Goal: Task Accomplishment & Management: Manage account settings

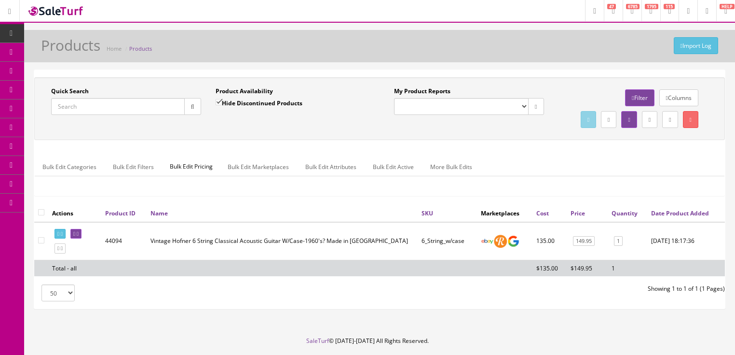
click at [98, 113] on input "Quick Search" at bounding box center [118, 106] width 134 height 17
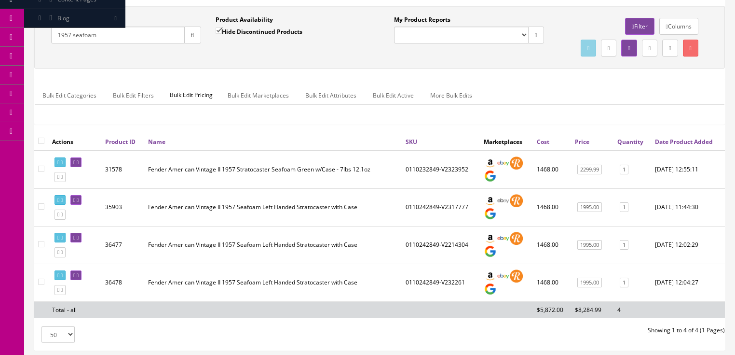
scroll to position [77, 0]
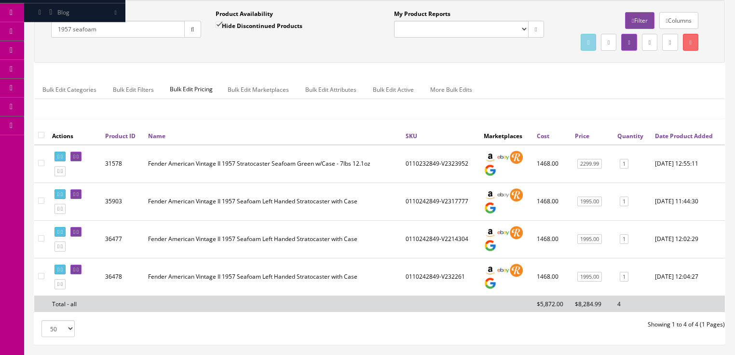
drag, startPoint x: 116, startPoint y: 28, endPoint x: 28, endPoint y: 61, distance: 93.6
click at [28, 61] on div "Quick Search 1957 seafoam Date From Product Availability Hide Discontinued Prod…" at bounding box center [379, 172] width 711 height 360
click at [186, 33] on button "button" at bounding box center [192, 29] width 17 height 17
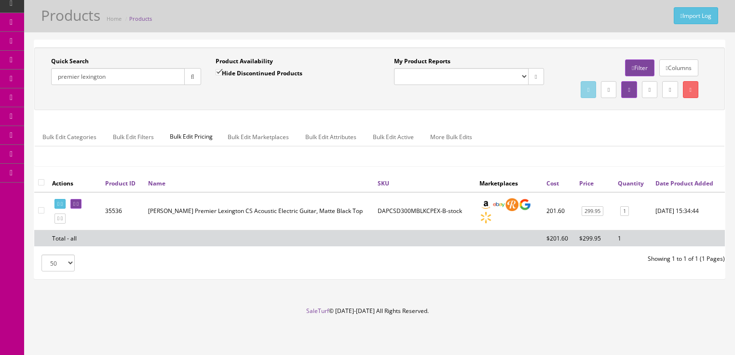
drag, startPoint x: 139, startPoint y: 58, endPoint x: 30, endPoint y: 84, distance: 111.7
click at [30, 84] on div "Quick Search premier lexington Date From Product Availability Hide Discontinued…" at bounding box center [379, 164] width 711 height 248
type input "epiphone dot"
click at [216, 69] on input "Hide Discontinued Products" at bounding box center [219, 72] width 6 height 6
checkbox input "false"
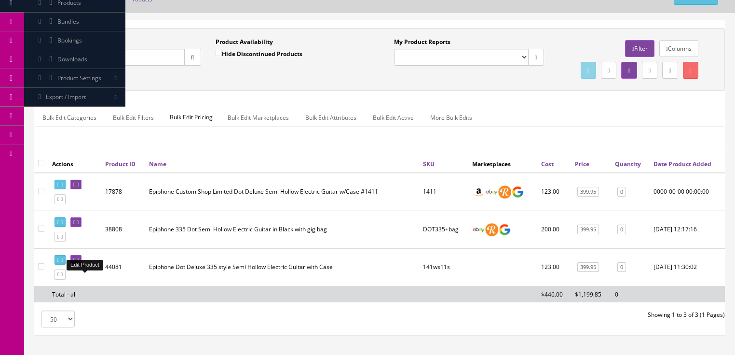
click at [79, 263] on icon at bounding box center [78, 259] width 2 height 5
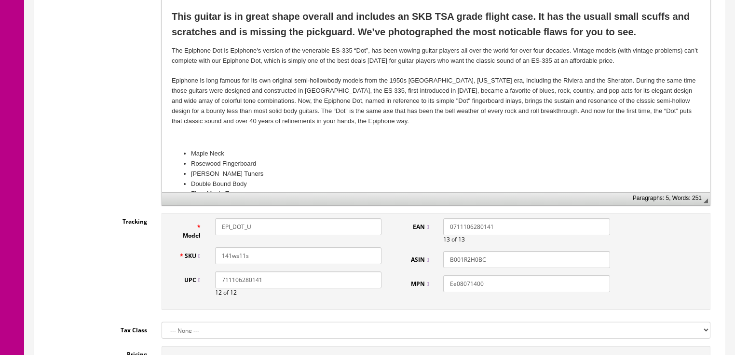
scroll to position [309, 0]
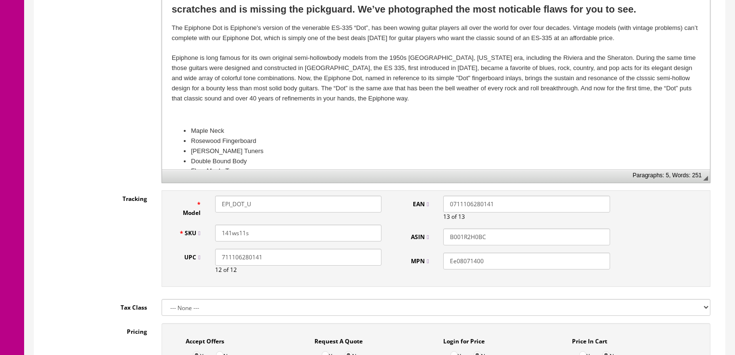
click at [229, 199] on input "EPI_DOT_U" at bounding box center [298, 203] width 166 height 17
click at [230, 203] on input "EPI_DOT_U" at bounding box center [298, 203] width 166 height 17
click at [241, 207] on input "EPIDOT_U" at bounding box center [298, 203] width 166 height 17
drag, startPoint x: 220, startPoint y: 206, endPoint x: 303, endPoint y: 202, distance: 82.6
click at [305, 202] on input "EPIDOTDLX+case" at bounding box center [298, 203] width 166 height 17
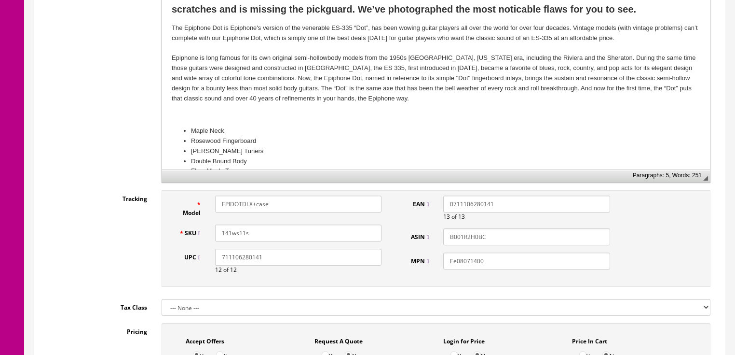
type input "EPIDOTDLX+case"
drag, startPoint x: 218, startPoint y: 228, endPoint x: 251, endPoint y: 234, distance: 33.3
click at [253, 234] on input "141ws11s" at bounding box center [298, 232] width 166 height 17
paste input "EPIDOTDLX+case"
type input "EPIDOTDLX+case"
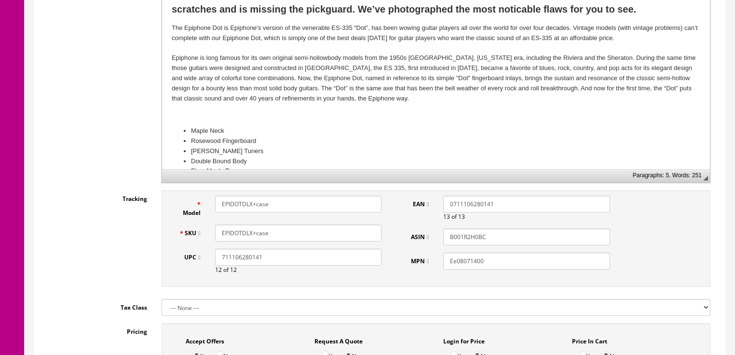
drag, startPoint x: 495, startPoint y: 264, endPoint x: 441, endPoint y: 266, distance: 54.6
click at [441, 266] on div "Ee08071400" at bounding box center [526, 260] width 181 height 17
paste input "PIDOTDLX+case"
type input "EPIDOTDLX+case"
drag, startPoint x: 494, startPoint y: 237, endPoint x: 434, endPoint y: 215, distance: 63.8
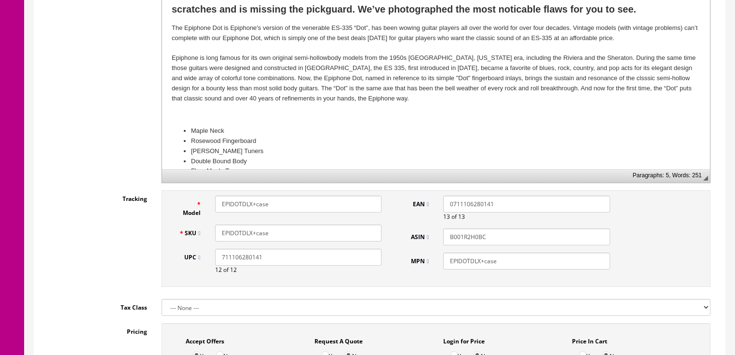
click at [436, 216] on div "EAN 0711106280141 13 of 13 ASIN B001R2H0BC MPN EPIDOTDLX+case" at bounding box center [509, 235] width 218 height 81
drag, startPoint x: 492, startPoint y: 205, endPoint x: 424, endPoint y: 168, distance: 76.9
drag, startPoint x: 291, startPoint y: 261, endPoint x: 89, endPoint y: 264, distance: 202.2
click at [91, 264] on div "Tracking Model EPIDOTDLX+case SKU EPIDOTDLX+case UPC 711106280141 12 of 12 EAN …" at bounding box center [379, 240] width 677 height 101
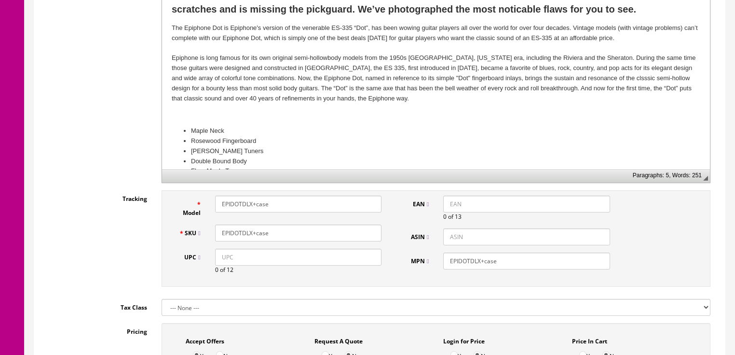
click at [272, 231] on input "EPIDOTDLX+case" at bounding box center [298, 232] width 166 height 17
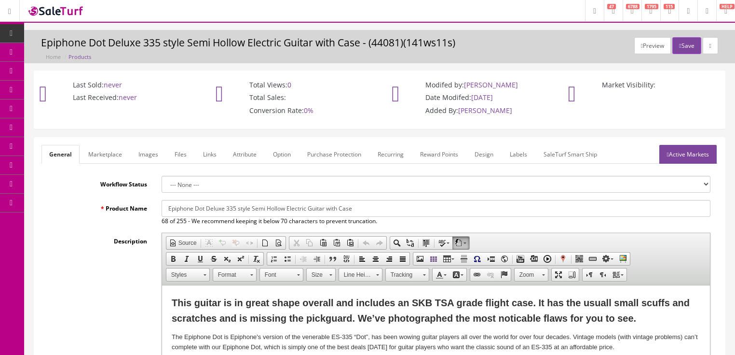
scroll to position [0, 0]
type input "EPIDOTDLX+case#3"
click at [691, 158] on link "Active Markets" at bounding box center [688, 154] width 57 height 19
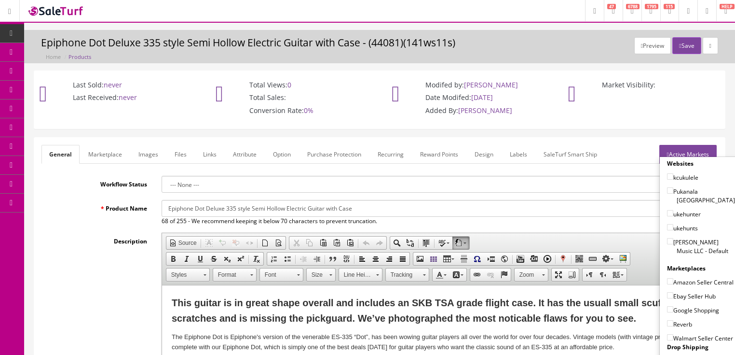
click at [667, 238] on input"] "[PERSON_NAME] Music LLC - Default" at bounding box center [670, 241] width 6 height 6
checkbox input"] "true"
click at [667, 278] on input"] "Amazon Seller Central" at bounding box center [670, 281] width 6 height 6
checkbox input"] "true"
click at [668, 292] on input"] "Ebay Seller Hub" at bounding box center [670, 295] width 6 height 6
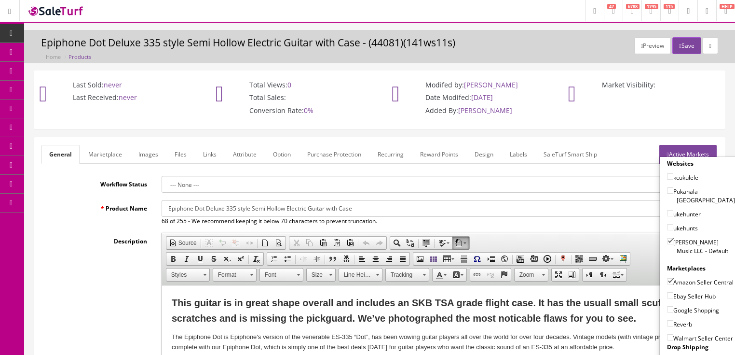
checkbox input"] "true"
drag, startPoint x: 669, startPoint y: 304, endPoint x: 669, endPoint y: 313, distance: 8.2
click at [669, 306] on input"] "Google Shopping" at bounding box center [670, 309] width 6 height 6
checkbox input"] "true"
click at [668, 322] on input"] "Reverb" at bounding box center [670, 323] width 6 height 6
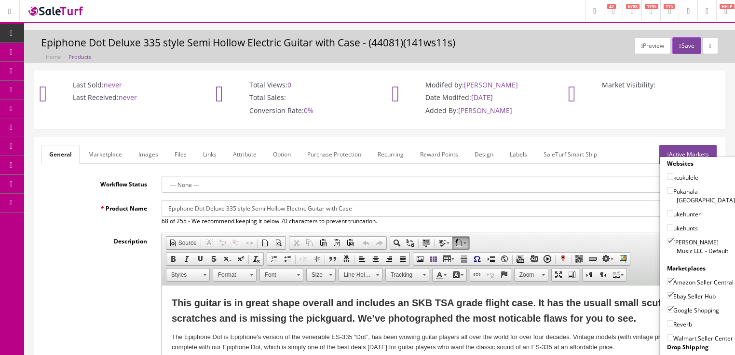
checkbox input"] "true"
click at [692, 151] on link "Active Markets" at bounding box center [688, 154] width 57 height 19
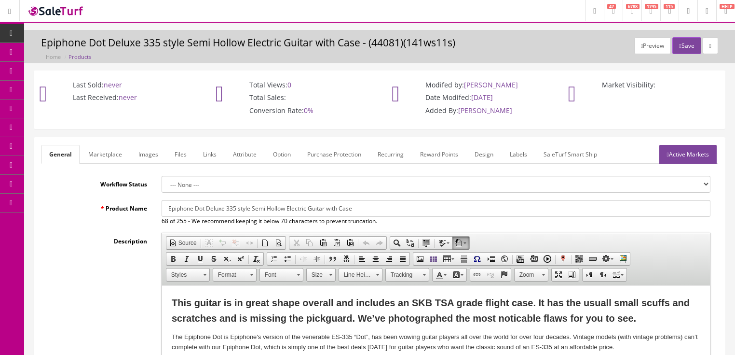
click at [681, 41] on button "Save" at bounding box center [687, 45] width 28 height 17
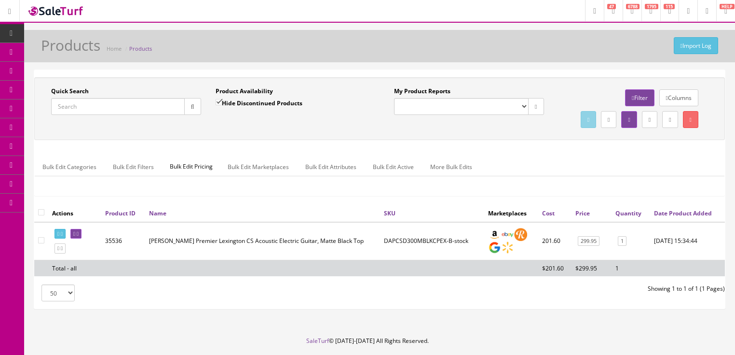
click at [94, 103] on input "Quick Search" at bounding box center [118, 106] width 134 height 17
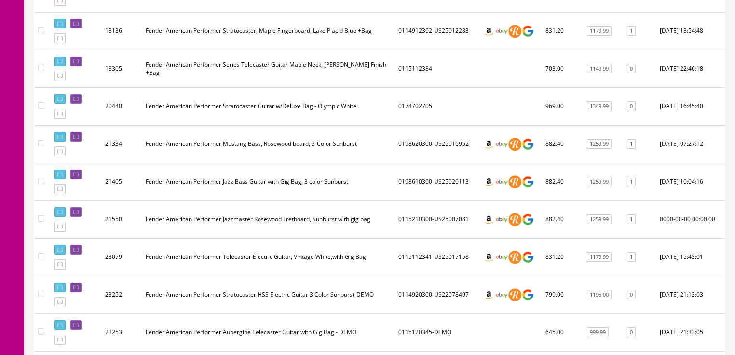
scroll to position [270, 0]
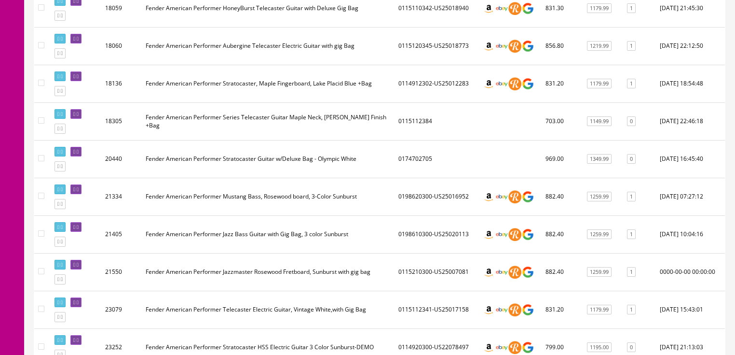
type input "american performer"
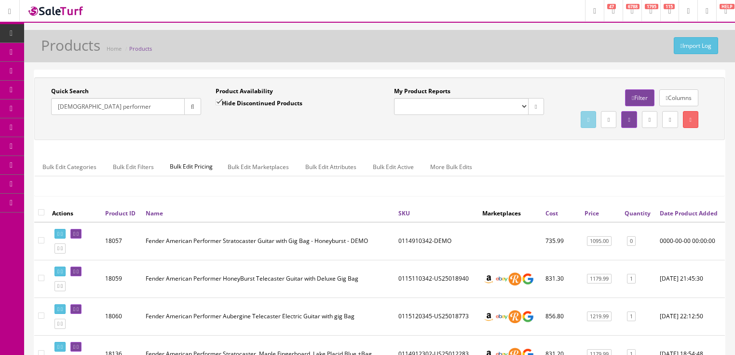
drag, startPoint x: 127, startPoint y: 114, endPoint x: 52, endPoint y: 130, distance: 77.4
click at [52, 130] on div "Quick Search [DEMOGRAPHIC_DATA] performer Date From Product Availability Hide D…" at bounding box center [380, 108] width 686 height 43
type input "lab34"
click at [199, 106] on button "button" at bounding box center [192, 106] width 17 height 17
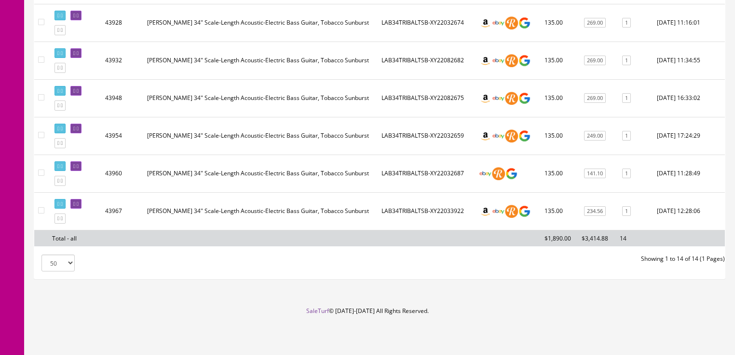
scroll to position [532, 0]
click at [63, 166] on icon at bounding box center [62, 166] width 2 height 5
click at [82, 167] on link at bounding box center [75, 166] width 11 height 10
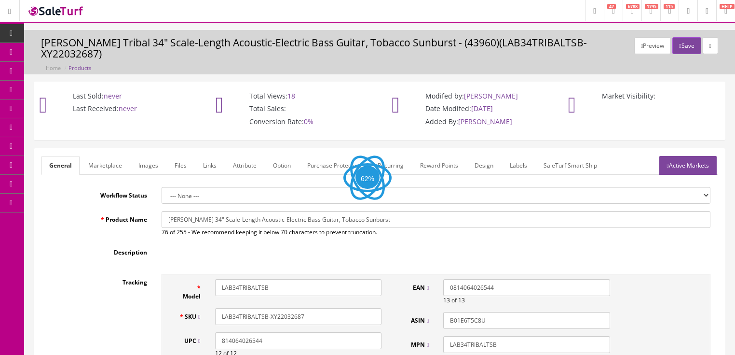
click at [687, 156] on link "Active Markets" at bounding box center [688, 165] width 57 height 19
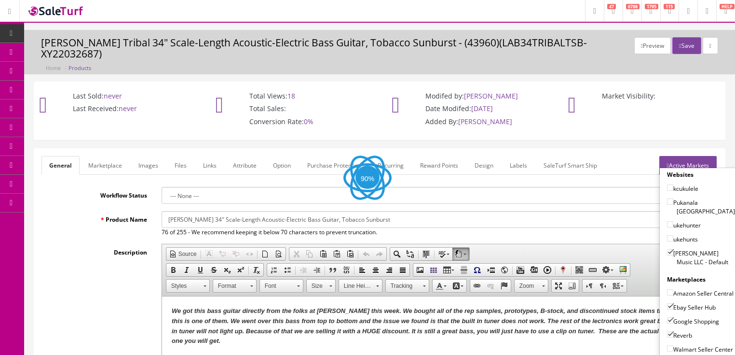
click at [667, 249] on input"] "[PERSON_NAME] Music LLC - Default" at bounding box center [670, 252] width 6 height 6
checkbox input"] "false"
drag, startPoint x: 663, startPoint y: 292, endPoint x: 664, endPoint y: 300, distance: 7.7
click at [667, 303] on input"] "Ebay Seller Hub" at bounding box center [670, 306] width 6 height 6
checkbox input"] "false"
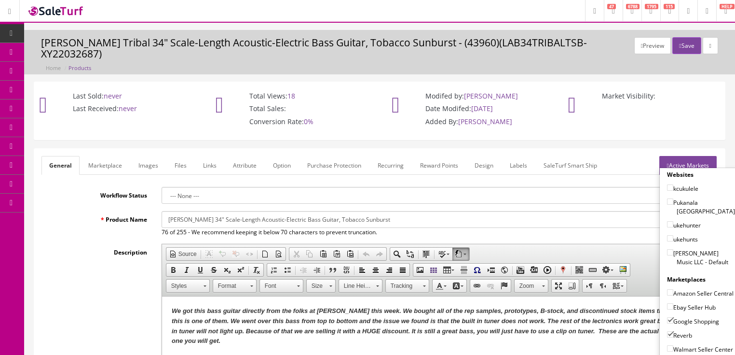
click at [667, 326] on div "Reverb" at bounding box center [701, 333] width 68 height 14
drag, startPoint x: 667, startPoint y: 318, endPoint x: 664, endPoint y: 314, distance: 5.5
click at [667, 331] on input"] "Reverb" at bounding box center [670, 334] width 6 height 6
checkbox input"] "false"
click at [667, 317] on input"] "Google Shopping" at bounding box center [670, 320] width 6 height 6
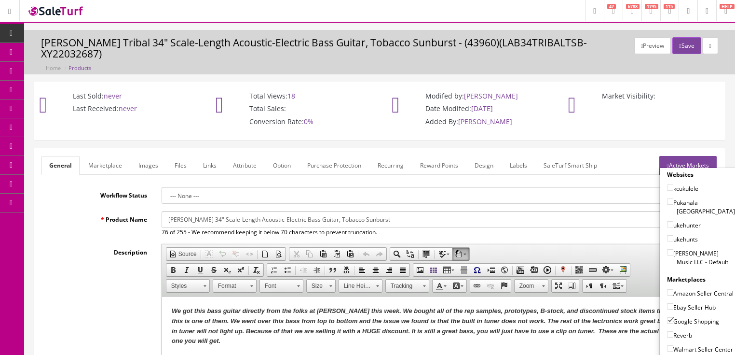
checkbox input"] "false"
click at [681, 156] on link "Active Markets" at bounding box center [688, 165] width 57 height 19
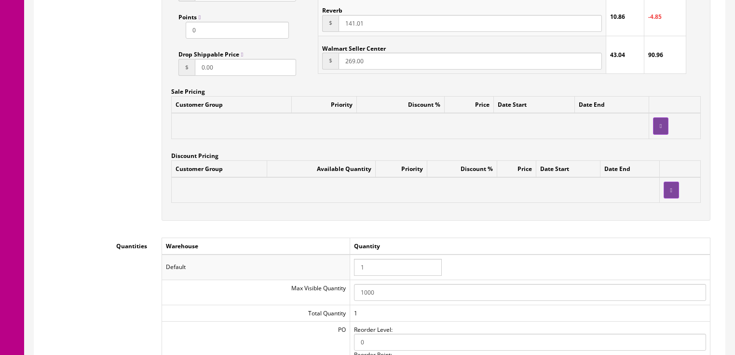
scroll to position [926, 0]
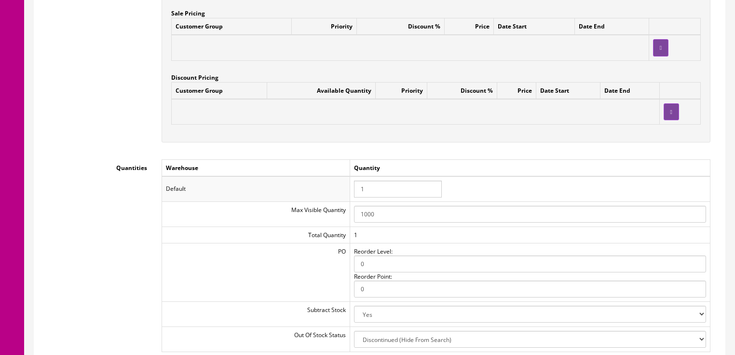
drag, startPoint x: 367, startPoint y: 181, endPoint x: 349, endPoint y: 180, distance: 17.4
click at [349, 180] on tr "Default 1" at bounding box center [436, 188] width 549 height 25
type input "0"
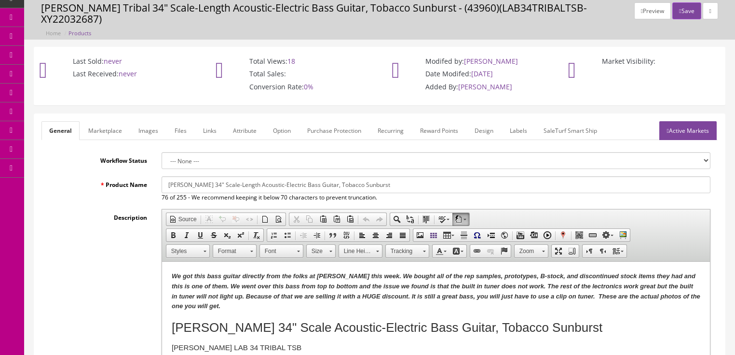
scroll to position [0, 0]
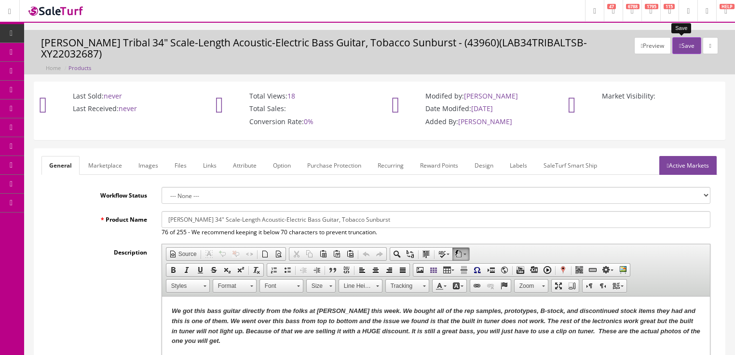
click at [681, 42] on button "Save" at bounding box center [687, 45] width 28 height 17
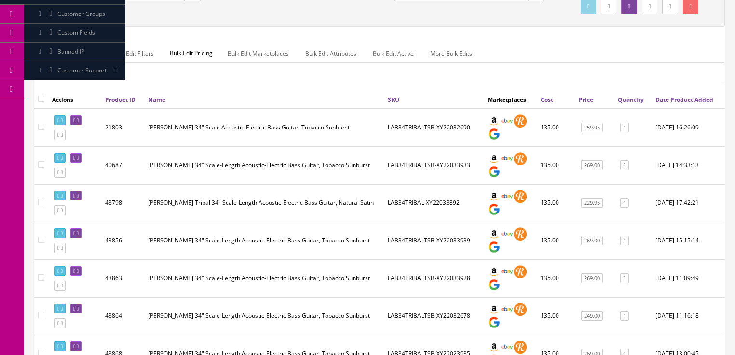
scroll to position [116, 0]
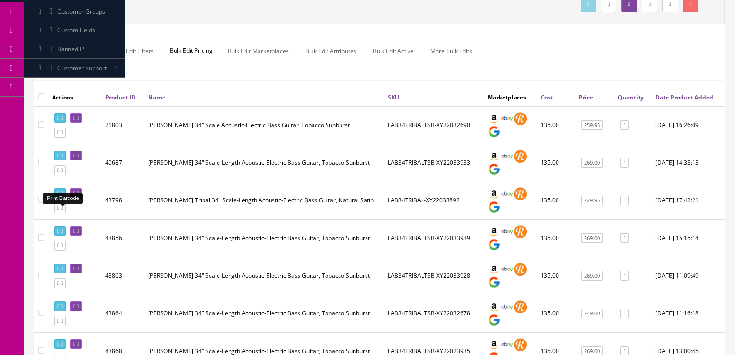
click at [63, 196] on icon at bounding box center [62, 193] width 2 height 5
click at [79, 196] on icon at bounding box center [78, 193] width 2 height 5
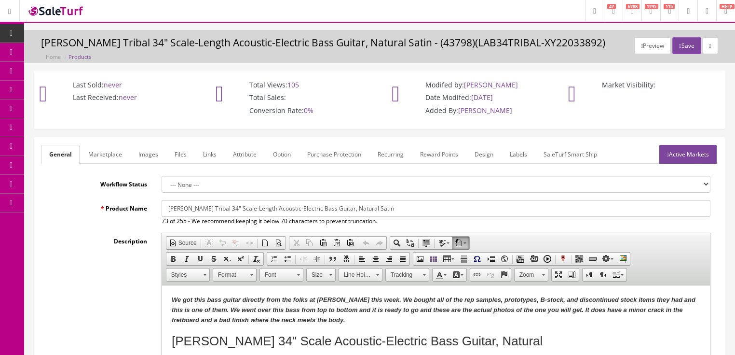
click at [674, 154] on link "Active Markets" at bounding box center [688, 154] width 57 height 19
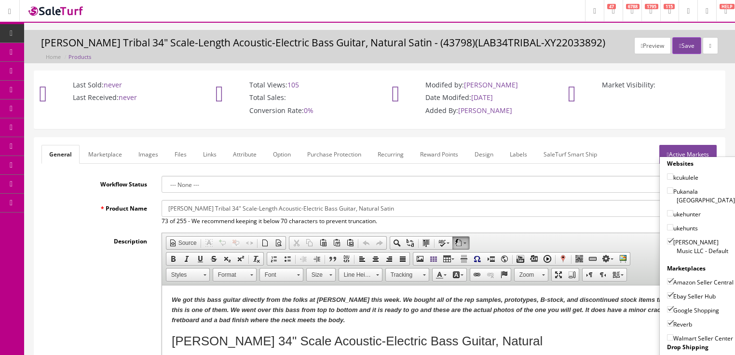
click at [670, 238] on input"] "[PERSON_NAME] Music LLC - Default" at bounding box center [670, 241] width 6 height 6
checkbox input"] "false"
drag, startPoint x: 666, startPoint y: 270, endPoint x: 663, endPoint y: 279, distance: 9.8
click at [667, 278] on input"] "Amazon Seller Central" at bounding box center [670, 281] width 6 height 6
checkbox input"] "false"
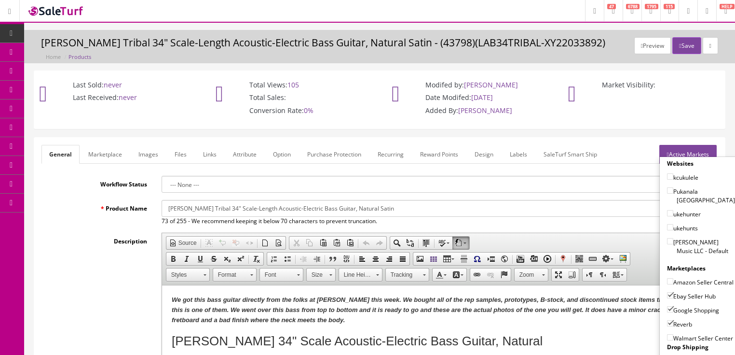
click at [667, 294] on input"] "Ebay Seller Hub" at bounding box center [670, 295] width 6 height 6
checkbox input"] "false"
click at [667, 306] on input"] "Google Shopping" at bounding box center [670, 309] width 6 height 6
checkbox input"] "false"
click at [667, 320] on input"] "Reverb" at bounding box center [670, 323] width 6 height 6
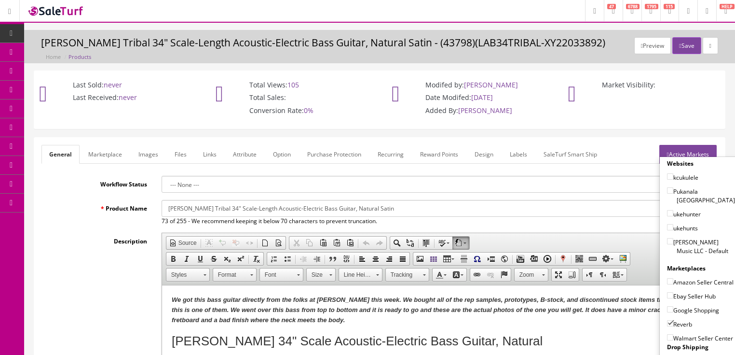
checkbox input"] "false"
drag, startPoint x: 676, startPoint y: 151, endPoint x: 669, endPoint y: 153, distance: 6.6
click at [676, 152] on link "Active Markets" at bounding box center [688, 154] width 57 height 19
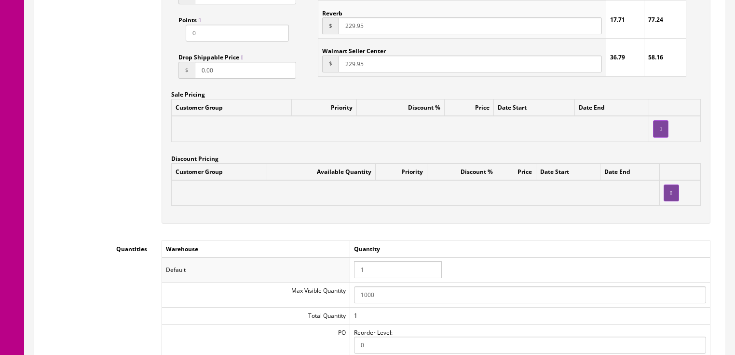
scroll to position [888, 0]
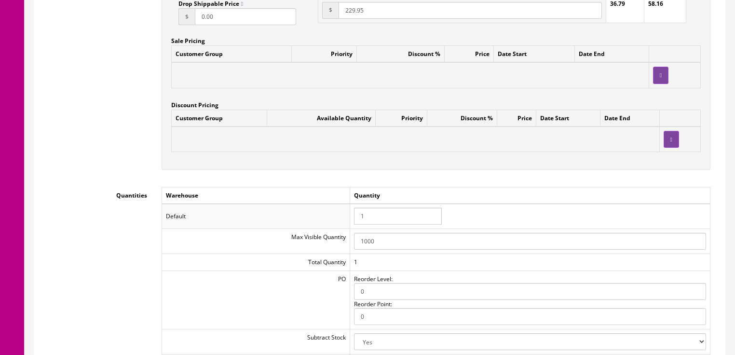
drag, startPoint x: 387, startPoint y: 225, endPoint x: 354, endPoint y: 226, distance: 32.3
click at [354, 226] on td "1" at bounding box center [530, 216] width 360 height 25
type input "0"
click at [545, 197] on td "Quantity" at bounding box center [530, 195] width 360 height 17
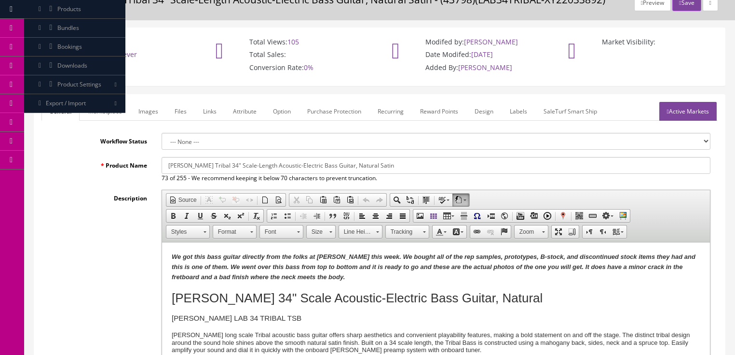
scroll to position [0, 0]
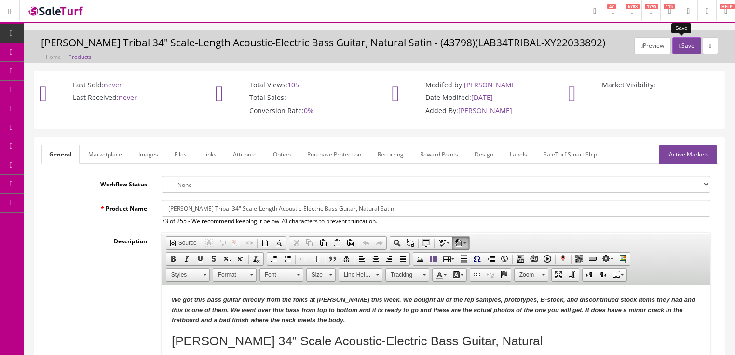
click at [682, 50] on button "Save" at bounding box center [687, 45] width 28 height 17
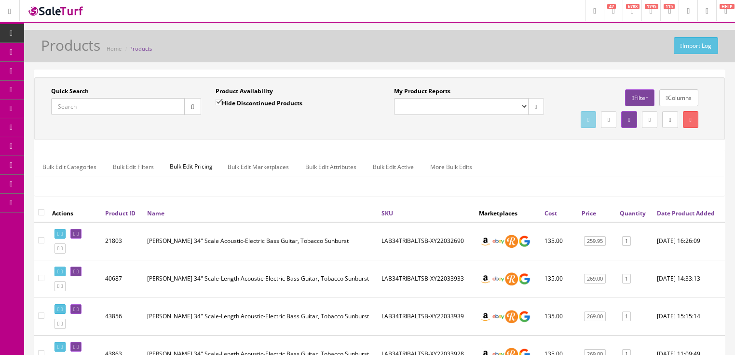
click at [140, 106] on input "Quick Search" at bounding box center [118, 106] width 134 height 17
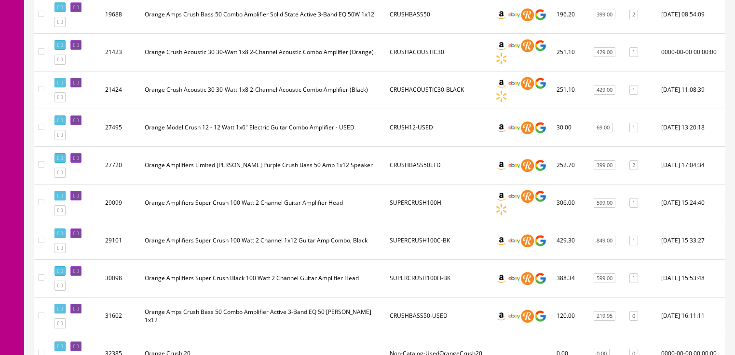
scroll to position [561, 0]
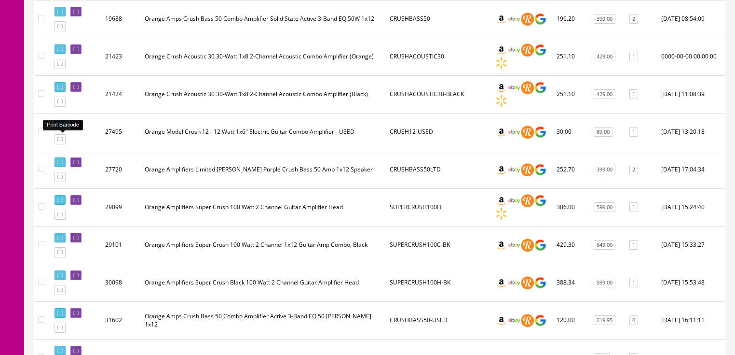
type input "orange crush"
click at [63, 127] on icon at bounding box center [62, 124] width 2 height 5
click at [82, 130] on link at bounding box center [75, 125] width 11 height 10
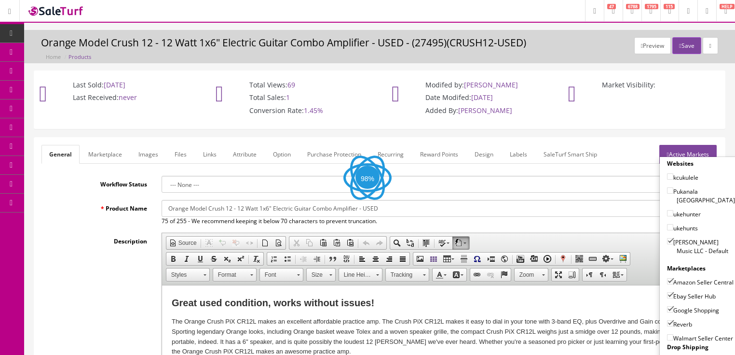
click at [667, 238] on input"] "[PERSON_NAME] Music LLC - Default" at bounding box center [670, 241] width 6 height 6
checkbox input"] "false"
drag, startPoint x: 664, startPoint y: 274, endPoint x: 665, endPoint y: 282, distance: 7.7
click at [667, 278] on input"] "Amazon Seller Central" at bounding box center [670, 281] width 6 height 6
checkbox input"] "false"
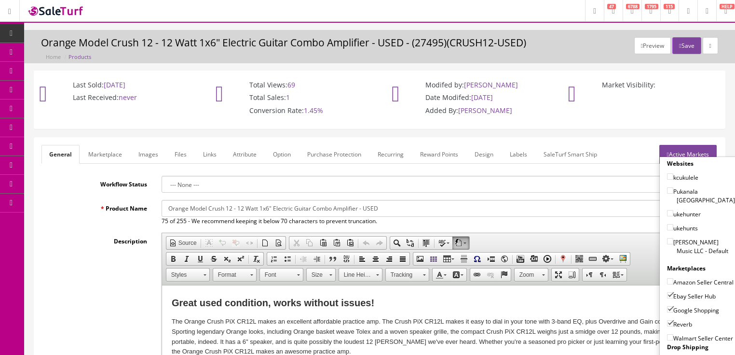
click at [667, 295] on input"] "Ebay Seller Hub" at bounding box center [670, 295] width 6 height 6
checkbox input"] "false"
drag, startPoint x: 665, startPoint y: 307, endPoint x: 666, endPoint y: 315, distance: 7.8
click at [667, 311] on input"] "Google Shopping" at bounding box center [670, 309] width 6 height 6
checkbox input"] "false"
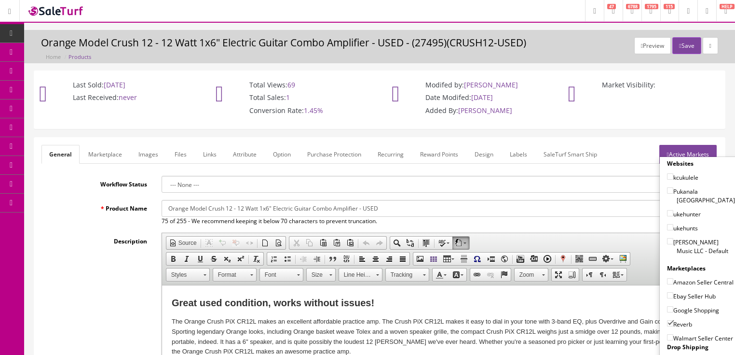
click at [667, 322] on input"] "Reverb" at bounding box center [670, 323] width 6 height 6
checkbox input"] "false"
click at [699, 147] on link "Active Markets" at bounding box center [688, 154] width 57 height 19
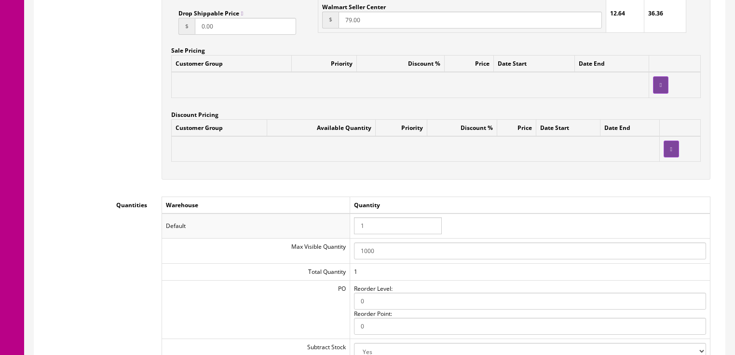
scroll to position [926, 0]
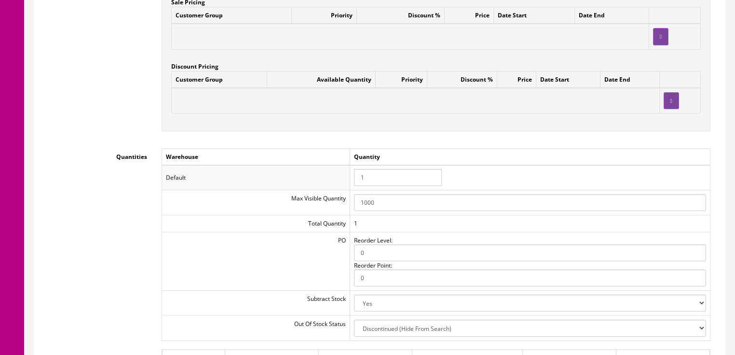
drag, startPoint x: 370, startPoint y: 181, endPoint x: 344, endPoint y: 181, distance: 25.6
click at [344, 181] on tr "Default 1" at bounding box center [436, 177] width 549 height 25
type input "0"
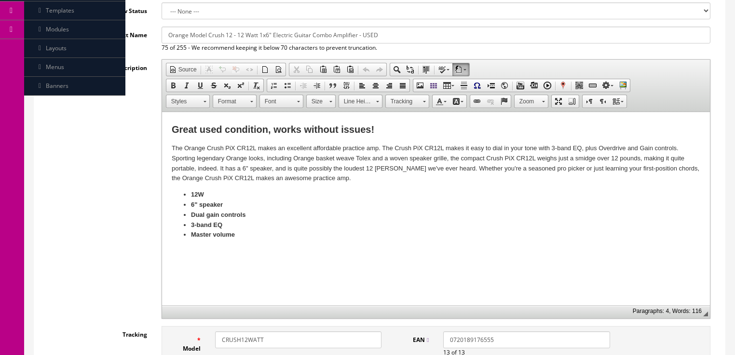
scroll to position [0, 0]
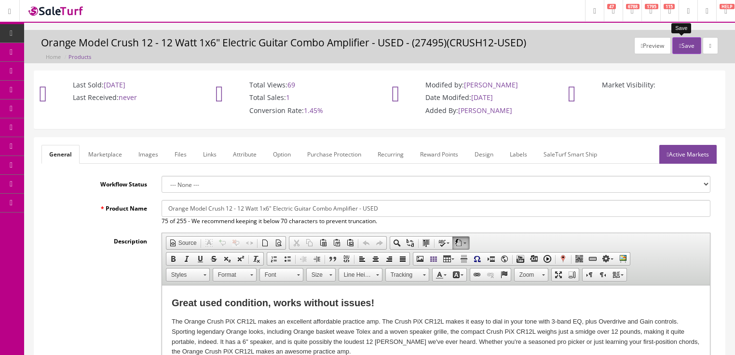
click at [690, 45] on button "Save" at bounding box center [687, 45] width 28 height 17
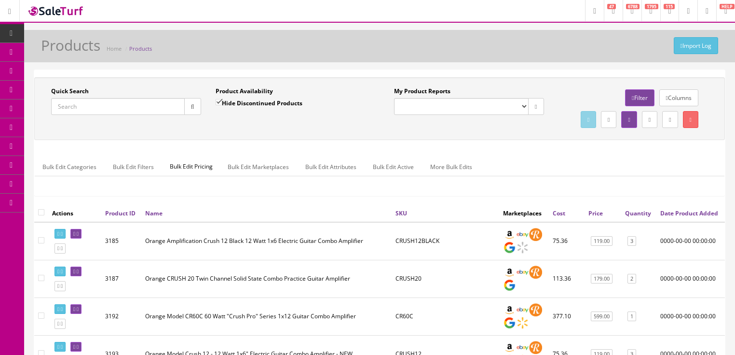
click at [146, 100] on input "Quick Search" at bounding box center [118, 106] width 134 height 17
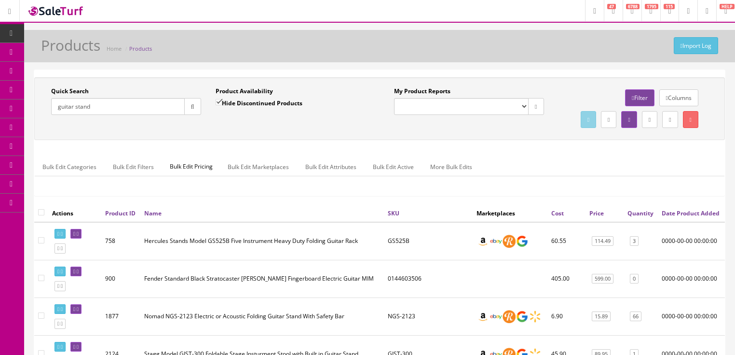
type input "guitar stand"
click at [634, 217] on link "Quantity" at bounding box center [641, 213] width 26 height 8
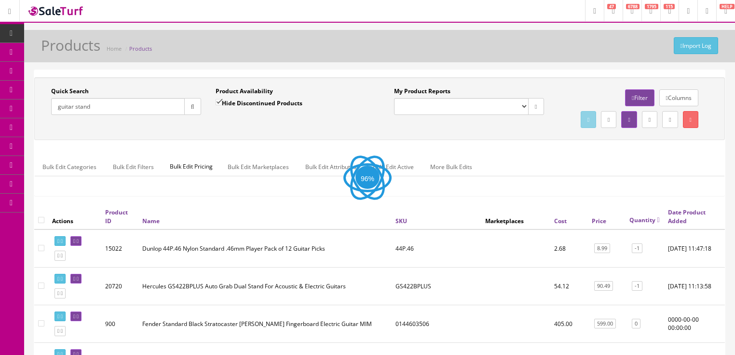
click at [632, 224] on link "Quantity" at bounding box center [645, 220] width 30 height 8
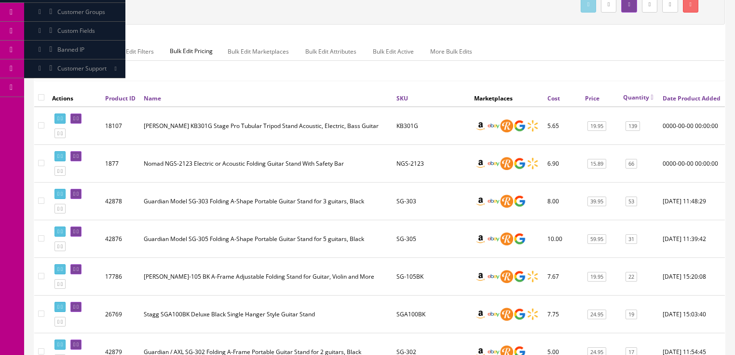
scroll to position [117, 0]
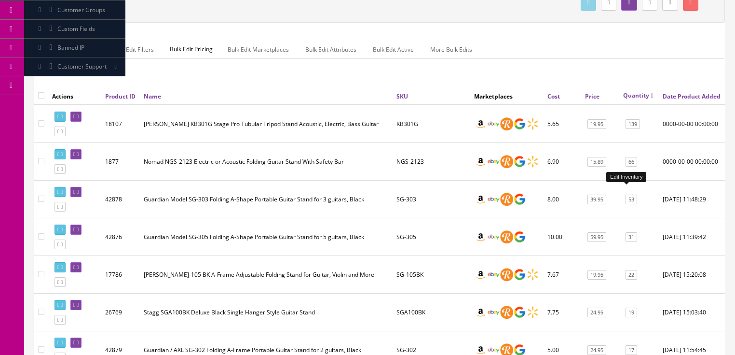
click at [626, 167] on link "66" at bounding box center [632, 162] width 12 height 10
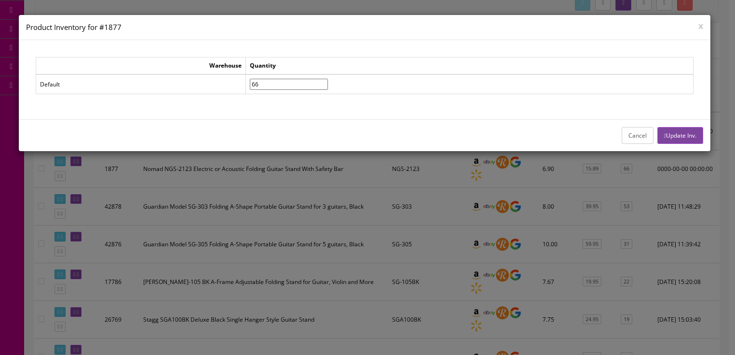
drag, startPoint x: 274, startPoint y: 82, endPoint x: 251, endPoint y: 82, distance: 23.2
click at [251, 82] on tr "Default 66" at bounding box center [365, 84] width 658 height 20
type input"] "54"
click at [672, 139] on button "Update Inv." at bounding box center [681, 135] width 46 height 17
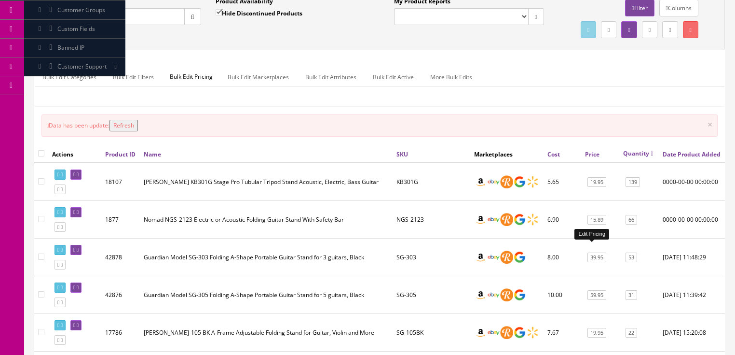
click at [590, 225] on link "15.89" at bounding box center [597, 220] width 19 height 10
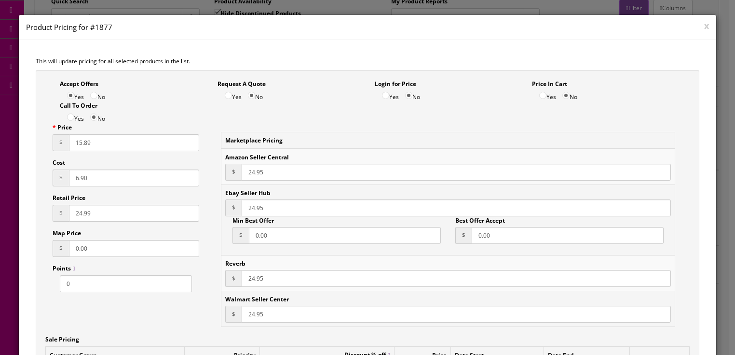
click at [78, 146] on input "15.89" at bounding box center [134, 142] width 130 height 17
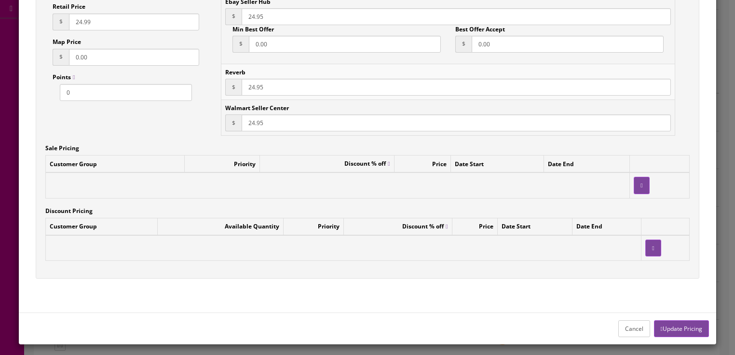
scroll to position [194, 0]
type input "17.95"
click at [670, 326] on button "Update Pricing" at bounding box center [681, 328] width 55 height 17
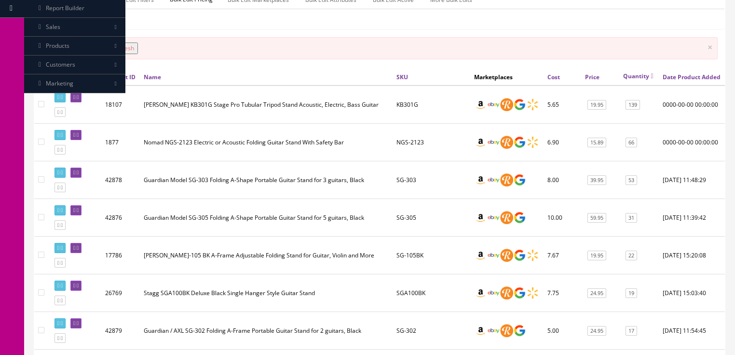
click at [124, 54] on button "Refresh" at bounding box center [124, 48] width 28 height 12
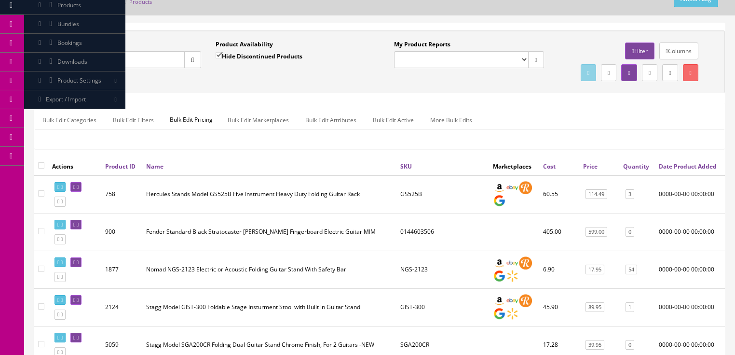
scroll to position [40, 0]
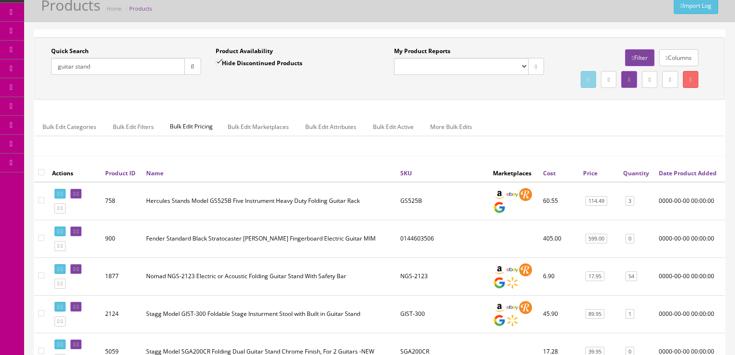
drag, startPoint x: 93, startPoint y: 69, endPoint x: 50, endPoint y: 83, distance: 44.7
click at [50, 83] on div "Quick Search guitar stand Date From Product Availability Hide Discontinued Prod…" at bounding box center [380, 68] width 686 height 43
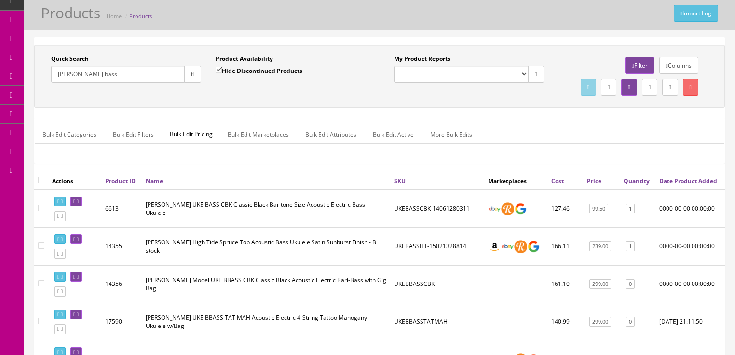
scroll to position [0, 0]
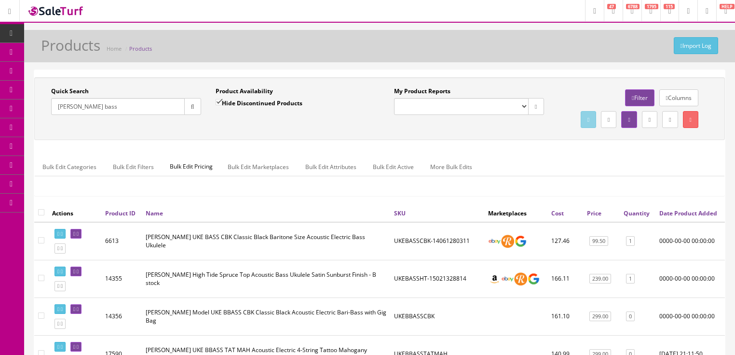
drag, startPoint x: 93, startPoint y: 110, endPoint x: 58, endPoint y: 120, distance: 36.1
click at [58, 120] on div "Quick Search [PERSON_NAME] bass Date From" at bounding box center [126, 104] width 165 height 35
type input "czoneflp"
click at [218, 102] on input "Hide Discontinued Products" at bounding box center [219, 102] width 6 height 6
checkbox input "false"
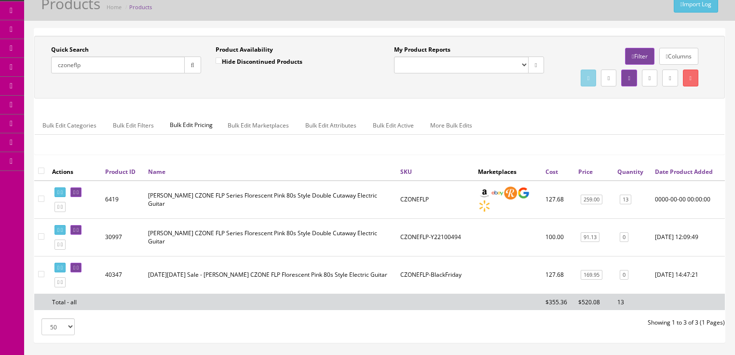
scroll to position [39, 0]
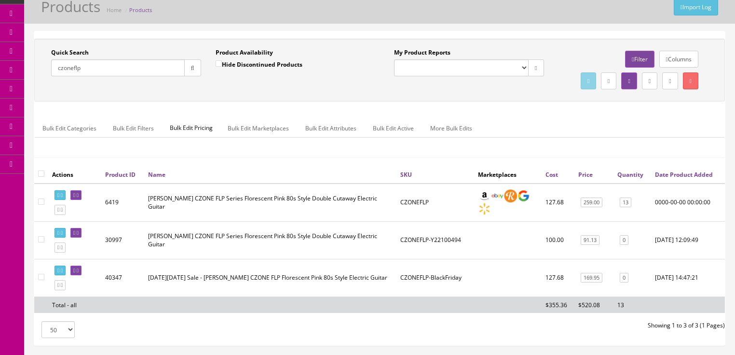
drag, startPoint x: 73, startPoint y: 70, endPoint x: 114, endPoint y: 71, distance: 41.0
click at [114, 71] on input "czoneflp" at bounding box center [118, 67] width 134 height 17
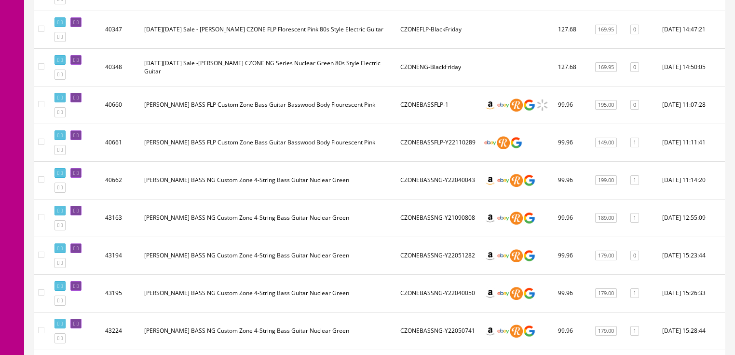
scroll to position [1081, 0]
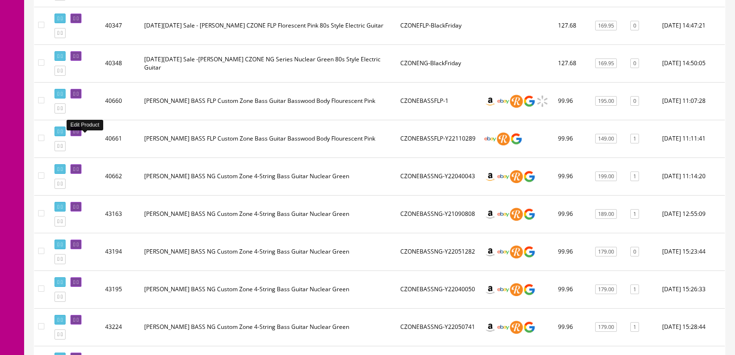
type input "czone"
click at [79, 134] on icon at bounding box center [78, 131] width 2 height 5
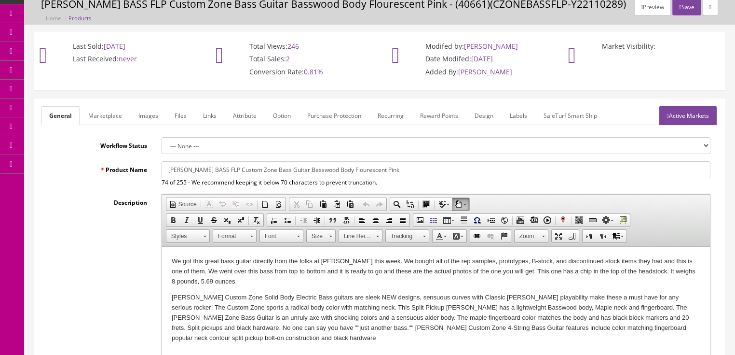
click at [512, 115] on link "Labels" at bounding box center [518, 115] width 33 height 19
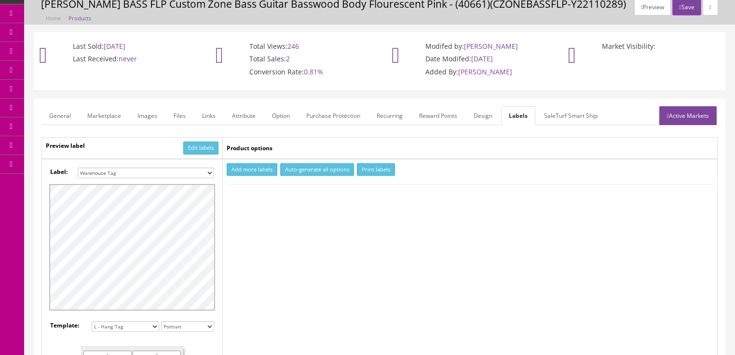
click at [253, 168] on button "Add more labels" at bounding box center [252, 169] width 51 height 13
type input "1"
click at [258, 195] on input "1" at bounding box center [245, 199] width 35 height 11
click at [378, 168] on button "Print labels" at bounding box center [376, 169] width 38 height 13
click at [669, 117] on link "Active Markets" at bounding box center [688, 115] width 57 height 19
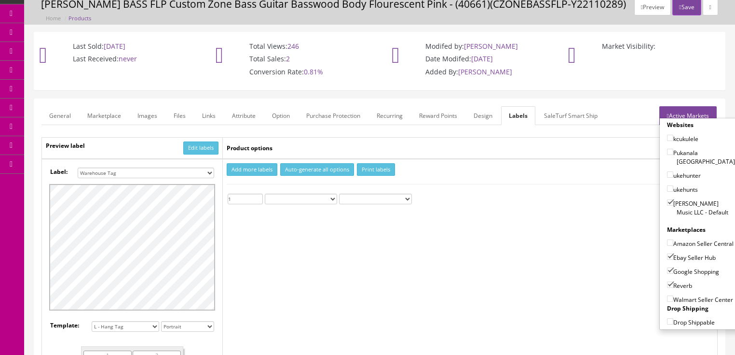
click at [667, 199] on input"] "[PERSON_NAME] Music LLC - Default" at bounding box center [670, 202] width 6 height 6
checkbox input"] "false"
click at [669, 258] on input"] "Ebay Seller Hub" at bounding box center [670, 256] width 6 height 6
checkbox input"] "false"
drag, startPoint x: 666, startPoint y: 267, endPoint x: 666, endPoint y: 276, distance: 9.2
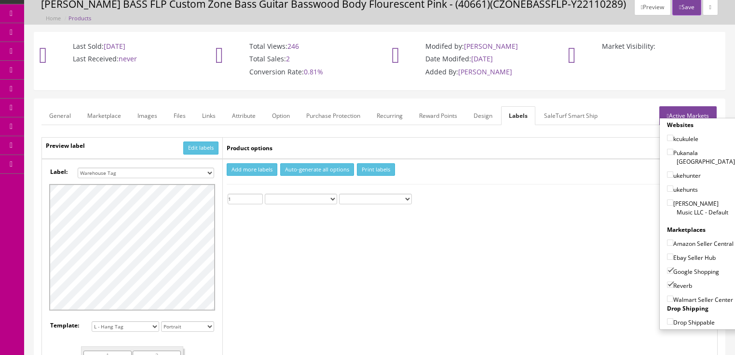
click at [667, 272] on input"] "Google Shopping" at bounding box center [670, 270] width 6 height 6
checkbox input"] "false"
click at [668, 281] on input"] "Reverb" at bounding box center [670, 284] width 6 height 6
checkbox input"] "false"
click at [694, 112] on link "Active Markets" at bounding box center [688, 115] width 57 height 19
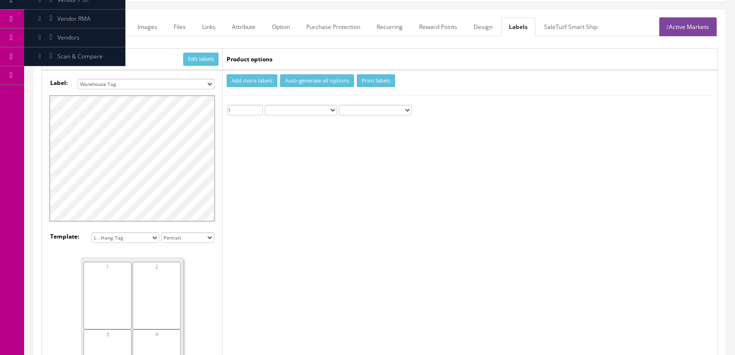
scroll to position [116, 0]
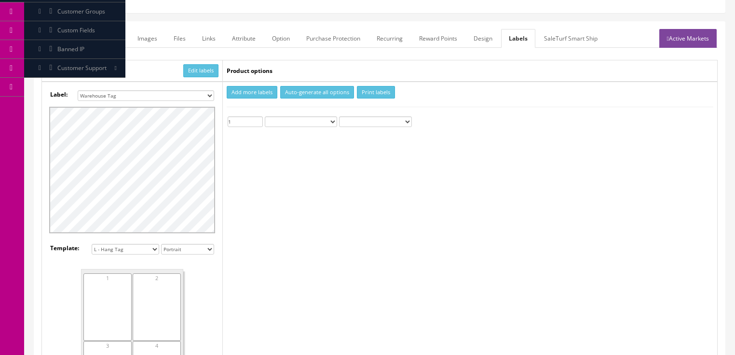
click at [56, 40] on link "General" at bounding box center [59, 38] width 37 height 19
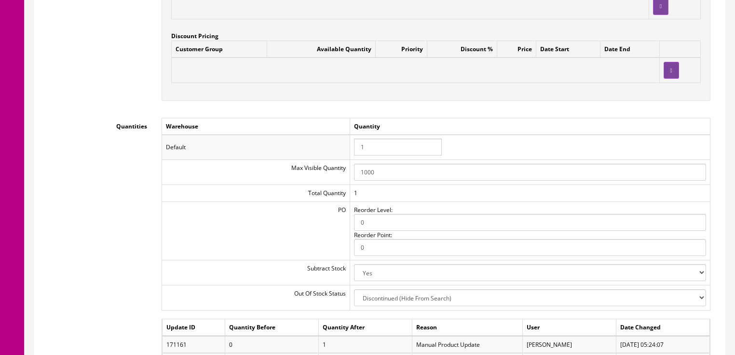
scroll to position [1004, 0]
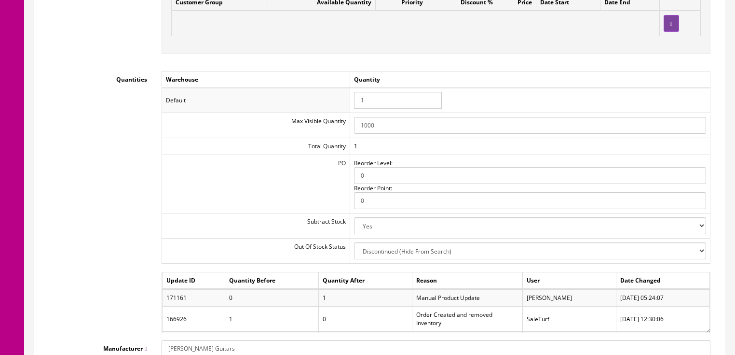
drag, startPoint x: 378, startPoint y: 105, endPoint x: 336, endPoint y: 109, distance: 42.2
click at [336, 109] on tr "Default 1" at bounding box center [436, 100] width 549 height 25
type input "0"
click at [531, 101] on td "0" at bounding box center [530, 100] width 360 height 25
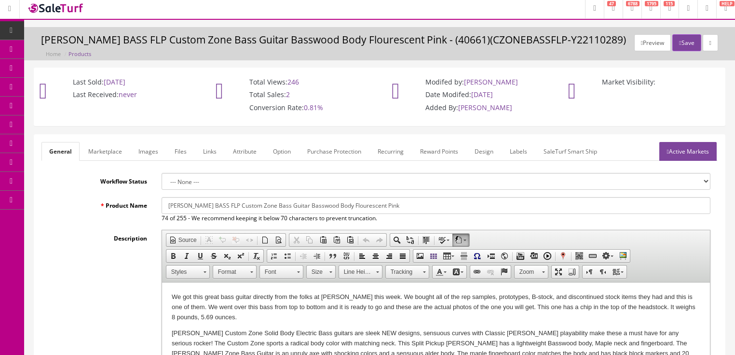
scroll to position [0, 0]
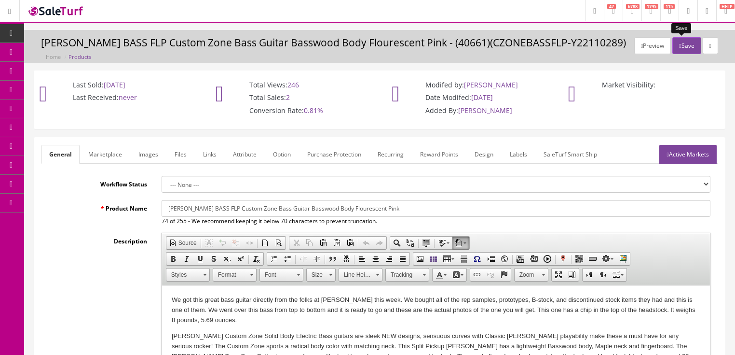
click at [685, 48] on button "Save" at bounding box center [687, 45] width 28 height 17
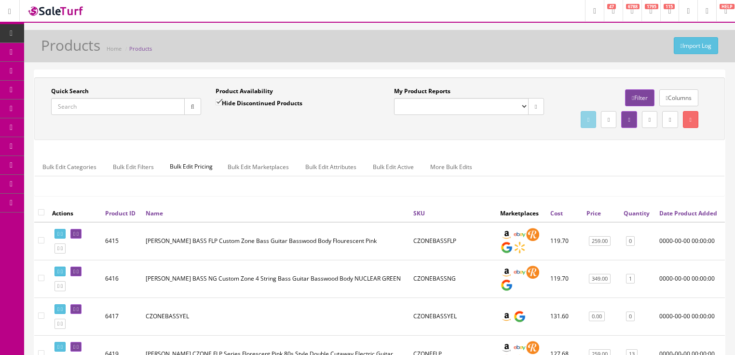
click at [99, 112] on input "Quick Search" at bounding box center [118, 106] width 134 height 17
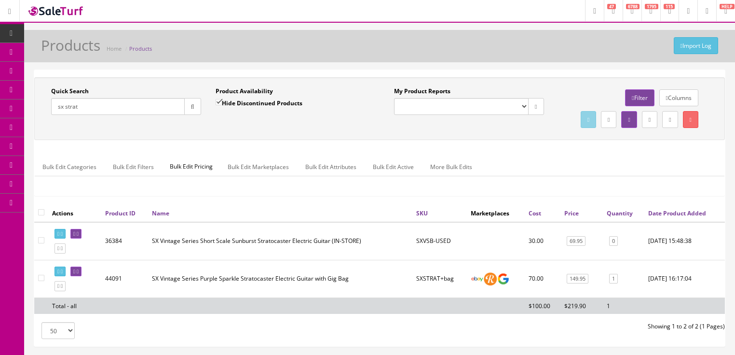
drag, startPoint x: 108, startPoint y: 110, endPoint x: 55, endPoint y: 117, distance: 52.6
click at [55, 117] on div "Quick Search sx strat Date From" at bounding box center [126, 104] width 165 height 35
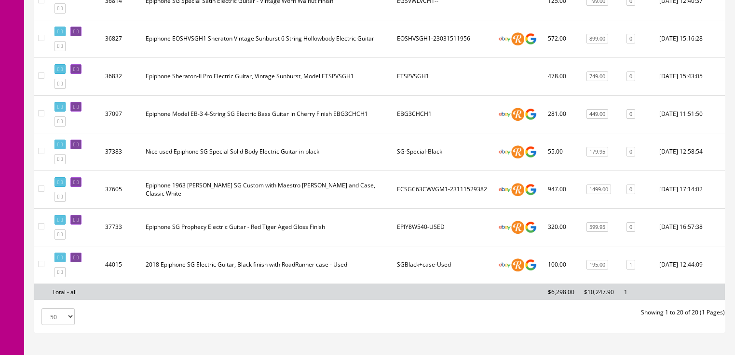
scroll to position [695, 0]
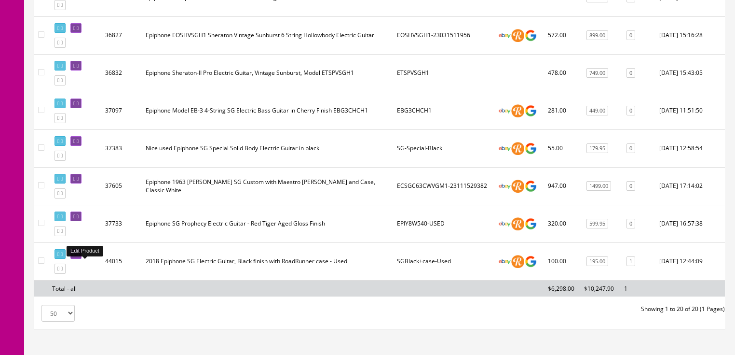
type input "epiphone sg"
click at [82, 259] on link at bounding box center [75, 254] width 11 height 10
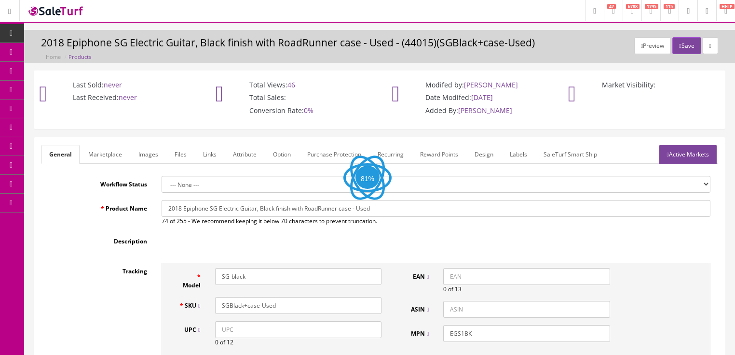
click at [149, 152] on link "Images" at bounding box center [148, 154] width 35 height 19
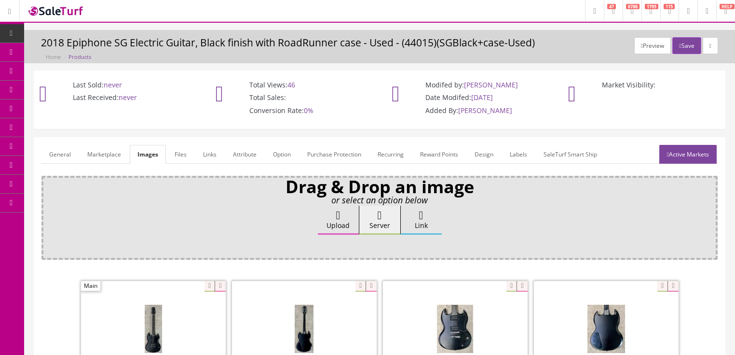
click at [59, 158] on link "General" at bounding box center [59, 154] width 37 height 19
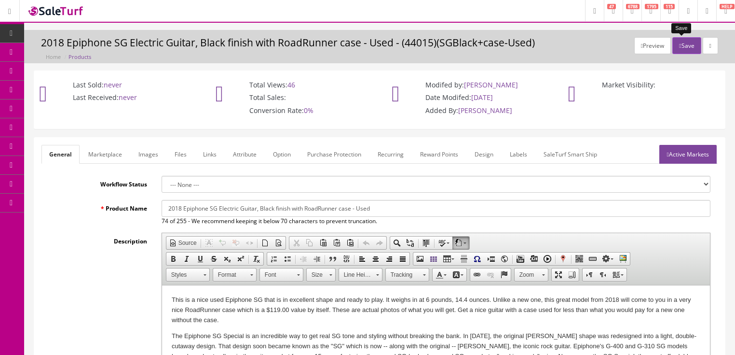
click at [687, 48] on button "Save" at bounding box center [687, 45] width 28 height 17
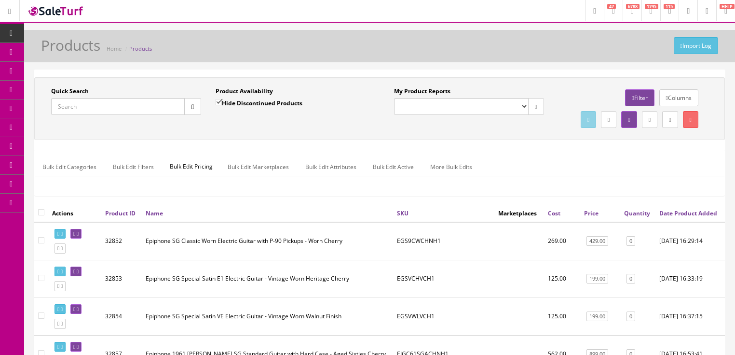
click at [132, 112] on input "Quick Search" at bounding box center [118, 106] width 134 height 17
type input "lab34"
click at [192, 106] on icon "button" at bounding box center [192, 107] width 3 height 6
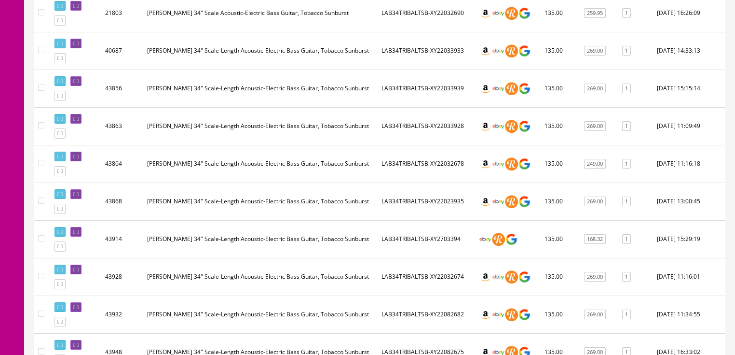
scroll to position [232, 0]
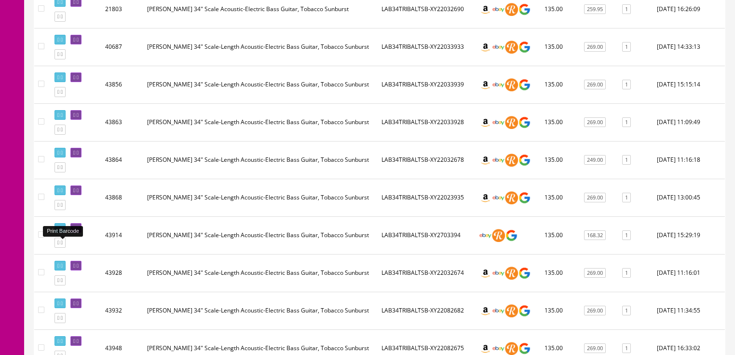
click at [63, 231] on icon at bounding box center [62, 227] width 2 height 5
click at [79, 231] on icon at bounding box center [78, 227] width 2 height 5
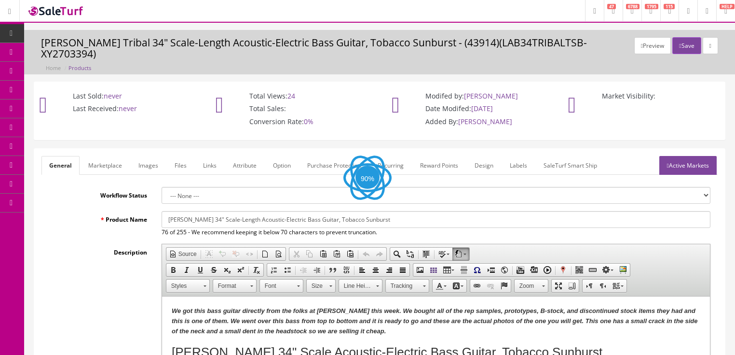
click at [699, 156] on link "Active Markets" at bounding box center [688, 165] width 57 height 19
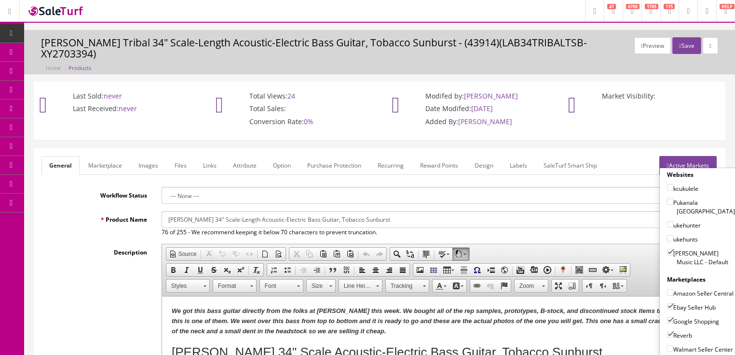
click at [669, 249] on input"] "[PERSON_NAME] Music LLC - Default" at bounding box center [670, 252] width 6 height 6
checkbox input"] "false"
click at [667, 303] on input"] "Ebay Seller Hub" at bounding box center [670, 306] width 6 height 6
checkbox input"] "false"
click at [668, 317] on input"] "Google Shopping" at bounding box center [670, 320] width 6 height 6
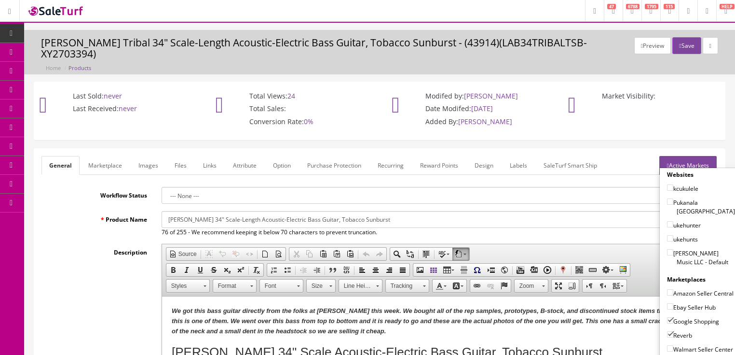
checkbox input"] "false"
click at [667, 331] on input"] "Reverb" at bounding box center [670, 334] width 6 height 6
checkbox input"] "false"
click at [707, 156] on link "Active Markets" at bounding box center [688, 165] width 57 height 19
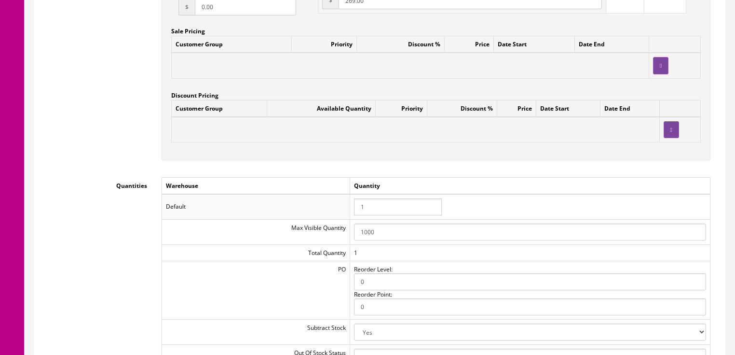
scroll to position [965, 0]
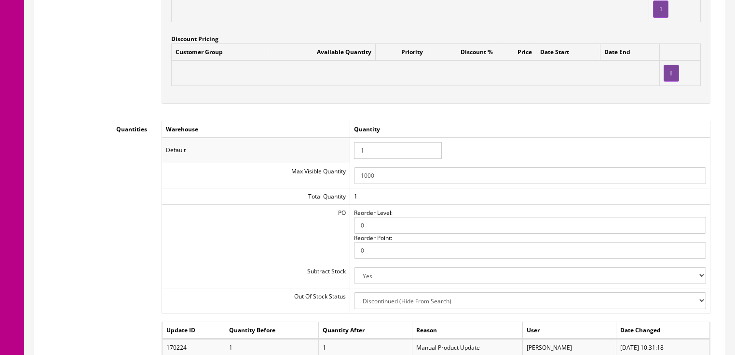
drag, startPoint x: 370, startPoint y: 142, endPoint x: 345, endPoint y: 144, distance: 25.6
click at [345, 144] on tr "Default 1" at bounding box center [436, 150] width 549 height 25
type input "0"
drag, startPoint x: 521, startPoint y: 100, endPoint x: 525, endPoint y: 102, distance: 5.2
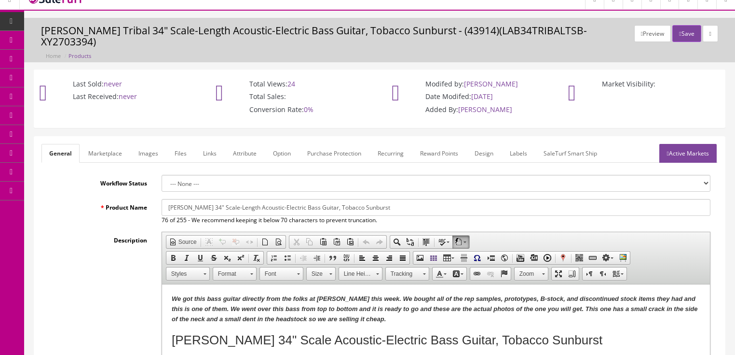
scroll to position [0, 0]
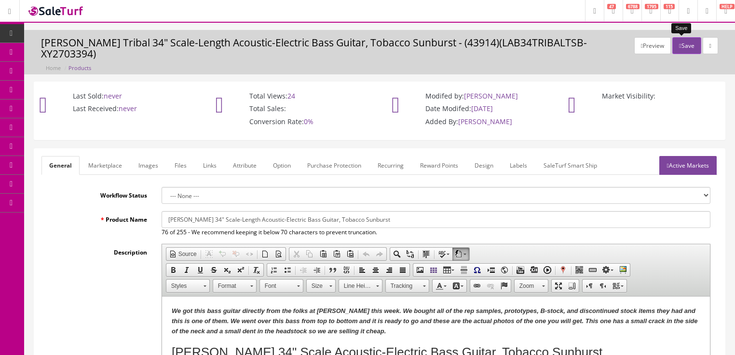
click at [695, 47] on button "Save" at bounding box center [687, 45] width 28 height 17
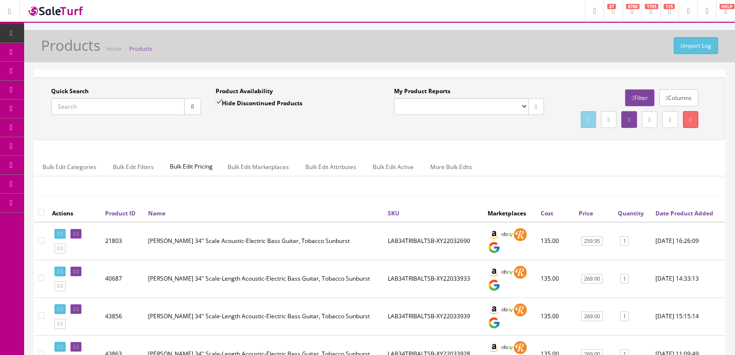
click at [128, 110] on input "Quick Search" at bounding box center [118, 106] width 134 height 17
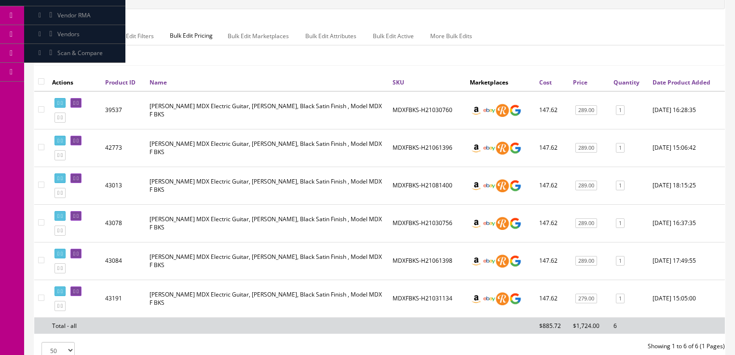
scroll to position [193, 0]
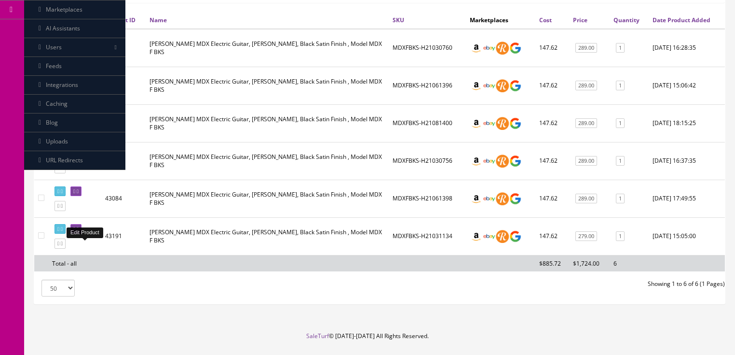
type input "mdx f bks"
click at [79, 232] on icon at bounding box center [78, 228] width 2 height 5
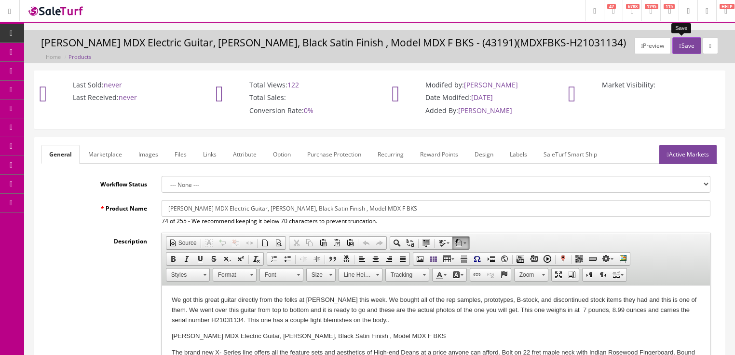
click at [678, 49] on button "Save" at bounding box center [687, 45] width 28 height 17
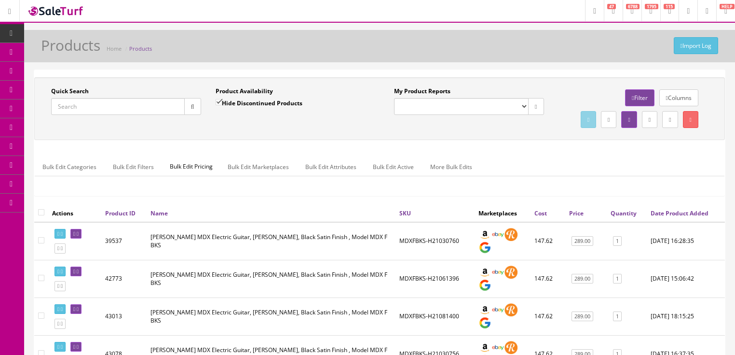
click at [143, 111] on input "Quick Search" at bounding box center [118, 106] width 134 height 17
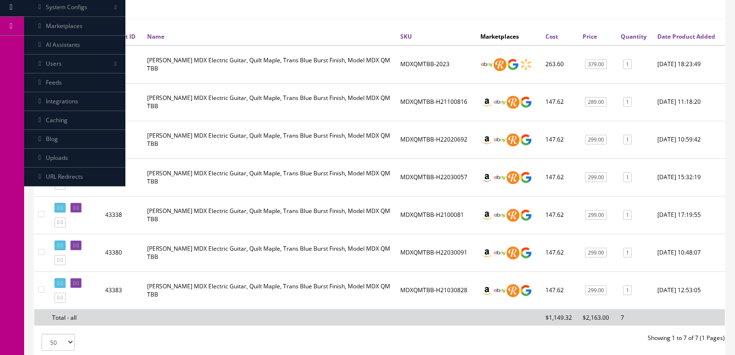
scroll to position [193, 0]
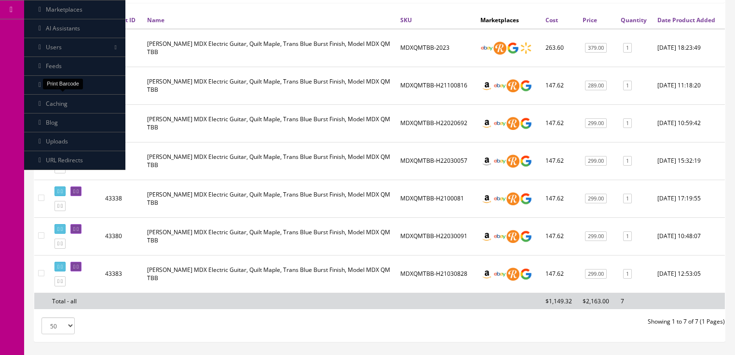
type input "mdx qm tbb"
click at [63, 81] on icon at bounding box center [62, 78] width 2 height 5
click at [62, 121] on link at bounding box center [60, 116] width 11 height 10
click at [82, 83] on link at bounding box center [75, 78] width 11 height 10
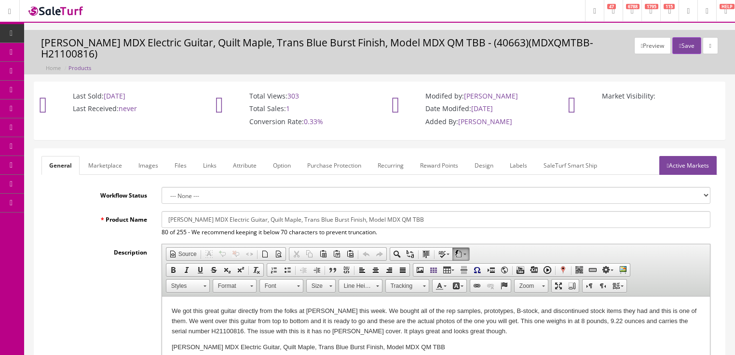
click at [674, 156] on link "Active Markets" at bounding box center [688, 165] width 57 height 19
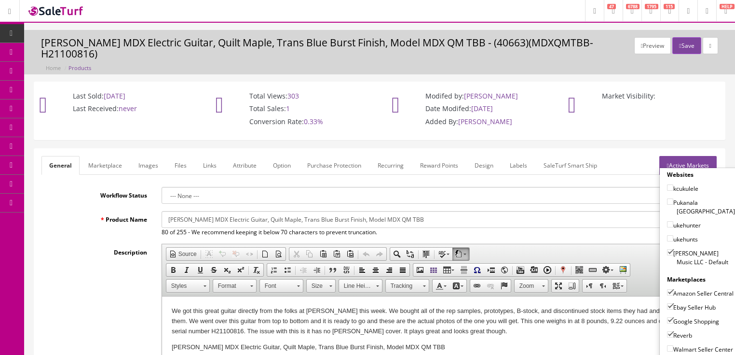
click at [667, 249] on input"] "[PERSON_NAME] Music LLC - Default" at bounding box center [670, 252] width 6 height 6
checkbox input"] "false"
click at [667, 289] on input"] "Amazon Seller Central" at bounding box center [670, 292] width 6 height 6
checkbox input"] "false"
click at [667, 303] on input"] "Ebay Seller Hub" at bounding box center [670, 306] width 6 height 6
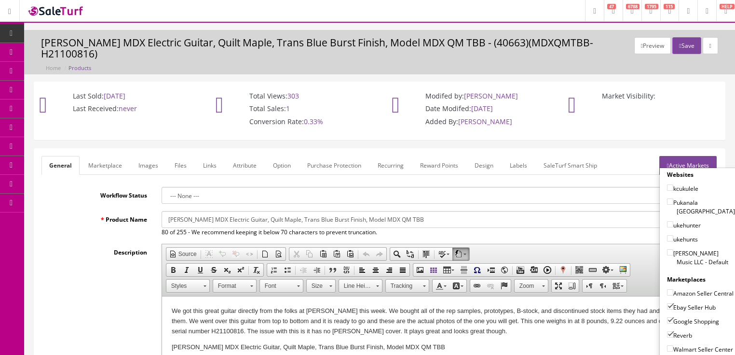
checkbox input"] "false"
click at [667, 317] on input"] "Google Shopping" at bounding box center [670, 320] width 6 height 6
checkbox input"] "false"
click at [668, 331] on input"] "Reverb" at bounding box center [670, 334] width 6 height 6
checkbox input"] "false"
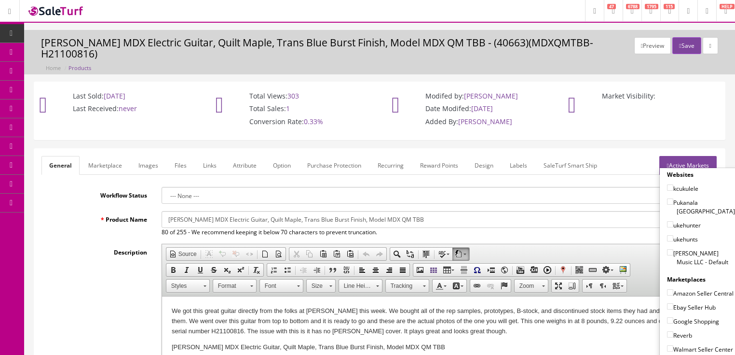
click at [689, 156] on link "Active Markets" at bounding box center [688, 165] width 57 height 19
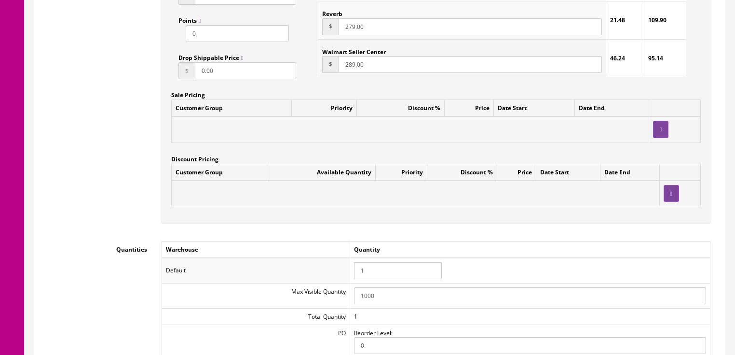
scroll to position [849, 0]
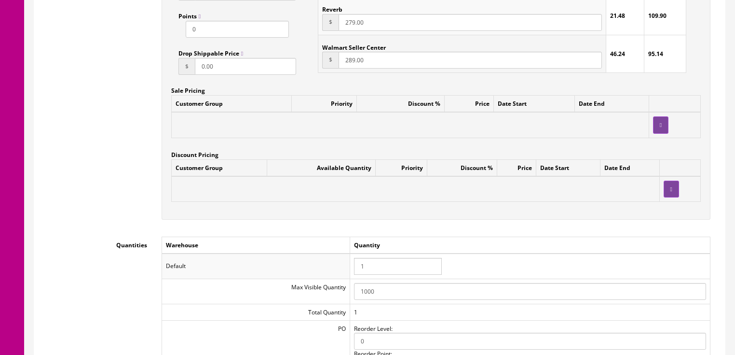
drag, startPoint x: 388, startPoint y: 252, endPoint x: 346, endPoint y: 258, distance: 42.3
click at [346, 258] on tr "Default 1" at bounding box center [436, 265] width 549 height 25
type input "0"
click at [437, 257] on td "0" at bounding box center [530, 265] width 360 height 25
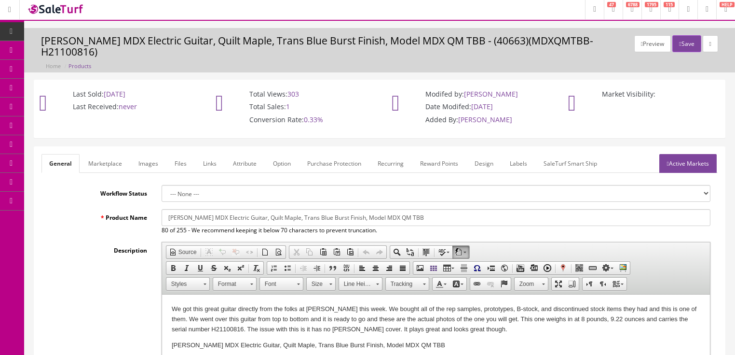
scroll to position [0, 0]
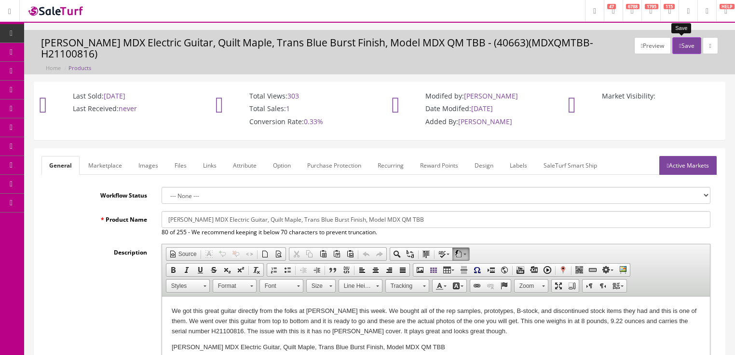
click at [677, 45] on button "Save" at bounding box center [687, 45] width 28 height 17
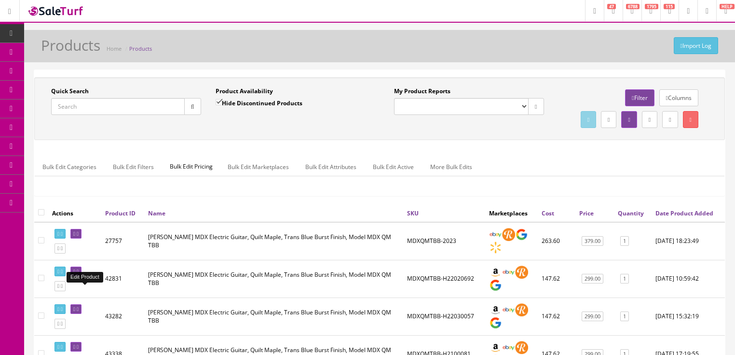
click at [79, 274] on icon at bounding box center [78, 271] width 2 height 5
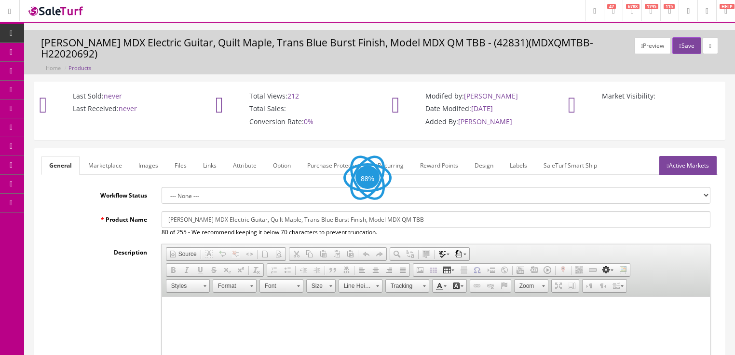
click at [683, 157] on link "Active Markets" at bounding box center [688, 165] width 57 height 19
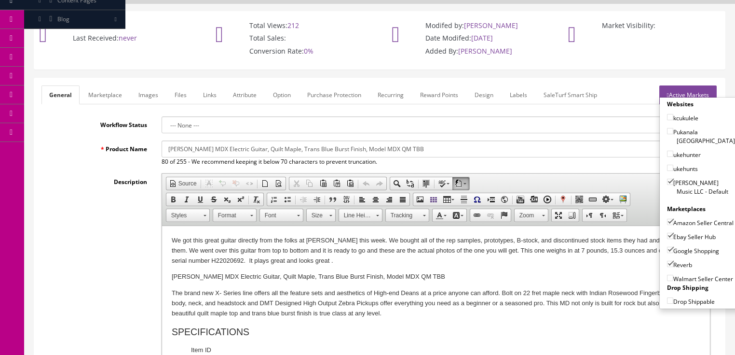
scroll to position [77, 0]
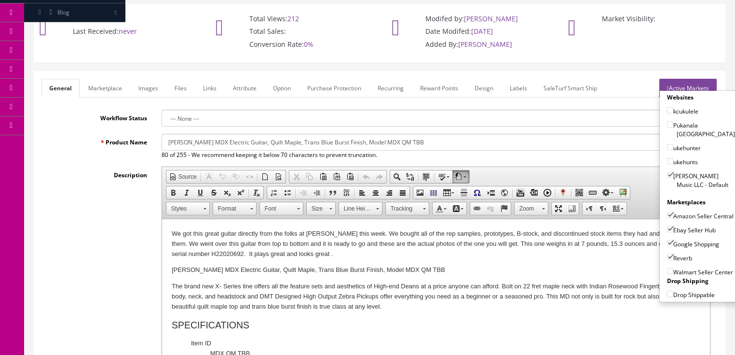
drag, startPoint x: 667, startPoint y: 154, endPoint x: 667, endPoint y: 160, distance: 5.8
click at [667, 172] on input"] "[PERSON_NAME] Music LLC - Default" at bounding box center [670, 175] width 6 height 6
checkbox input"] "false"
click at [667, 212] on input"] "Amazon Seller Central" at bounding box center [670, 215] width 6 height 6
checkbox input"] "false"
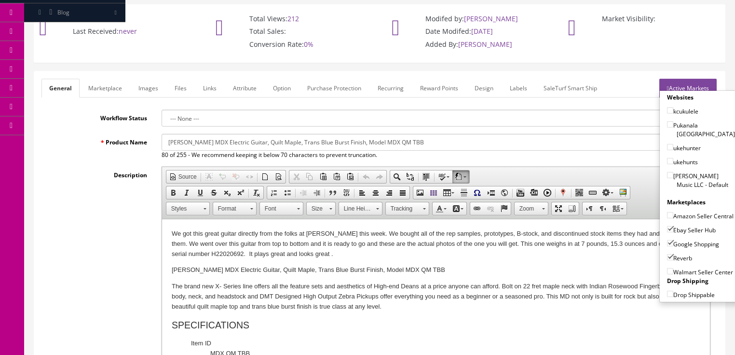
drag, startPoint x: 665, startPoint y: 213, endPoint x: 664, endPoint y: 230, distance: 16.9
click at [667, 226] on input"] "Ebay Seller Hub" at bounding box center [670, 229] width 6 height 6
checkbox input"] "false"
drag, startPoint x: 664, startPoint y: 230, endPoint x: 660, endPoint y: 237, distance: 8.2
click at [661, 235] on div "Websites kcukulele Pukanala USA ukehunter ukehunts Butler Music LLC - Default M…" at bounding box center [701, 196] width 83 height 206
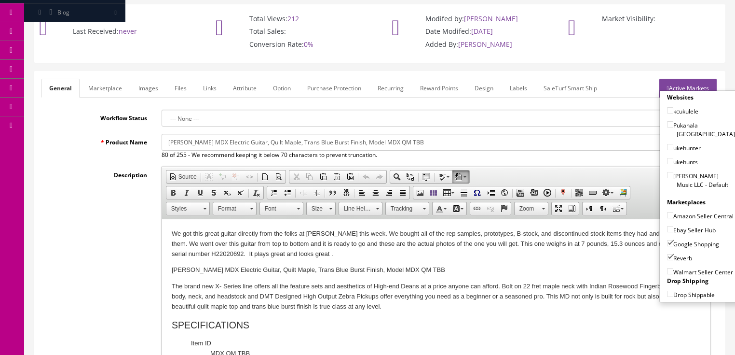
drag, startPoint x: 665, startPoint y: 245, endPoint x: 669, endPoint y: 230, distance: 15.4
click at [667, 254] on input"] "Reverb" at bounding box center [670, 257] width 6 height 6
checkbox input"] "false"
click at [669, 240] on input"] "Google Shopping" at bounding box center [670, 243] width 6 height 6
checkbox input"] "false"
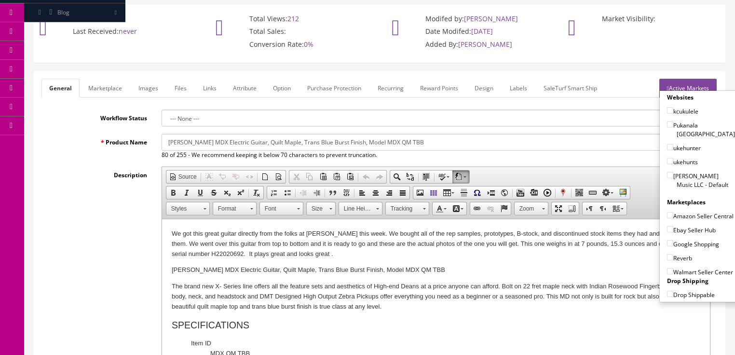
click at [691, 79] on link "Active Markets" at bounding box center [688, 88] width 57 height 19
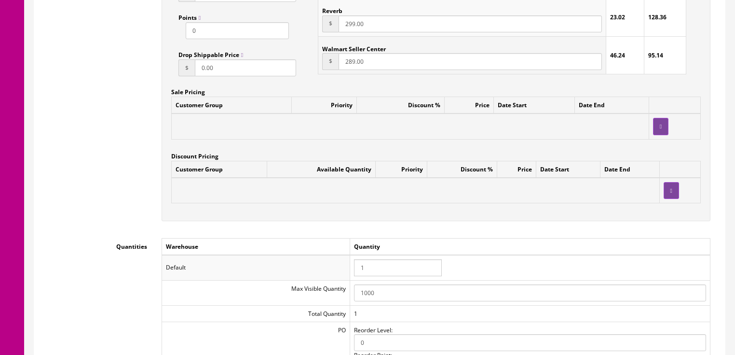
scroll to position [849, 0]
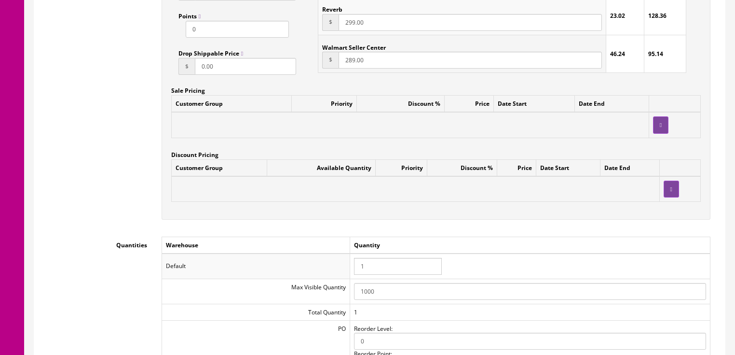
drag, startPoint x: 382, startPoint y: 253, endPoint x: 341, endPoint y: 251, distance: 41.6
click at [341, 253] on tr "Default 1" at bounding box center [436, 265] width 549 height 25
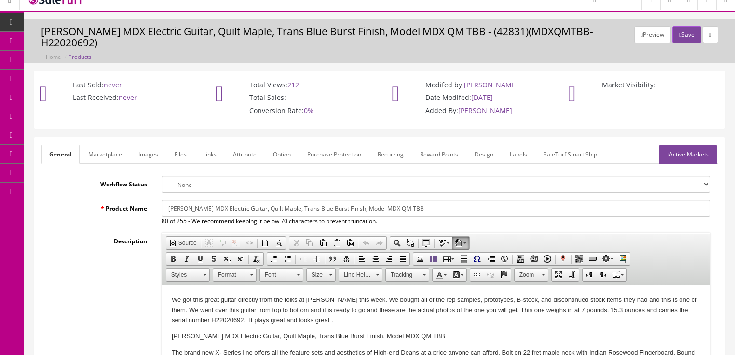
scroll to position [0, 0]
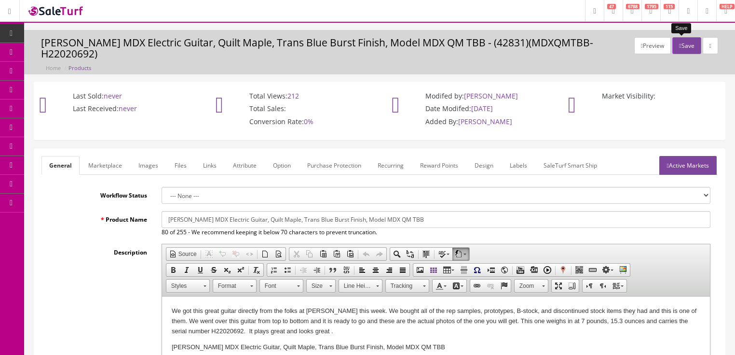
type input "0"
click at [682, 46] on button "Save" at bounding box center [687, 45] width 28 height 17
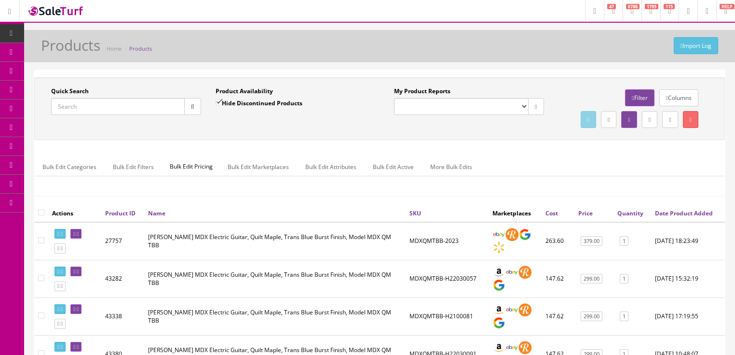
click at [132, 107] on input "Quick Search" at bounding box center [118, 106] width 134 height 17
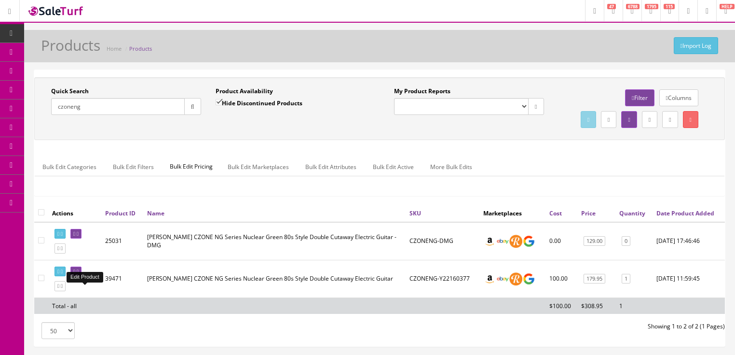
type input "czoneng"
click at [79, 274] on icon at bounding box center [78, 271] width 2 height 5
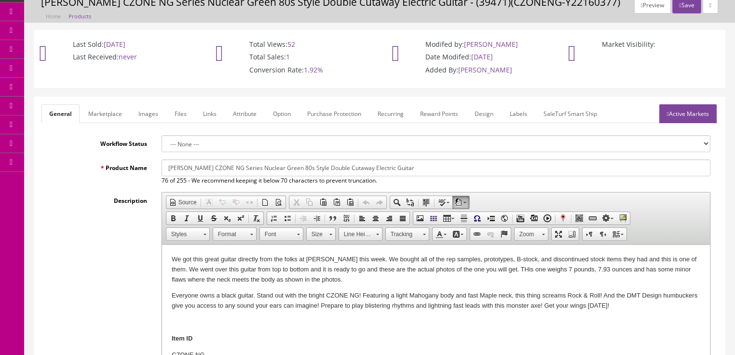
scroll to position [39, 0]
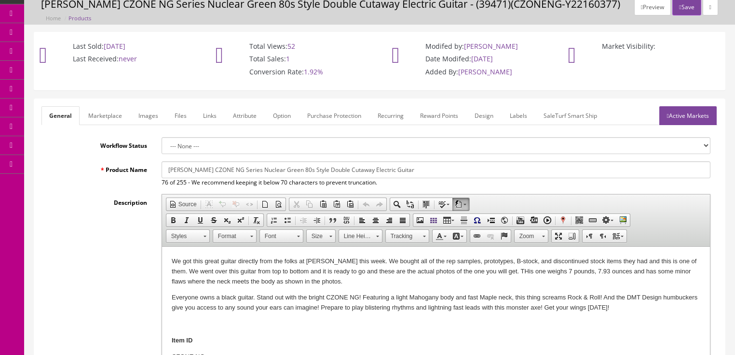
click at [509, 120] on link "Labels" at bounding box center [518, 115] width 33 height 19
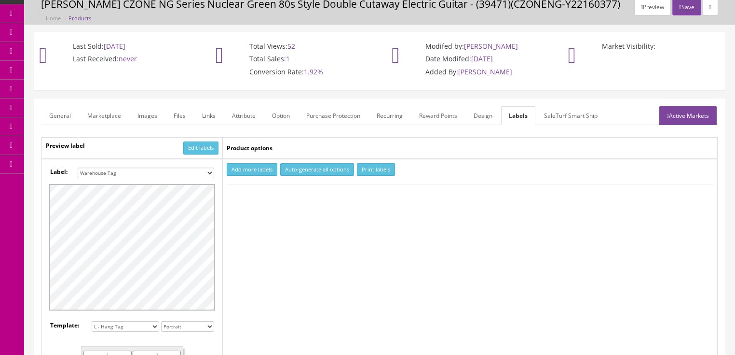
click at [254, 174] on button "Add more labels" at bounding box center [252, 169] width 51 height 13
drag, startPoint x: 258, startPoint y: 195, endPoint x: 341, endPoint y: 176, distance: 85.2
type input "1"
click at [259, 194] on input "1" at bounding box center [245, 199] width 35 height 11
click at [378, 163] on button "Print labels" at bounding box center [376, 169] width 38 height 13
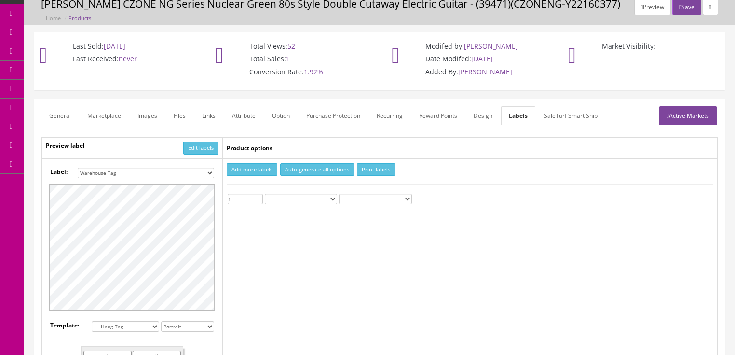
click at [672, 110] on link "Active Markets" at bounding box center [688, 115] width 57 height 19
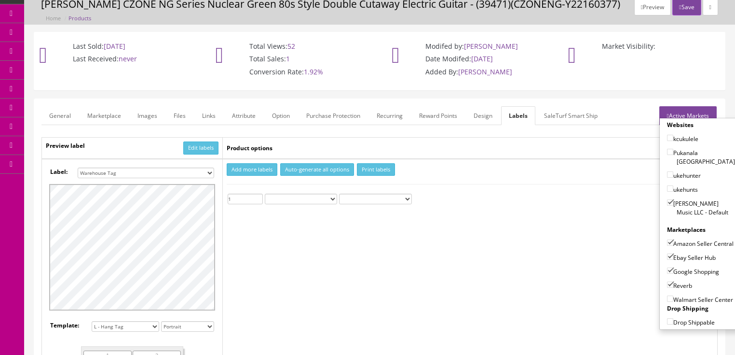
click at [667, 199] on input"] "[PERSON_NAME] Music LLC - Default" at bounding box center [670, 202] width 6 height 6
checkbox input"] "false"
drag, startPoint x: 665, startPoint y: 229, endPoint x: 666, endPoint y: 245, distance: 16.0
click at [667, 239] on input"] "Amazon Seller Central" at bounding box center [670, 242] width 6 height 6
checkbox input"] "false"
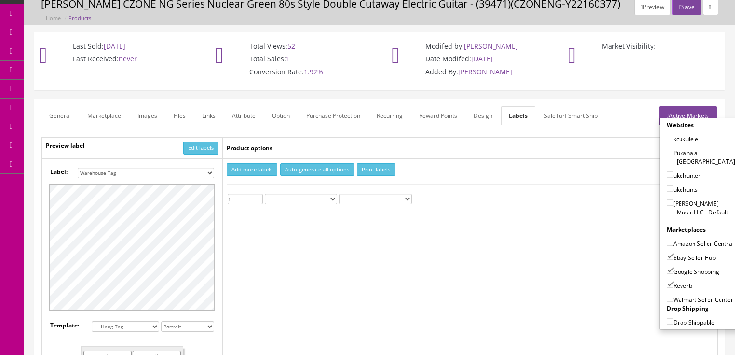
drag, startPoint x: 666, startPoint y: 253, endPoint x: 668, endPoint y: 258, distance: 5.4
click at [668, 256] on input"] "Ebay Seller Hub" at bounding box center [670, 256] width 6 height 6
checkbox input"] "false"
drag, startPoint x: 666, startPoint y: 269, endPoint x: 666, endPoint y: 276, distance: 6.8
click at [667, 273] on input"] "Google Shopping" at bounding box center [670, 270] width 6 height 6
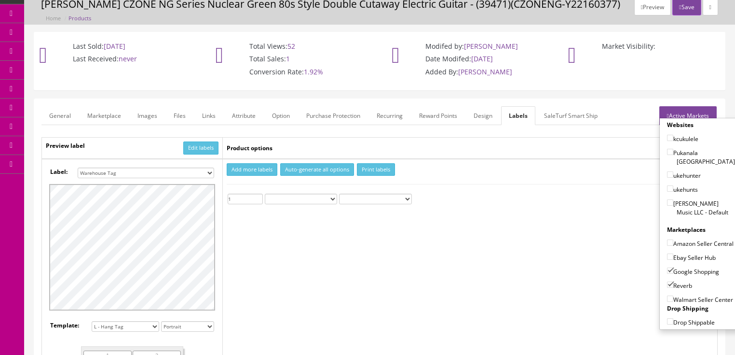
checkbox input"] "false"
drag, startPoint x: 666, startPoint y: 285, endPoint x: 694, endPoint y: 243, distance: 50.9
click at [667, 285] on input"] "Reverb" at bounding box center [670, 284] width 6 height 6
checkbox input"] "false"
click at [705, 110] on link "Active Markets" at bounding box center [688, 115] width 57 height 19
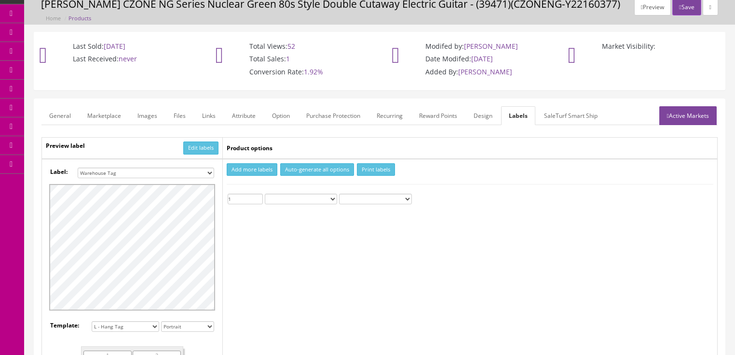
click at [71, 112] on link "General" at bounding box center [59, 115] width 37 height 19
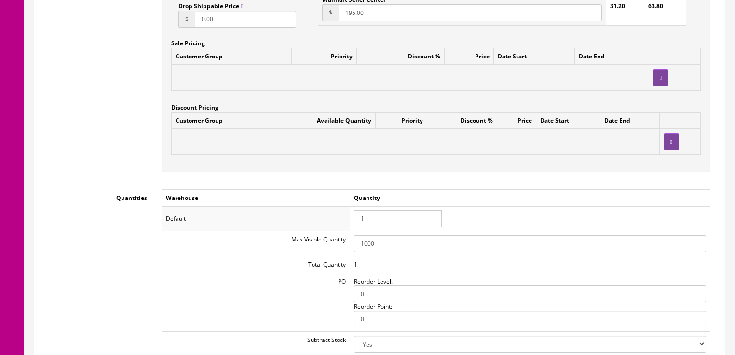
scroll to position [888, 0]
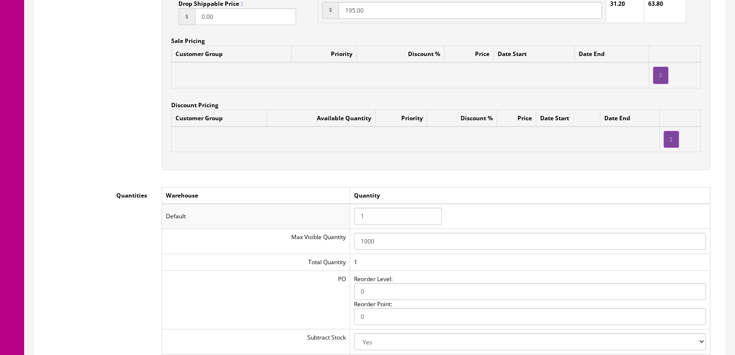
click at [327, 216] on tr "Default 1" at bounding box center [436, 216] width 549 height 25
type input "0"
click at [521, 204] on td "Quantity" at bounding box center [530, 195] width 360 height 17
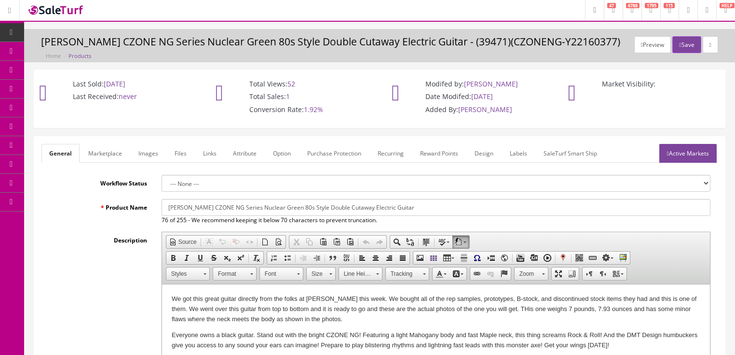
scroll to position [0, 0]
click at [684, 49] on button "Save" at bounding box center [687, 45] width 28 height 17
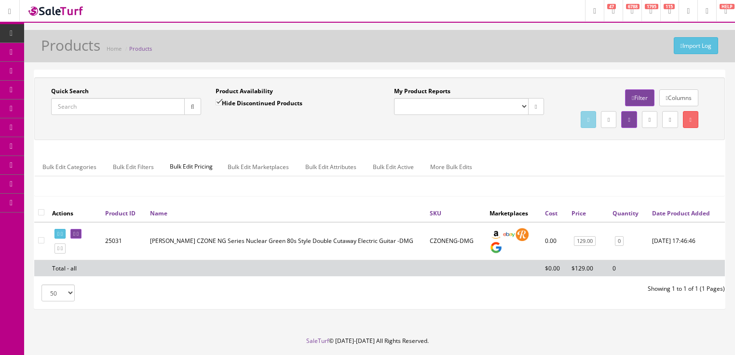
click at [130, 108] on input "Quick Search" at bounding box center [118, 106] width 134 height 17
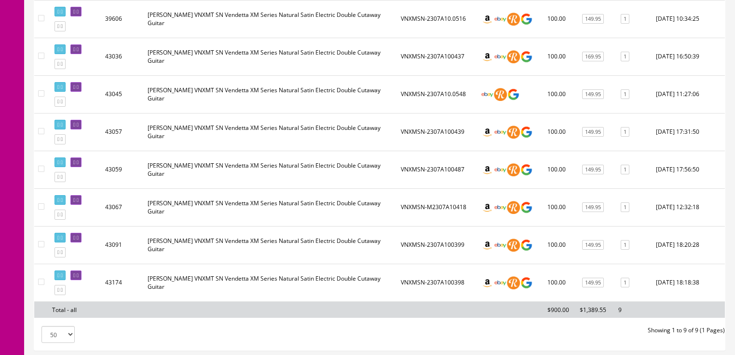
scroll to position [270, 0]
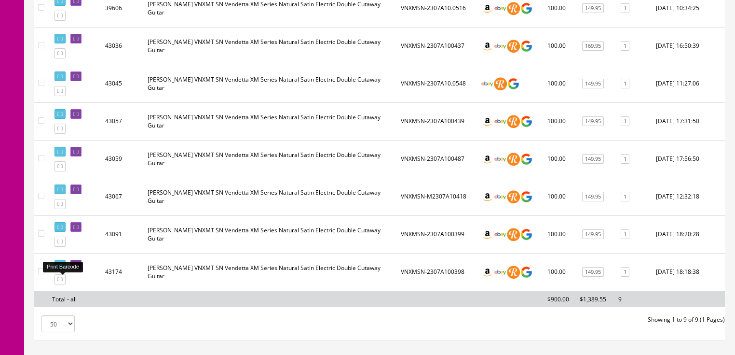
type input "vnxmt"
click at [58, 267] on icon at bounding box center [58, 264] width 2 height 5
click at [79, 267] on icon at bounding box center [78, 264] width 2 height 5
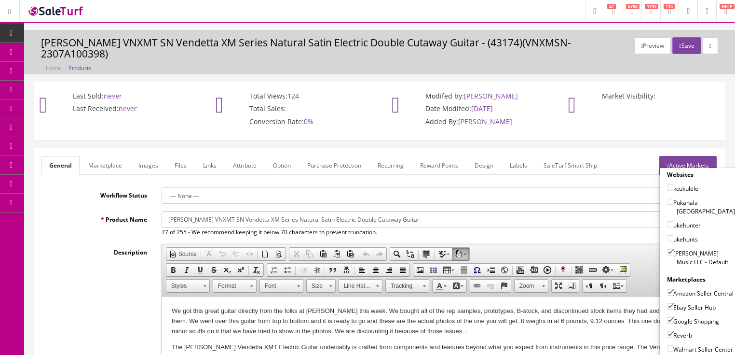
drag, startPoint x: 666, startPoint y: 228, endPoint x: 667, endPoint y: 239, distance: 11.1
click at [667, 249] on input"] "[PERSON_NAME] Music LLC - Default" at bounding box center [670, 252] width 6 height 6
checkbox input"] "false"
click at [667, 289] on input"] "Amazon Seller Central" at bounding box center [670, 292] width 6 height 6
checkbox input"] "false"
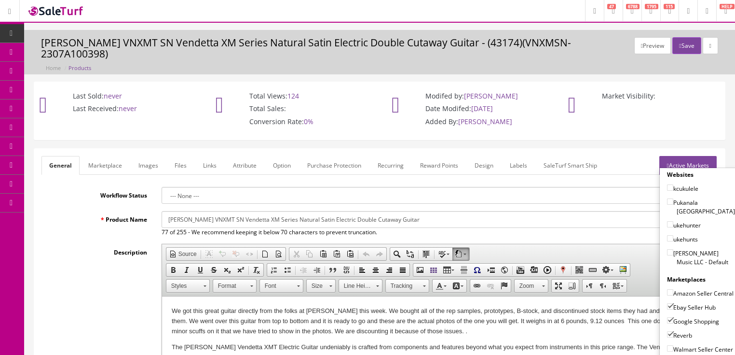
drag, startPoint x: 665, startPoint y: 292, endPoint x: 666, endPoint y: 305, distance: 13.1
click at [667, 303] on input"] "Ebay Seller Hub" at bounding box center [670, 306] width 6 height 6
checkbox input"] "false"
click at [667, 317] on input"] "Google Shopping" at bounding box center [670, 320] width 6 height 6
checkbox input"] "false"
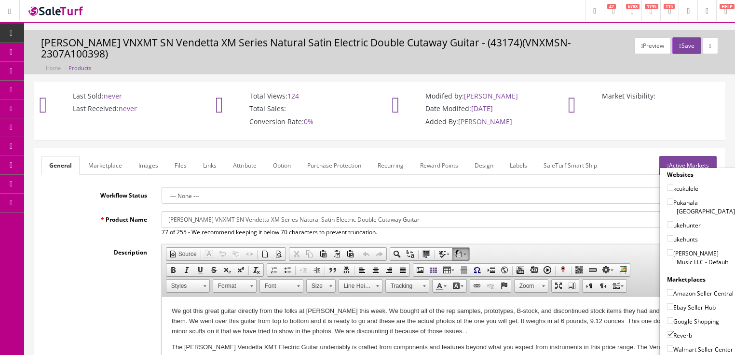
click at [667, 331] on input"] "Reverb" at bounding box center [670, 334] width 6 height 6
checkbox input"] "false"
click at [698, 156] on link "Active Markets" at bounding box center [688, 165] width 57 height 19
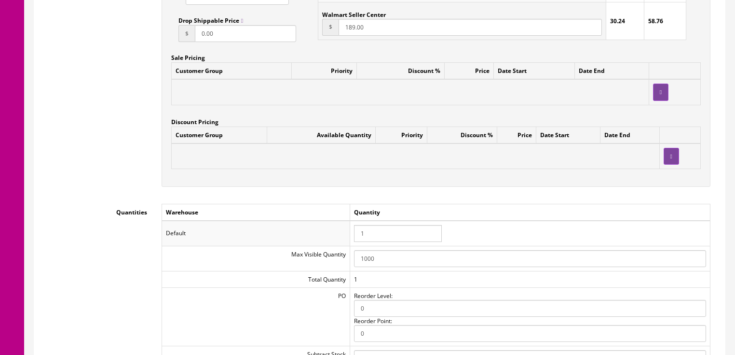
scroll to position [888, 0]
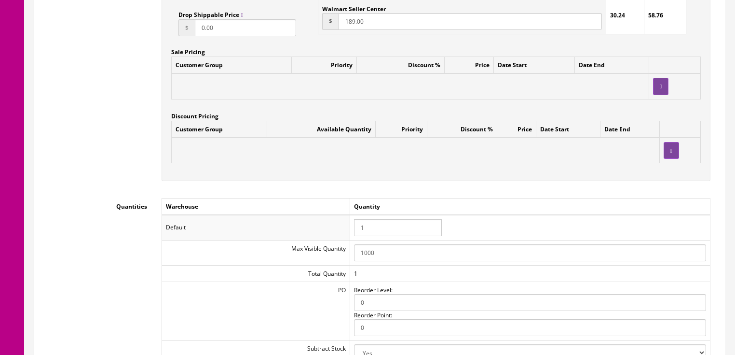
drag, startPoint x: 384, startPoint y: 220, endPoint x: 346, endPoint y: 220, distance: 38.6
click at [346, 220] on tr "Default 1" at bounding box center [436, 227] width 549 height 25
type input "0"
click at [462, 201] on td "Quantity" at bounding box center [530, 206] width 360 height 17
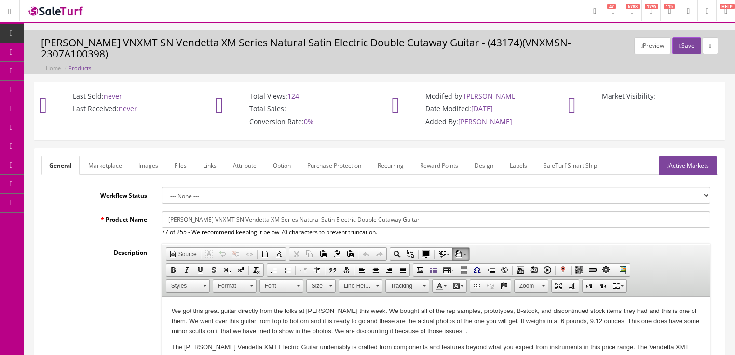
scroll to position [0, 0]
click at [677, 48] on button "Save" at bounding box center [687, 45] width 28 height 17
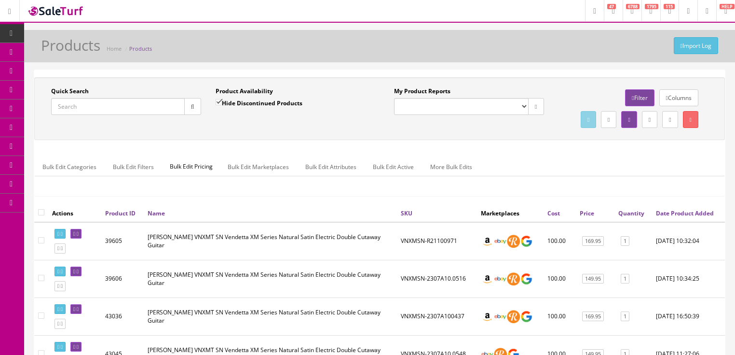
click at [133, 106] on input "Quick Search" at bounding box center [118, 106] width 134 height 17
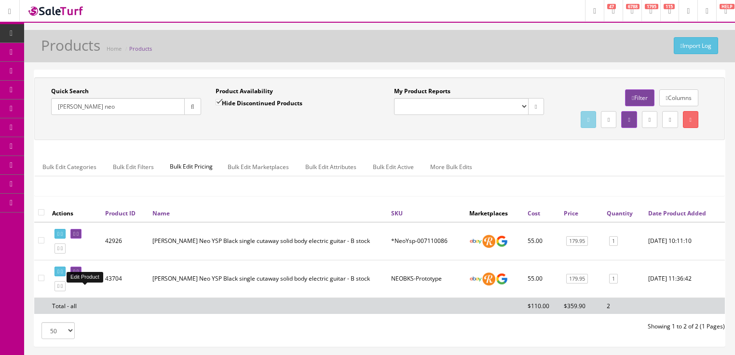
type input "[PERSON_NAME] neo"
click at [79, 274] on icon at bounding box center [78, 271] width 2 height 5
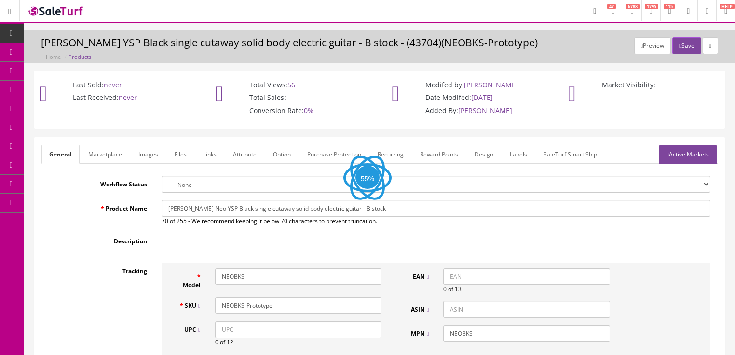
click at [149, 152] on link "Images" at bounding box center [148, 154] width 35 height 19
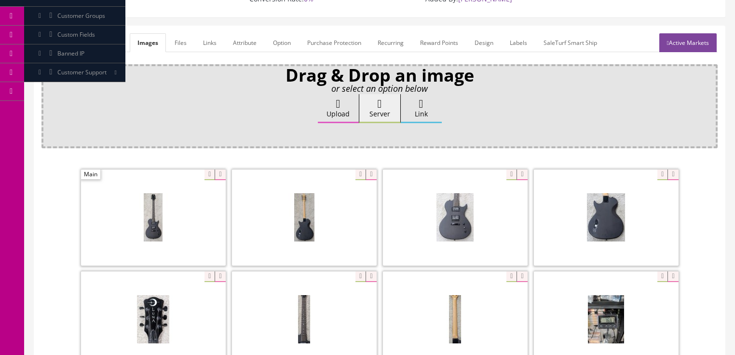
scroll to position [39, 0]
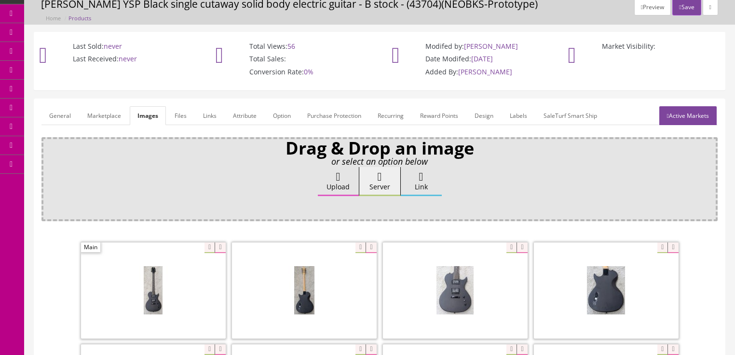
click at [505, 121] on link "Labels" at bounding box center [518, 115] width 33 height 19
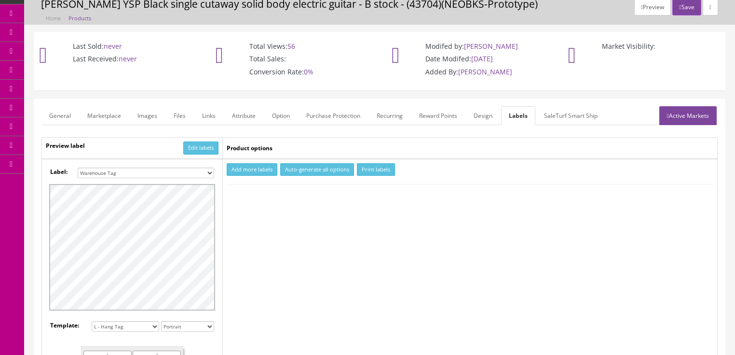
click at [267, 171] on button "Add more labels" at bounding box center [252, 169] width 51 height 13
type input "1"
click at [259, 195] on input "1" at bounding box center [245, 199] width 35 height 11
click at [378, 166] on button "Print labels" at bounding box center [376, 169] width 38 height 13
click at [681, 115] on link "Active Markets" at bounding box center [688, 115] width 57 height 19
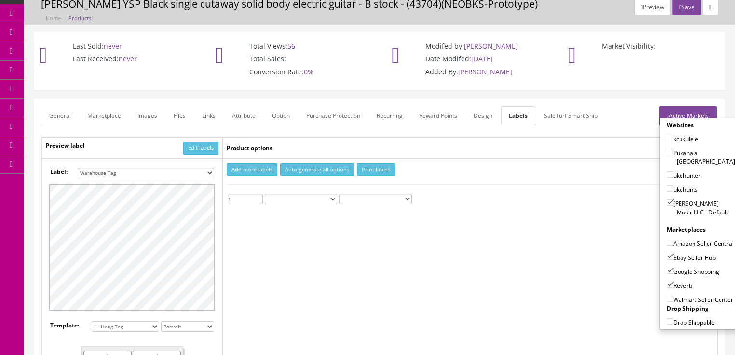
click at [667, 199] on label "[PERSON_NAME] Music LLC - Default" at bounding box center [701, 207] width 68 height 18
click at [667, 199] on input"] "[PERSON_NAME] Music LLC - Default" at bounding box center [670, 202] width 6 height 6
checkbox input"] "false"
click at [667, 254] on input"] "Ebay Seller Hub" at bounding box center [670, 256] width 6 height 6
checkbox input"] "false"
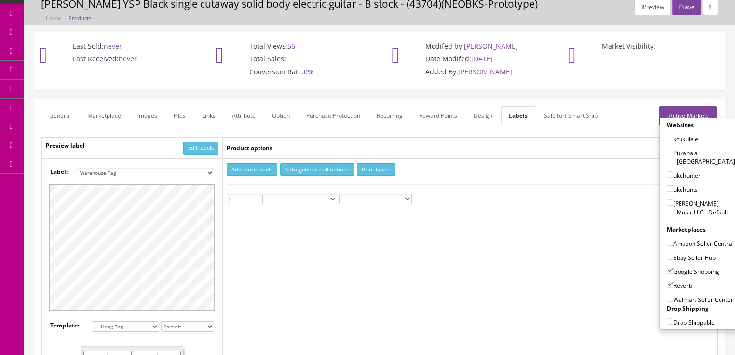
drag, startPoint x: 666, startPoint y: 267, endPoint x: 665, endPoint y: 276, distance: 9.2
click at [667, 270] on input"] "Google Shopping" at bounding box center [670, 270] width 6 height 6
checkbox input"] "false"
click at [667, 284] on input"] "Reverb" at bounding box center [670, 284] width 6 height 6
checkbox input"] "false"
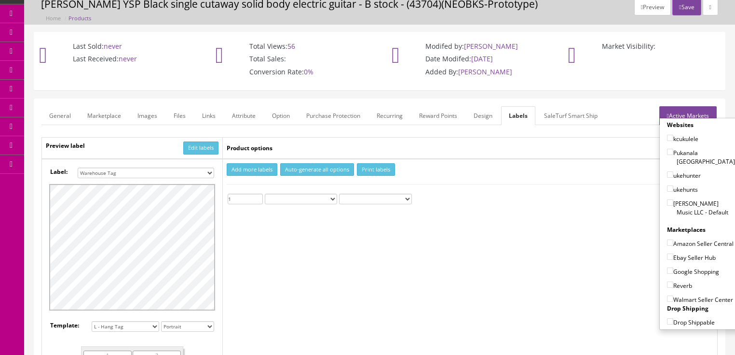
click at [705, 112] on link "Active Markets" at bounding box center [688, 115] width 57 height 19
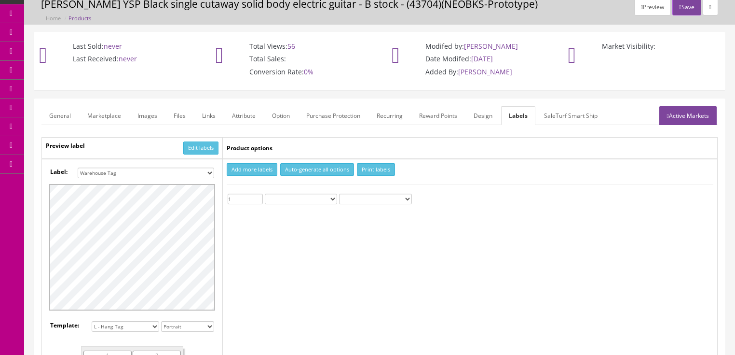
click at [64, 111] on link "General" at bounding box center [59, 115] width 37 height 19
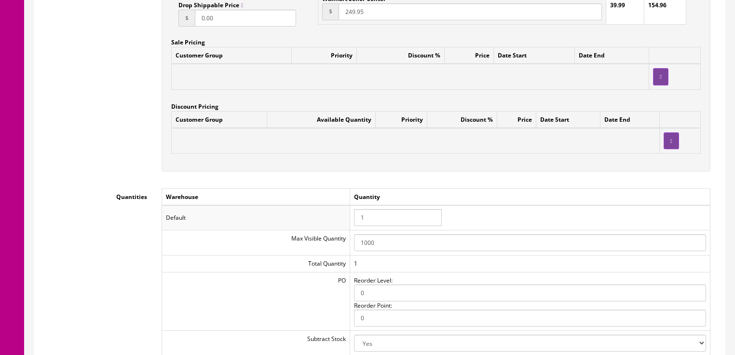
scroll to position [888, 0]
drag, startPoint x: 373, startPoint y: 213, endPoint x: 341, endPoint y: 216, distance: 32.0
click at [341, 216] on tr "Default 1" at bounding box center [436, 216] width 549 height 25
type input "0"
click at [550, 207] on td "0" at bounding box center [530, 216] width 360 height 25
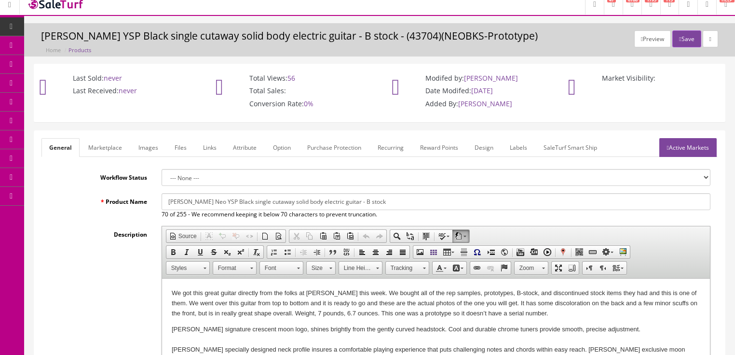
scroll to position [0, 0]
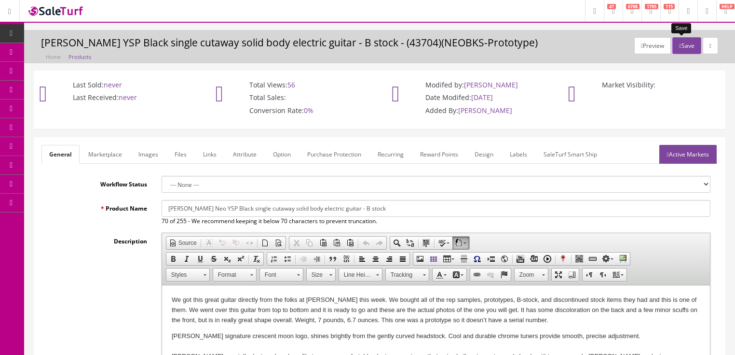
click at [681, 49] on button "Save" at bounding box center [687, 45] width 28 height 17
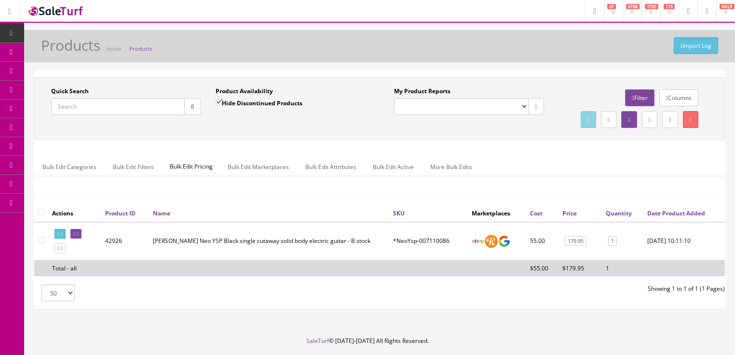
click at [124, 110] on input "Quick Search" at bounding box center [118, 106] width 134 height 17
click at [186, 110] on button "button" at bounding box center [192, 106] width 17 height 17
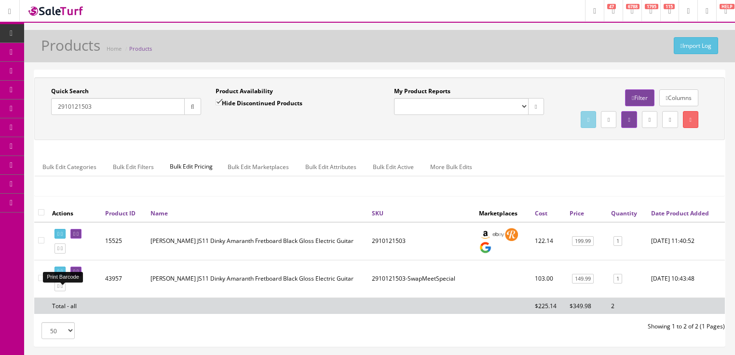
click at [59, 274] on icon at bounding box center [58, 271] width 2 height 5
drag, startPoint x: 110, startPoint y: 111, endPoint x: 50, endPoint y: 123, distance: 61.0
click at [50, 123] on div "Quick Search 2910121503 Date From Product Availability Hide Discontinued Produc…" at bounding box center [380, 108] width 686 height 43
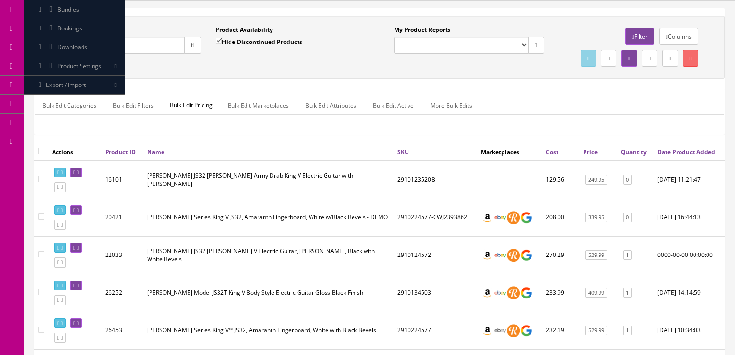
scroll to position [39, 0]
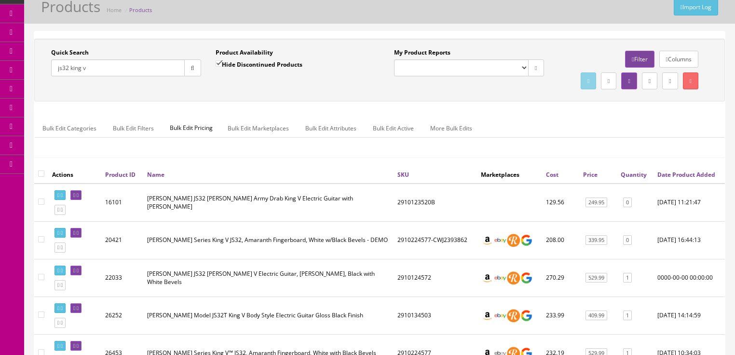
drag, startPoint x: 102, startPoint y: 68, endPoint x: 50, endPoint y: 88, distance: 56.1
click at [50, 87] on div "Quick Search js32 king v Date From Product Availability Hide Discontinued Produ…" at bounding box center [380, 69] width 686 height 43
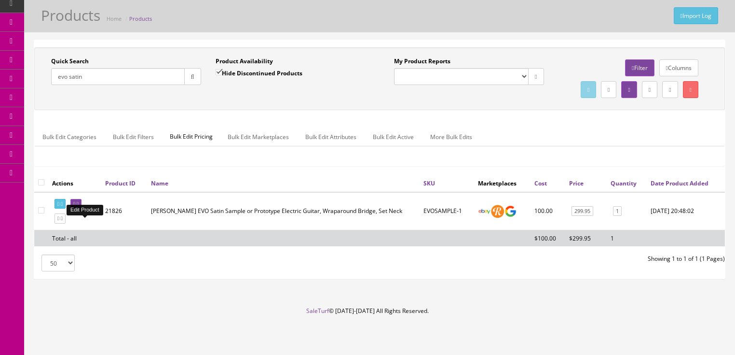
type input "evo satin"
click at [79, 207] on icon at bounding box center [78, 203] width 2 height 5
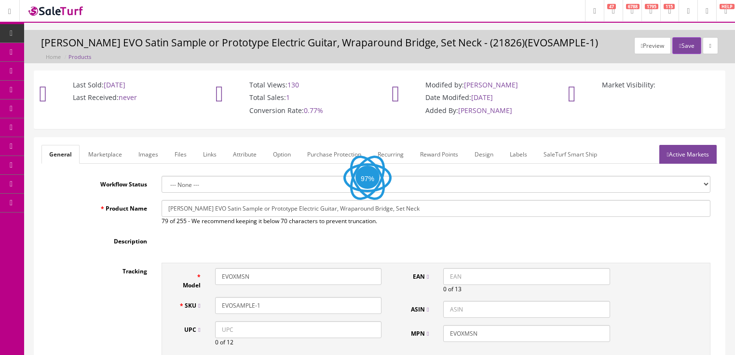
click at [648, 41] on button "Preview" at bounding box center [653, 45] width 37 height 17
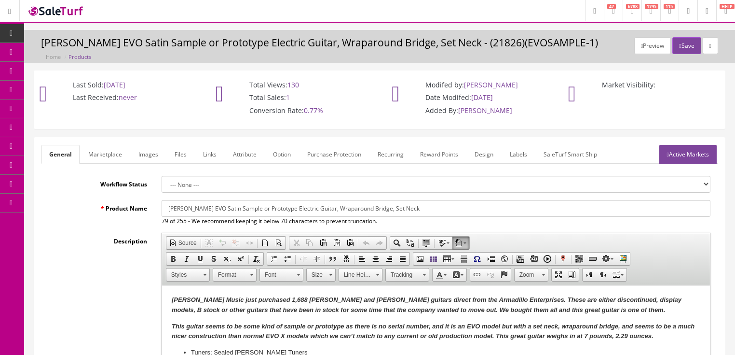
click at [516, 155] on link "Labels" at bounding box center [518, 154] width 33 height 19
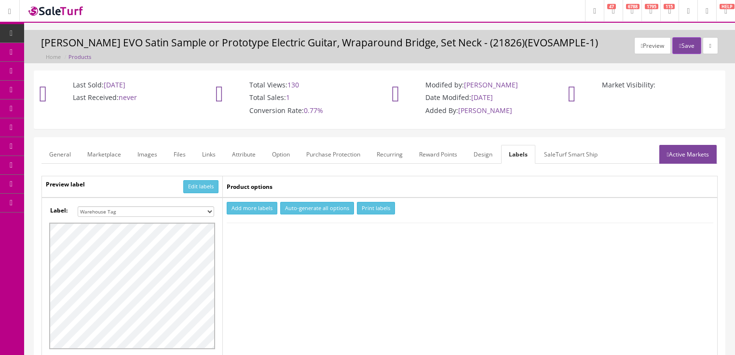
click at [259, 207] on button "Add more labels" at bounding box center [252, 208] width 51 height 13
type input "1"
click at [260, 233] on input "1" at bounding box center [245, 237] width 35 height 11
click at [372, 208] on button "Print labels" at bounding box center [376, 208] width 38 height 13
click at [677, 149] on link "Active Markets" at bounding box center [688, 154] width 57 height 19
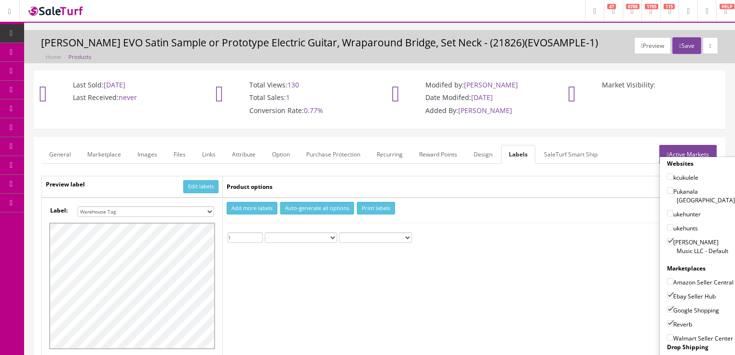
drag, startPoint x: 666, startPoint y: 228, endPoint x: 665, endPoint y: 235, distance: 7.3
click at [667, 238] on input"] "[PERSON_NAME] Music LLC - Default" at bounding box center [670, 241] width 6 height 6
checkbox input"] "false"
click at [667, 294] on input"] "Ebay Seller Hub" at bounding box center [670, 295] width 6 height 6
checkbox input"] "false"
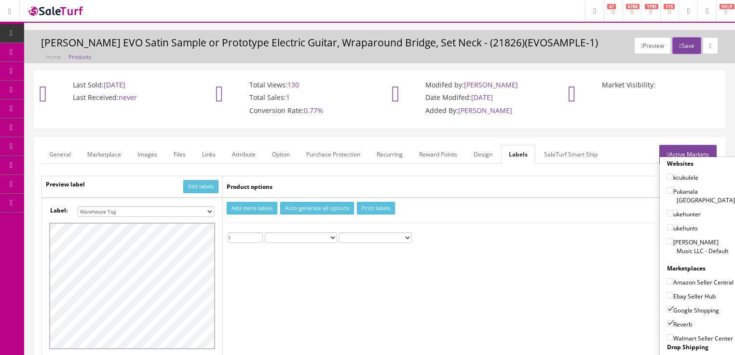
click at [668, 306] on input"] "Google Shopping" at bounding box center [670, 309] width 6 height 6
checkbox input"] "false"
click at [667, 323] on input"] "Reverb" at bounding box center [670, 323] width 6 height 6
checkbox input"] "false"
click at [687, 155] on link "Active Markets" at bounding box center [688, 154] width 57 height 19
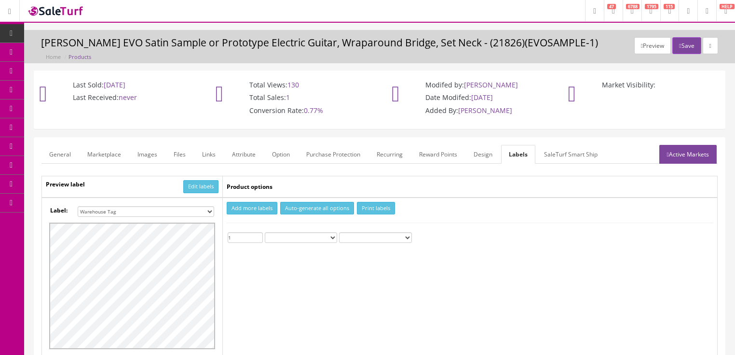
click at [66, 152] on link "General" at bounding box center [59, 154] width 37 height 19
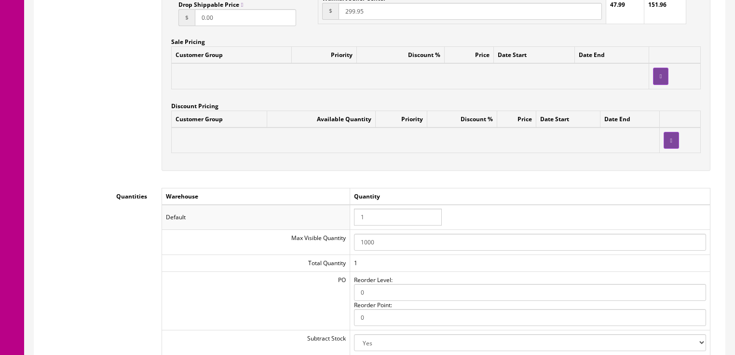
scroll to position [888, 0]
drag, startPoint x: 383, startPoint y: 214, endPoint x: 311, endPoint y: 221, distance: 72.7
click at [311, 221] on tr "Default 1" at bounding box center [436, 216] width 549 height 25
type input "0"
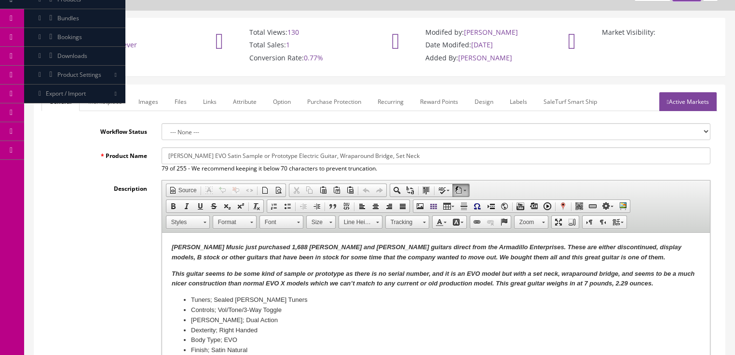
scroll to position [0, 0]
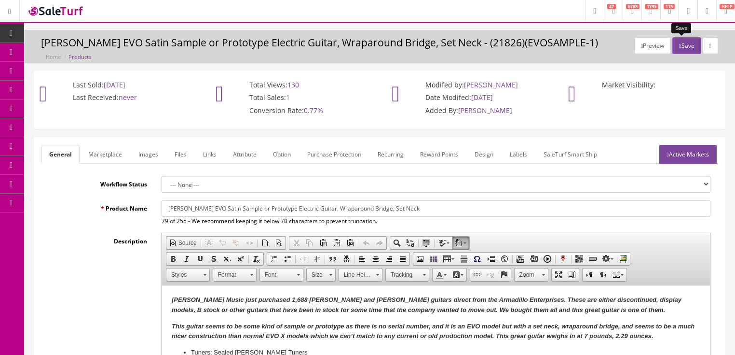
click at [684, 48] on button "Save" at bounding box center [687, 45] width 28 height 17
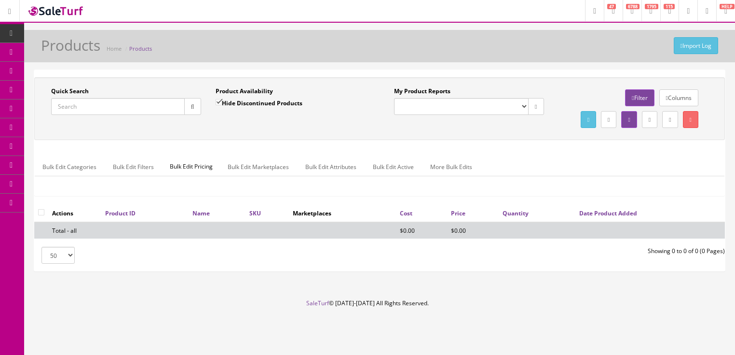
click at [125, 109] on input "Quick Search" at bounding box center [118, 106] width 134 height 17
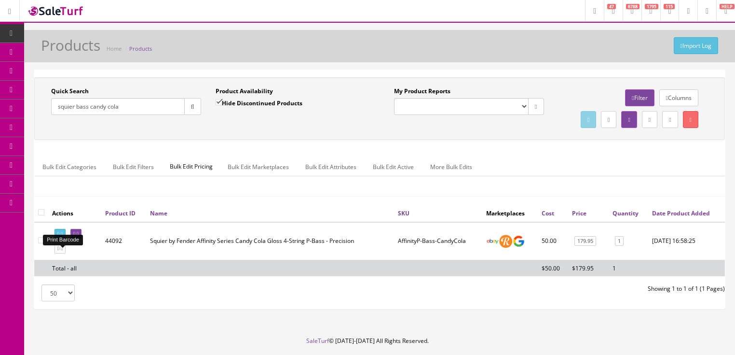
type input "squier bass candy cola"
click at [59, 236] on icon at bounding box center [58, 233] width 2 height 5
click at [79, 236] on icon at bounding box center [78, 233] width 2 height 5
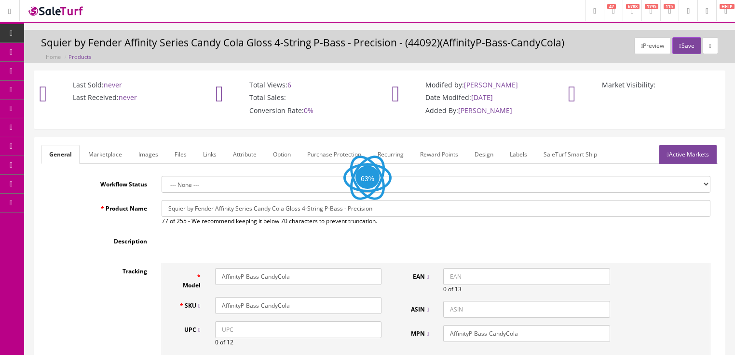
click at [694, 151] on link "Active Markets" at bounding box center [688, 154] width 57 height 19
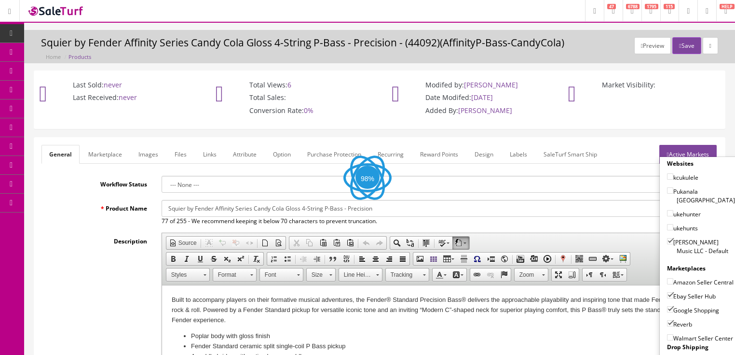
drag, startPoint x: 666, startPoint y: 234, endPoint x: 669, endPoint y: 243, distance: 9.6
click at [668, 238] on input"] "[PERSON_NAME] Music LLC - Default" at bounding box center [670, 241] width 6 height 6
checkbox input"] "false"
click at [668, 292] on input"] "Ebay Seller Hub" at bounding box center [670, 295] width 6 height 6
checkbox input"] "false"
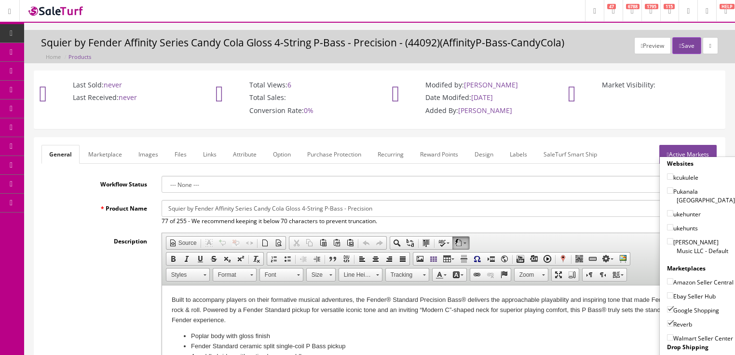
click at [667, 309] on input"] "Google Shopping" at bounding box center [670, 309] width 6 height 6
checkbox input"] "false"
drag, startPoint x: 666, startPoint y: 318, endPoint x: 677, endPoint y: 285, distance: 35.4
click at [667, 320] on input"] "Reverb" at bounding box center [670, 323] width 6 height 6
checkbox input"] "false"
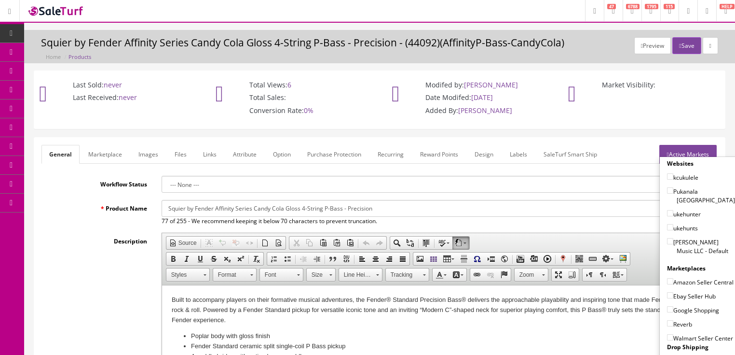
click at [681, 148] on link "Active Markets" at bounding box center [688, 154] width 57 height 19
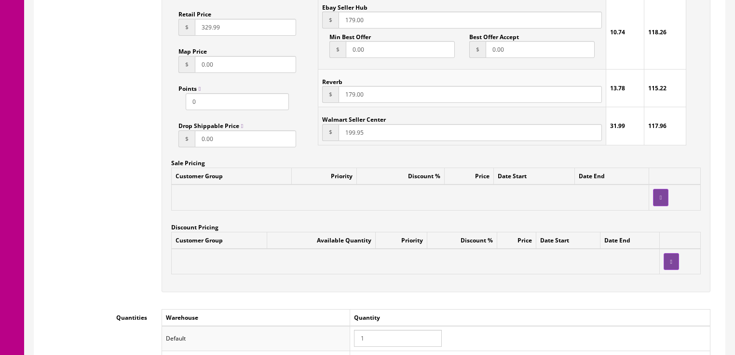
scroll to position [849, 0]
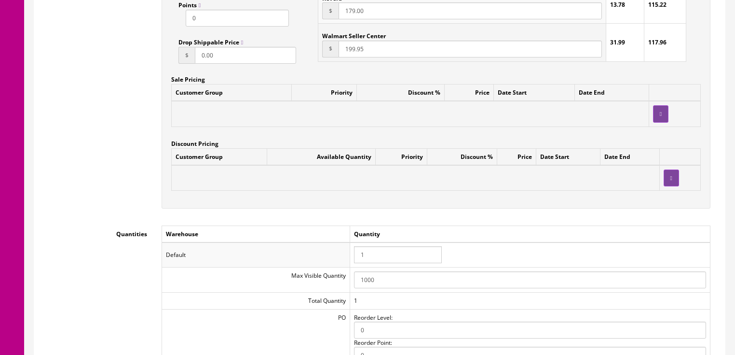
drag, startPoint x: 381, startPoint y: 259, endPoint x: 298, endPoint y: 253, distance: 83.2
click at [301, 258] on tr "Default 1" at bounding box center [436, 254] width 549 height 25
type input "0"
drag, startPoint x: 419, startPoint y: 216, endPoint x: 424, endPoint y: 218, distance: 5.2
click at [424, 218] on div "Accept Offers Yes No Request A Quote Yes No Login for Price Yes No Price In Car…" at bounding box center [436, 0] width 564 height 436
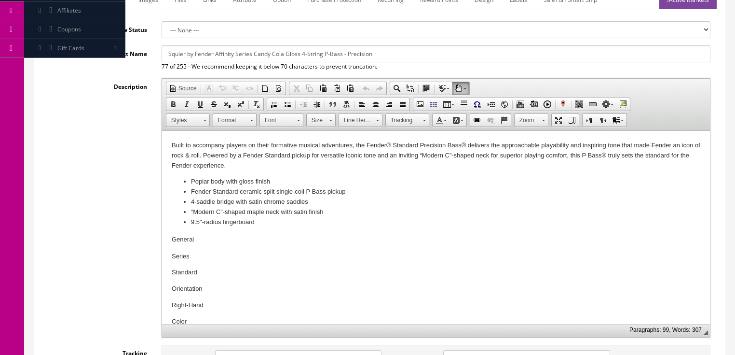
scroll to position [0, 0]
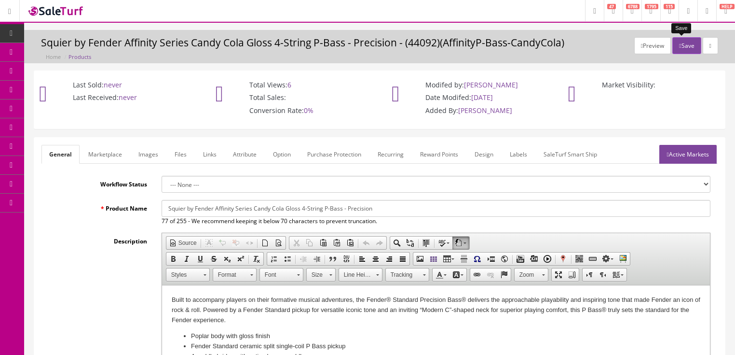
click at [682, 44] on button "Save" at bounding box center [687, 45] width 28 height 17
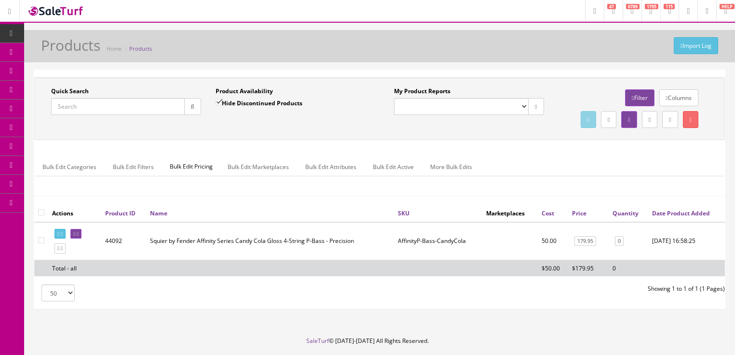
click at [150, 112] on input "Quick Search" at bounding box center [118, 106] width 134 height 17
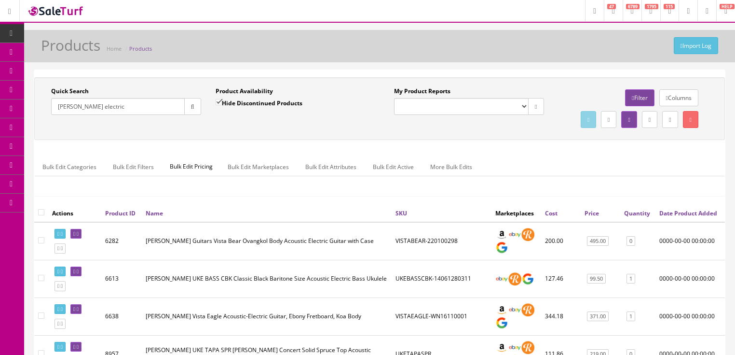
drag, startPoint x: 71, startPoint y: 110, endPoint x: 130, endPoint y: 112, distance: 58.9
click at [130, 112] on input "luna electric" at bounding box center [118, 106] width 134 height 17
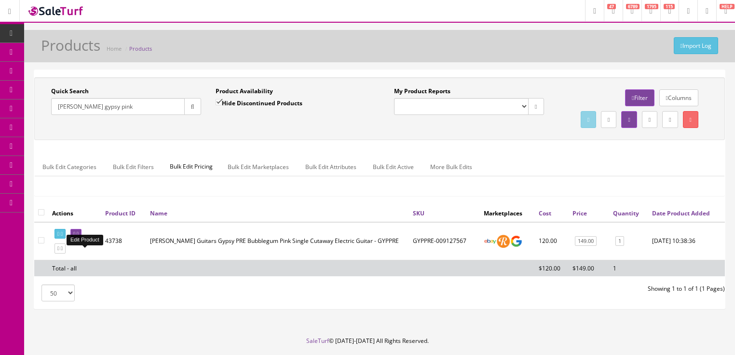
type input "luna gypsy pink"
click at [75, 236] on icon at bounding box center [74, 233] width 2 height 5
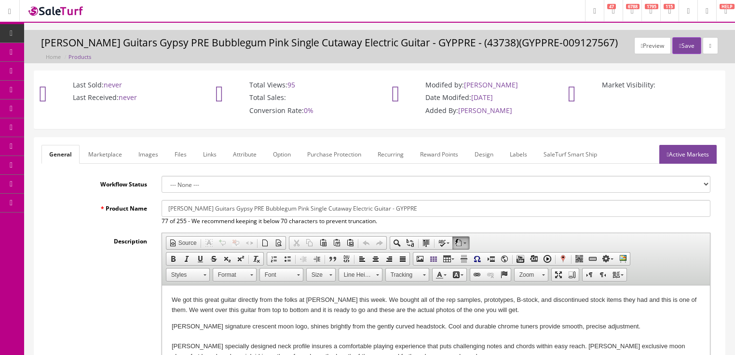
click at [517, 149] on link "Labels" at bounding box center [518, 154] width 33 height 19
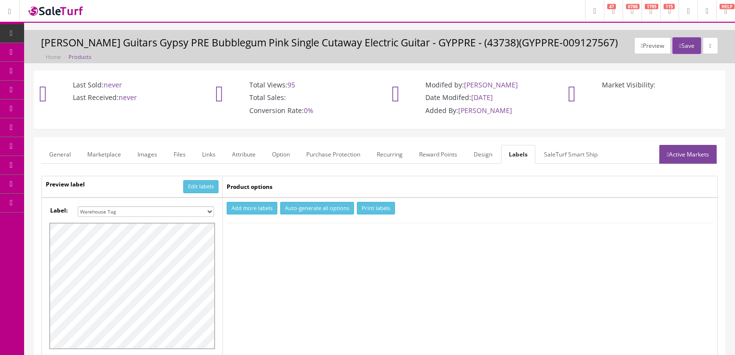
click at [246, 211] on button "Add more labels" at bounding box center [252, 208] width 51 height 13
type input "1"
click at [259, 235] on input "1" at bounding box center [245, 237] width 35 height 11
click at [368, 208] on button "Print labels" at bounding box center [376, 208] width 38 height 13
click at [691, 153] on link "Active Markets" at bounding box center [688, 154] width 57 height 19
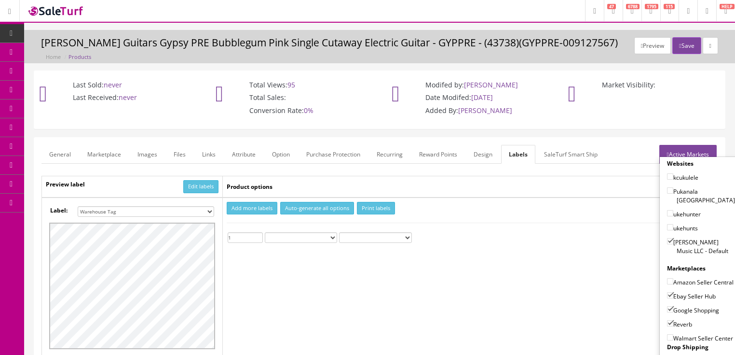
click at [667, 238] on input"] "[PERSON_NAME] Music LLC - Default" at bounding box center [670, 241] width 6 height 6
checkbox input"] "false"
click at [668, 292] on input"] "Ebay Seller Hub" at bounding box center [670, 295] width 6 height 6
checkbox input"] "false"
click at [668, 308] on input"] "Google Shopping" at bounding box center [670, 309] width 6 height 6
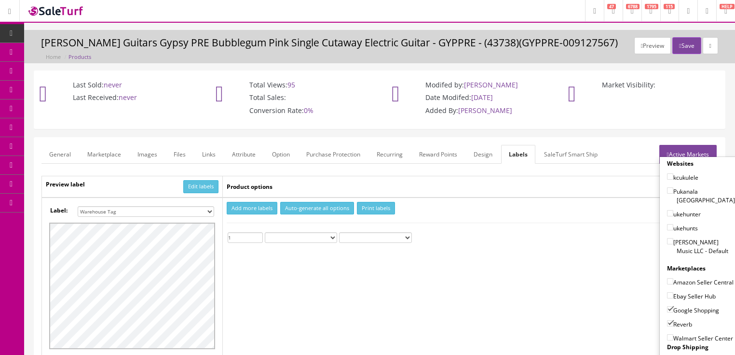
checkbox input"] "false"
click at [668, 320] on input"] "Reverb" at bounding box center [670, 323] width 6 height 6
checkbox input"] "false"
click at [692, 154] on link "Active Markets" at bounding box center [688, 154] width 57 height 19
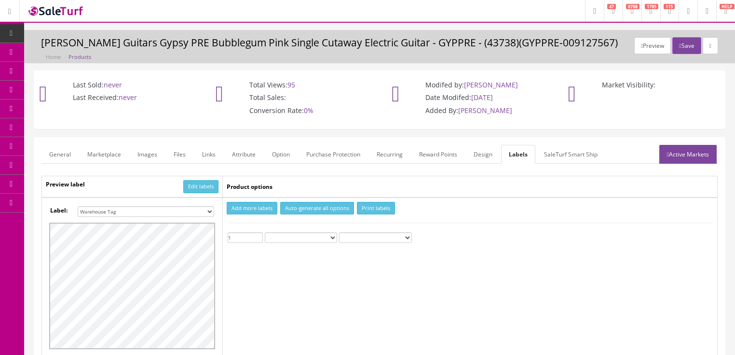
click at [58, 150] on link "General" at bounding box center [59, 154] width 37 height 19
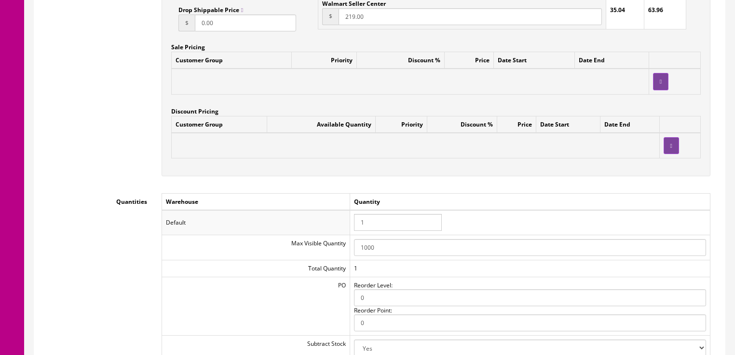
scroll to position [926, 0]
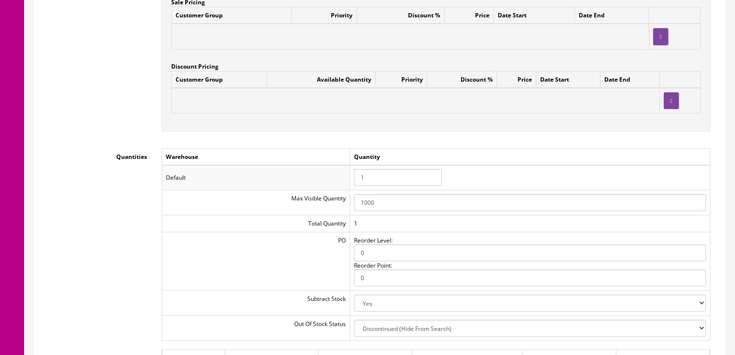
drag, startPoint x: 379, startPoint y: 178, endPoint x: 335, endPoint y: 179, distance: 43.9
click at [335, 179] on tr "Default 1" at bounding box center [436, 177] width 549 height 25
type input "0"
click at [449, 160] on td "Quantity" at bounding box center [530, 156] width 360 height 17
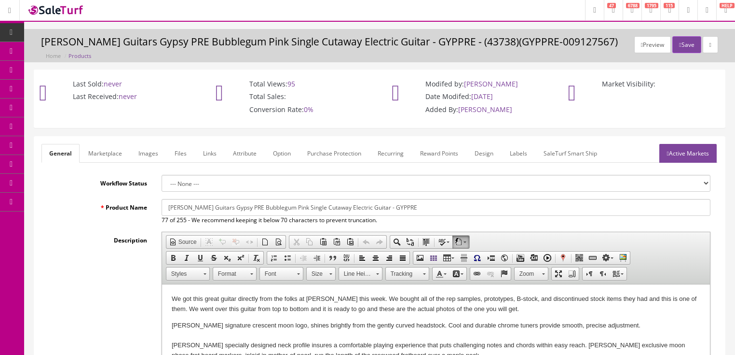
scroll to position [0, 0]
click at [679, 43] on icon "button" at bounding box center [680, 46] width 2 height 6
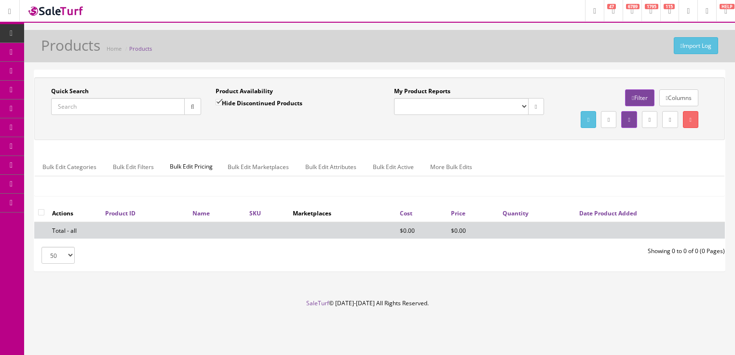
click at [110, 113] on input "Quick Search" at bounding box center [118, 106] width 134 height 17
type input "gyp qa"
click at [219, 102] on input "Hide Discontinued Products" at bounding box center [219, 102] width 6 height 6
checkbox input "false"
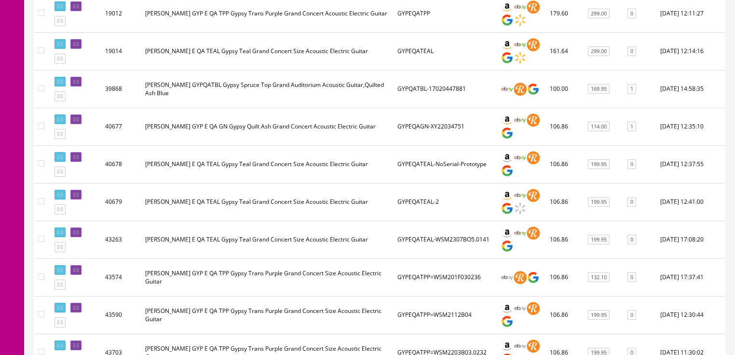
scroll to position [347, 0]
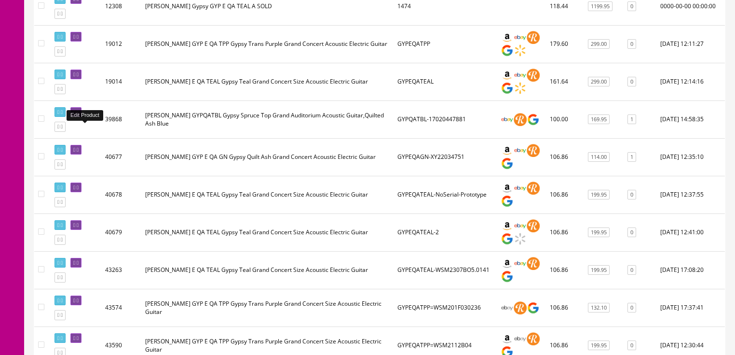
click at [82, 117] on link at bounding box center [75, 112] width 11 height 10
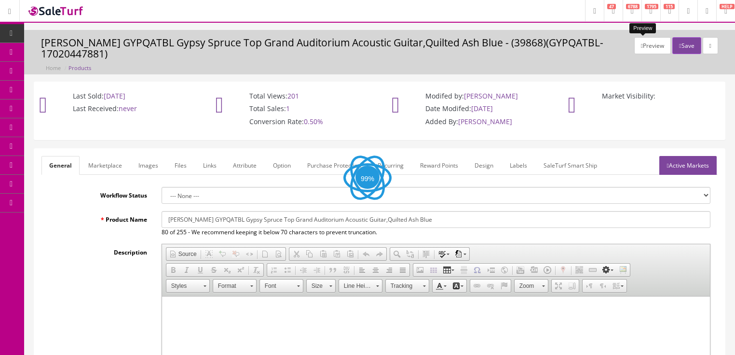
click at [640, 43] on button "Preview" at bounding box center [653, 45] width 37 height 17
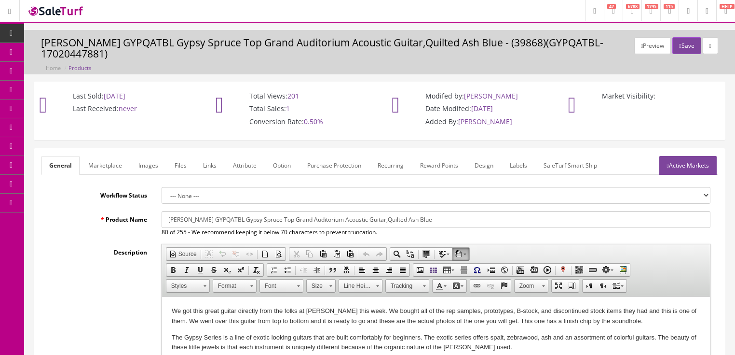
click at [513, 156] on link "Labels" at bounding box center [518, 165] width 33 height 19
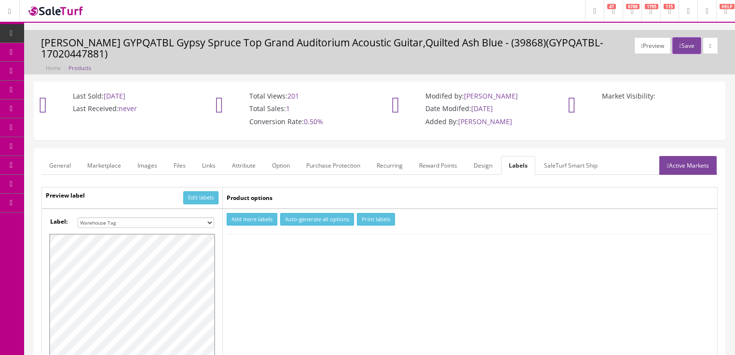
click at [261, 213] on button "Add more labels" at bounding box center [252, 219] width 51 height 13
type input "1"
click at [260, 243] on input "1" at bounding box center [245, 248] width 35 height 11
click at [371, 213] on button "Print labels" at bounding box center [376, 219] width 38 height 13
click at [683, 159] on link "Active Markets" at bounding box center [688, 165] width 57 height 19
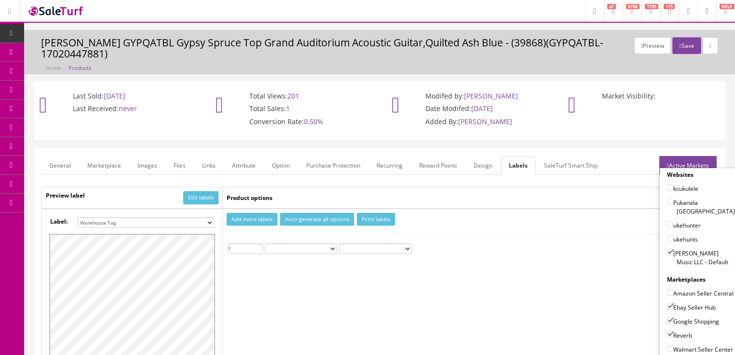
click at [667, 249] on input"] "Butler Music LLC - Default" at bounding box center [670, 252] width 6 height 6
checkbox input"] "false"
click at [668, 303] on input"] "Ebay Seller Hub" at bounding box center [670, 306] width 6 height 6
checkbox input"] "false"
click at [667, 317] on input"] "Google Shopping" at bounding box center [670, 320] width 6 height 6
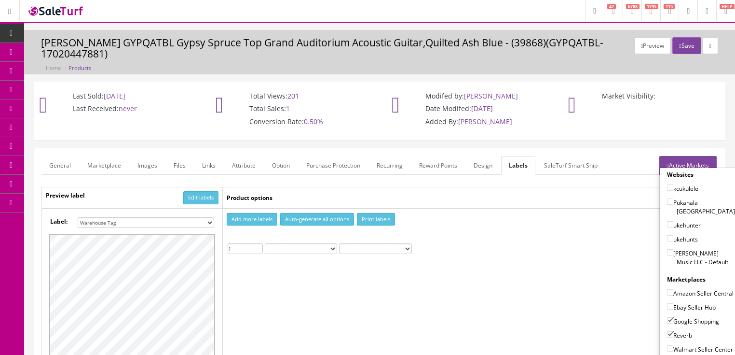
checkbox input"] "false"
drag, startPoint x: 666, startPoint y: 320, endPoint x: 665, endPoint y: 270, distance: 50.2
click at [667, 331] on input"] "Reverb" at bounding box center [670, 334] width 6 height 6
checkbox input"] "false"
click at [691, 156] on link "Active Markets" at bounding box center [688, 165] width 57 height 19
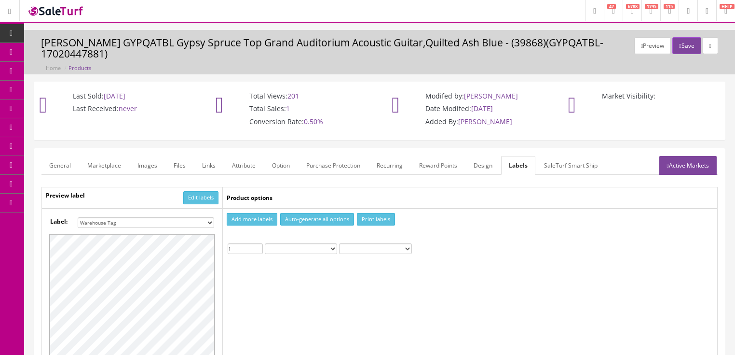
click at [64, 156] on link "General" at bounding box center [59, 165] width 37 height 19
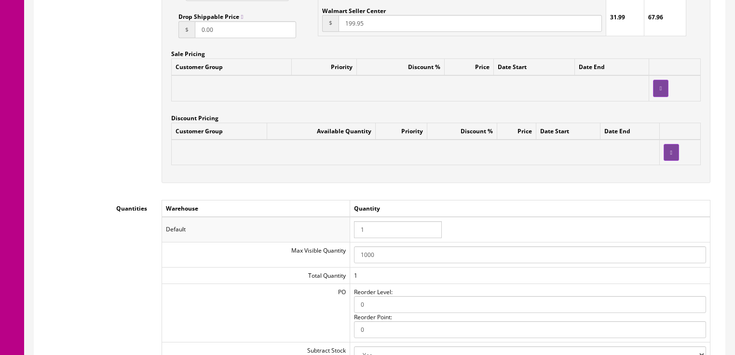
scroll to position [888, 0]
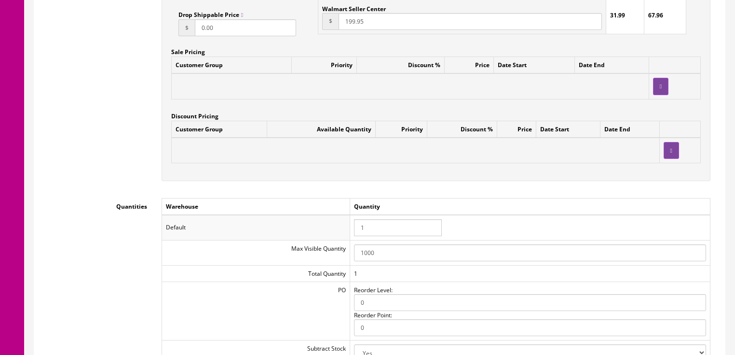
drag, startPoint x: 306, startPoint y: 215, endPoint x: 298, endPoint y: 215, distance: 8.2
click at [298, 215] on tr "Default 1" at bounding box center [436, 227] width 549 height 25
type input "0"
click at [499, 202] on td "Quantity" at bounding box center [530, 206] width 360 height 17
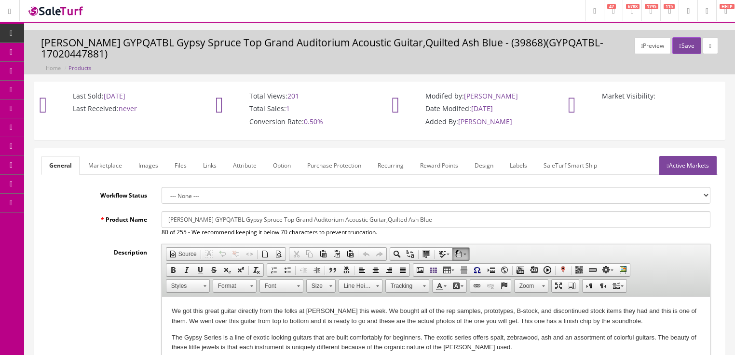
scroll to position [0, 0]
click at [691, 46] on button "Save" at bounding box center [687, 45] width 28 height 17
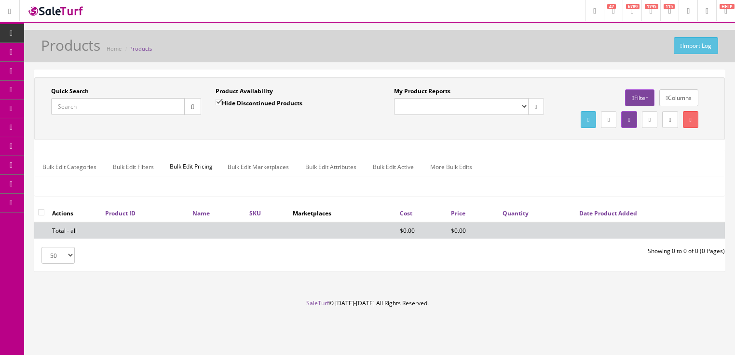
click at [102, 105] on input "Quick Search" at bounding box center [118, 106] width 134 height 17
type input "032167"
click at [218, 102] on input "Hide Discontinued Products" at bounding box center [219, 102] width 6 height 6
checkbox input "false"
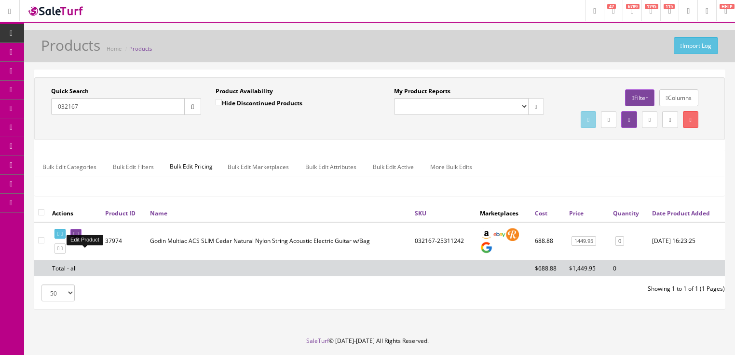
click at [82, 239] on link at bounding box center [75, 234] width 11 height 10
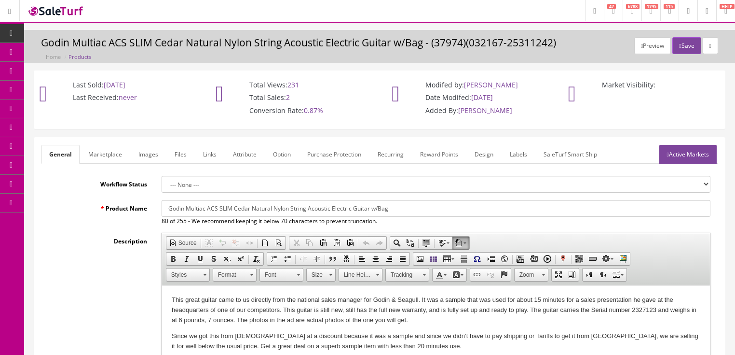
click at [153, 152] on link "Images" at bounding box center [148, 154] width 35 height 19
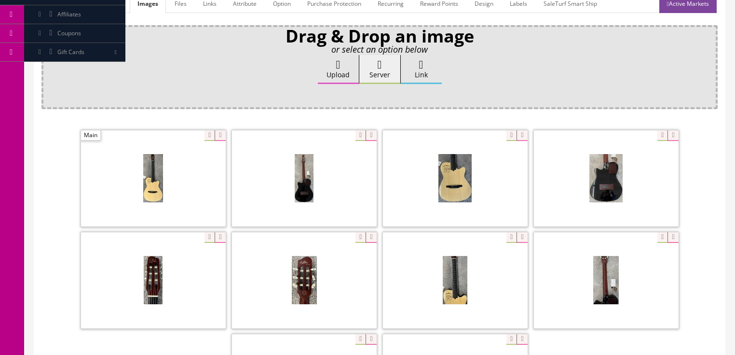
scroll to position [154, 0]
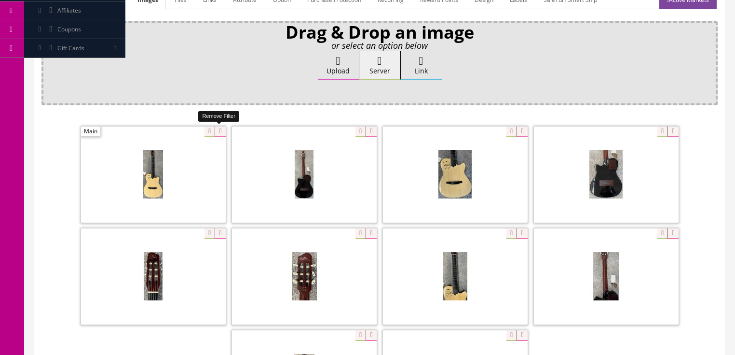
click at [222, 133] on icon at bounding box center [220, 131] width 11 height 11
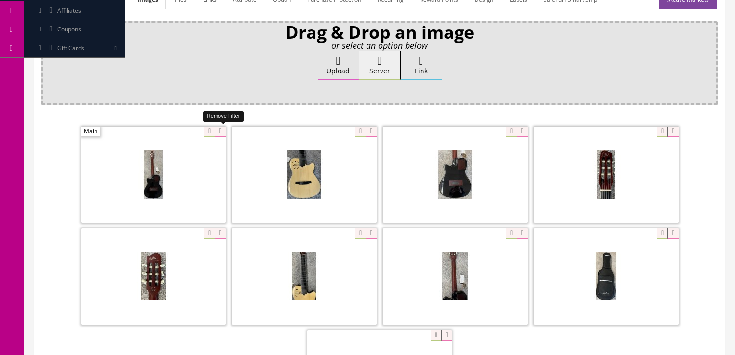
click at [222, 131] on icon at bounding box center [220, 131] width 11 height 11
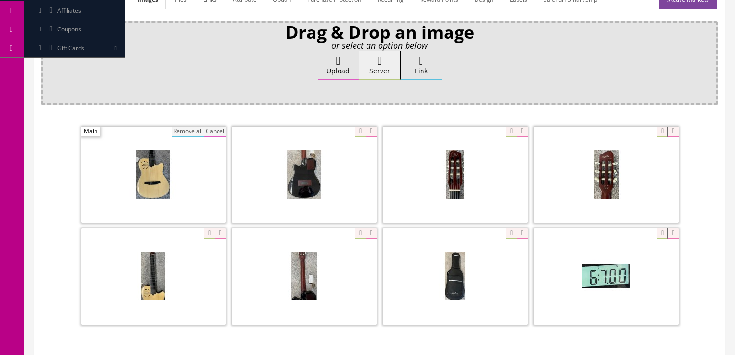
click at [193, 127] on button "Remove all" at bounding box center [188, 131] width 32 height 11
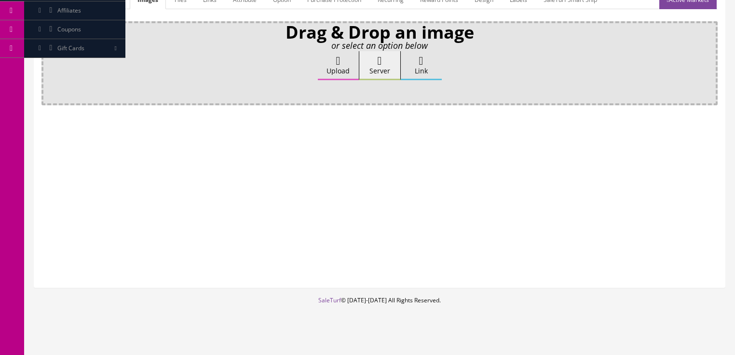
click at [325, 62] on label "Upload" at bounding box center [338, 65] width 41 height 29
click at [48, 61] on input "Upload" at bounding box center [48, 56] width 0 height 10
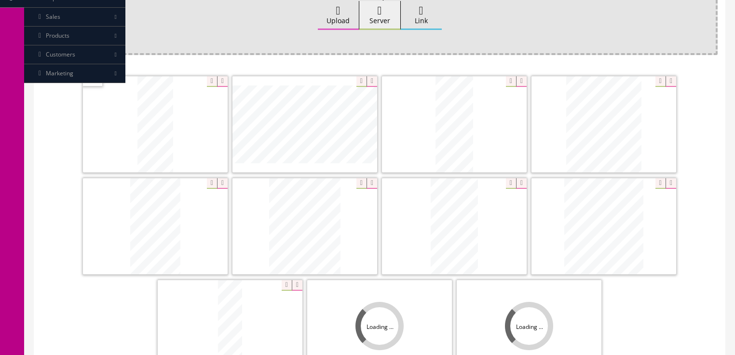
scroll to position [270, 0]
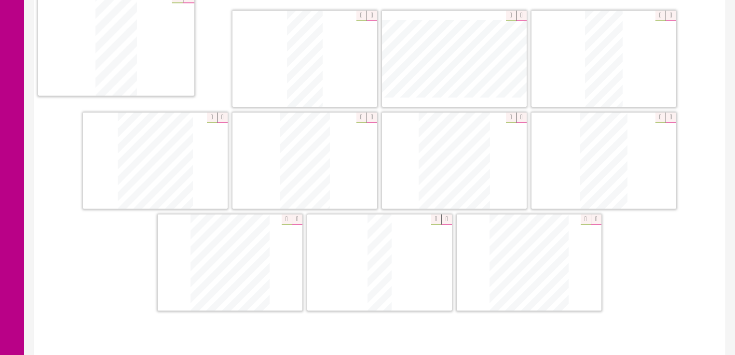
drag, startPoint x: 507, startPoint y: 259, endPoint x: 100, endPoint y: 48, distance: 458.6
drag, startPoint x: 587, startPoint y: 82, endPoint x: 274, endPoint y: 80, distance: 313.2
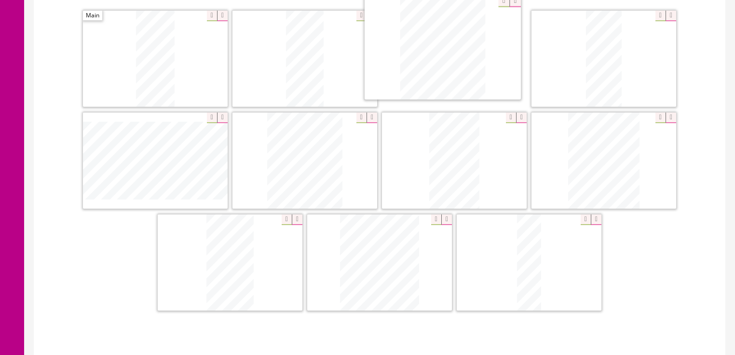
drag, startPoint x: 505, startPoint y: 283, endPoint x: 414, endPoint y: 95, distance: 208.5
drag, startPoint x: 361, startPoint y: 171, endPoint x: 648, endPoint y: 70, distance: 303.4
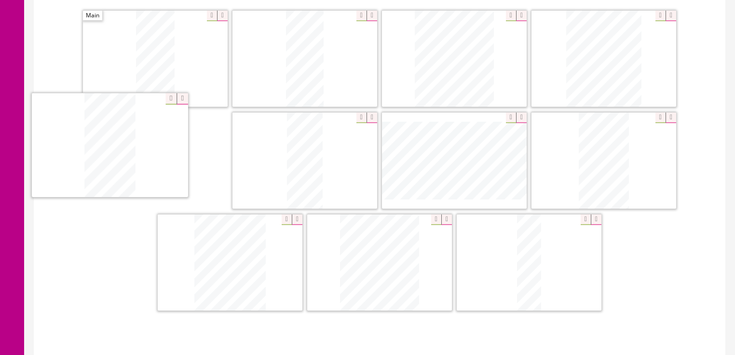
drag, startPoint x: 216, startPoint y: 239, endPoint x: 133, endPoint y: 152, distance: 120.8
drag, startPoint x: 601, startPoint y: 171, endPoint x: 299, endPoint y: 170, distance: 302.1
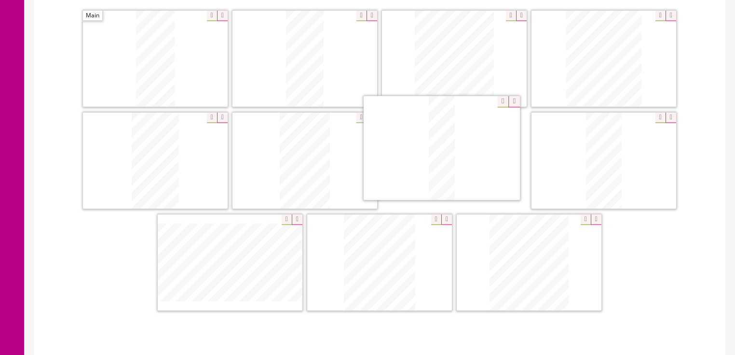
drag, startPoint x: 517, startPoint y: 254, endPoint x: 430, endPoint y: 141, distance: 142.8
click at [591, 219] on icon at bounding box center [596, 219] width 11 height 11
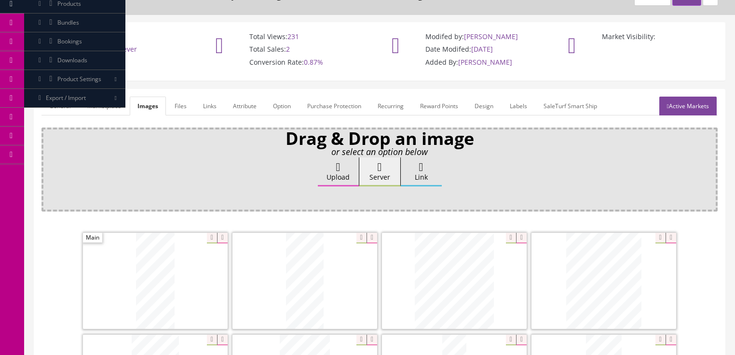
scroll to position [39, 0]
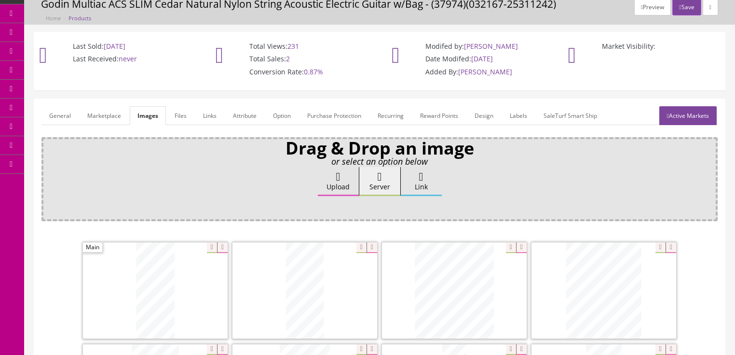
click at [686, 121] on link "Active Markets" at bounding box center [688, 115] width 57 height 19
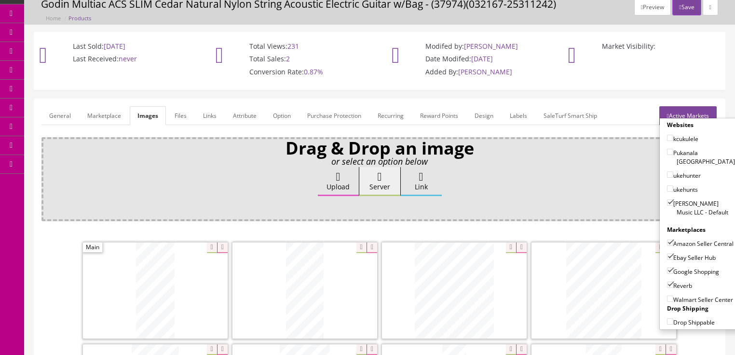
click at [688, 111] on link "Active Markets" at bounding box center [688, 115] width 57 height 19
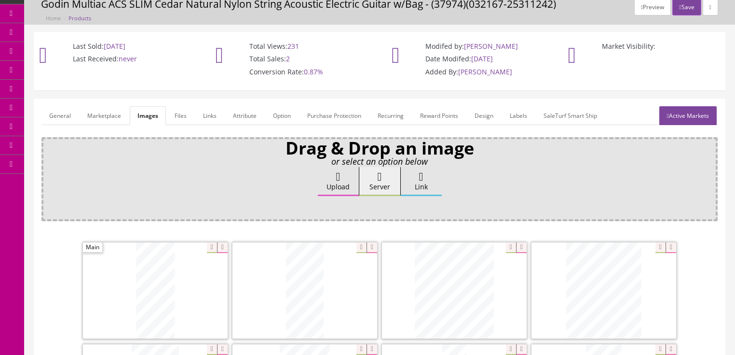
click at [63, 120] on link "General" at bounding box center [59, 115] width 37 height 19
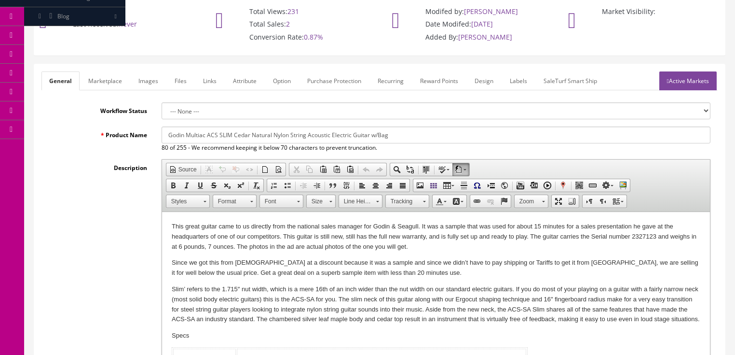
scroll to position [77, 0]
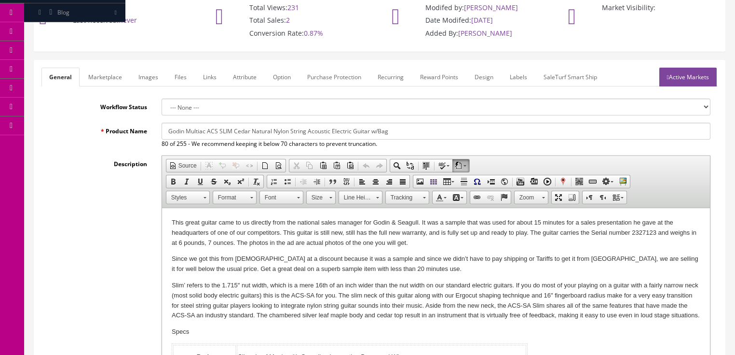
click at [149, 79] on link "Images" at bounding box center [148, 77] width 35 height 19
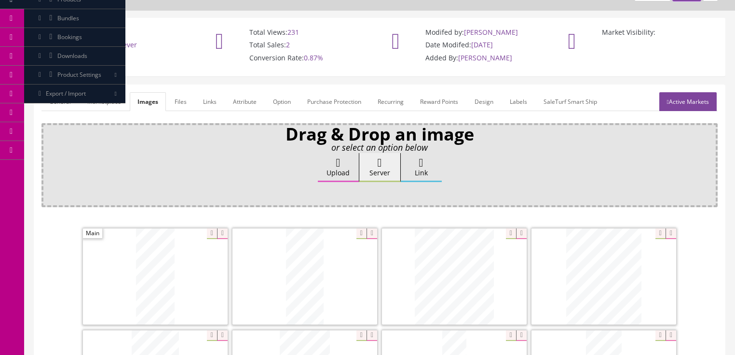
scroll to position [37, 0]
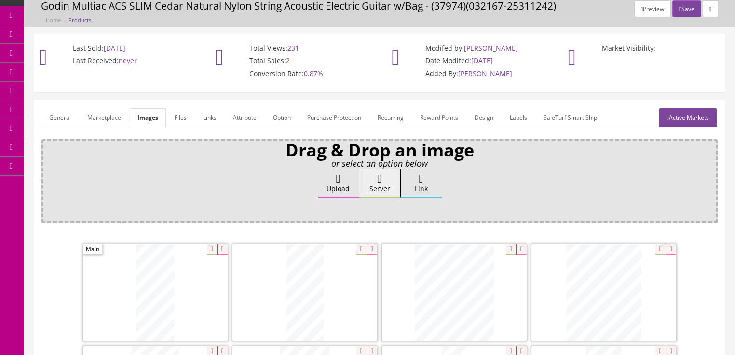
click at [55, 112] on link "General" at bounding box center [59, 117] width 37 height 19
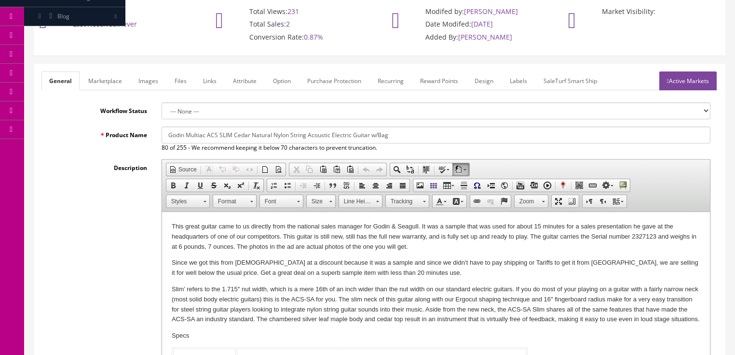
scroll to position [75, 0]
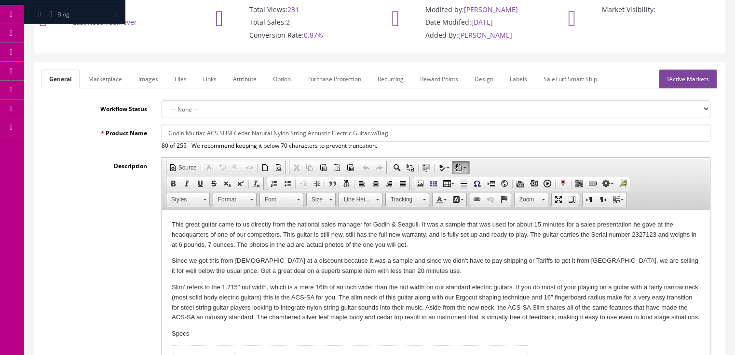
click at [186, 244] on p "This great guitar came to us directly from the national sales manager for Godin…" at bounding box center [435, 235] width 529 height 30
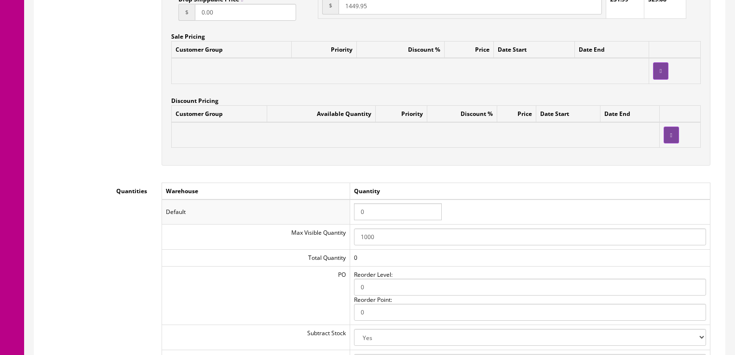
scroll to position [925, 0]
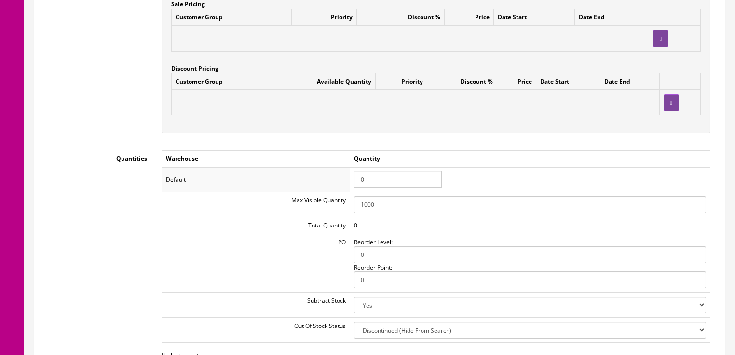
drag, startPoint x: 373, startPoint y: 187, endPoint x: 343, endPoint y: 186, distance: 29.9
click at [343, 186] on tr "Default 0" at bounding box center [436, 179] width 549 height 25
type input "1"
click at [469, 153] on td "Quantity" at bounding box center [530, 158] width 360 height 17
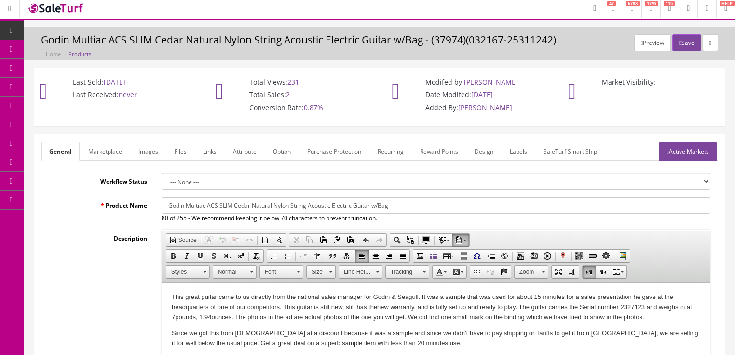
scroll to position [0, 0]
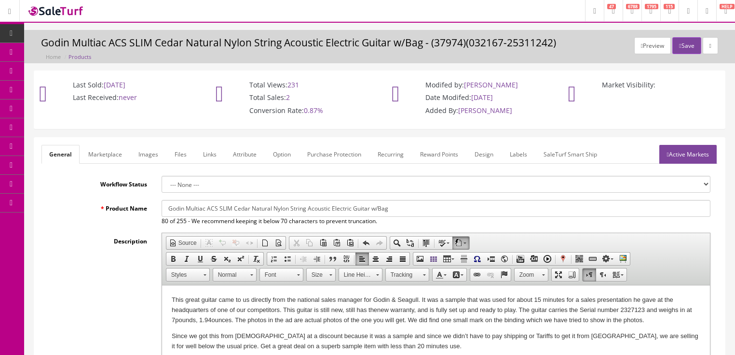
drag, startPoint x: 690, startPoint y: 152, endPoint x: 694, endPoint y: 115, distance: 37.9
click at [690, 152] on link "Active Markets" at bounding box center [688, 154] width 57 height 19
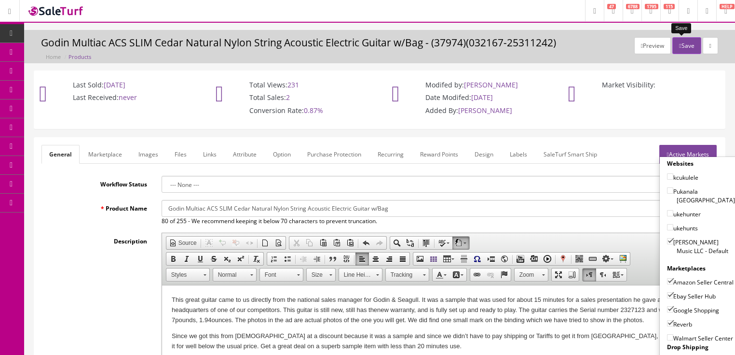
click at [681, 47] on button "Save" at bounding box center [687, 45] width 28 height 17
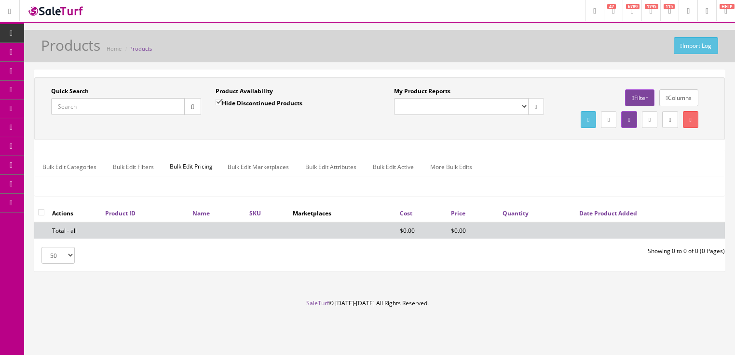
click at [107, 107] on input "Quick Search" at bounding box center [118, 106] width 134 height 17
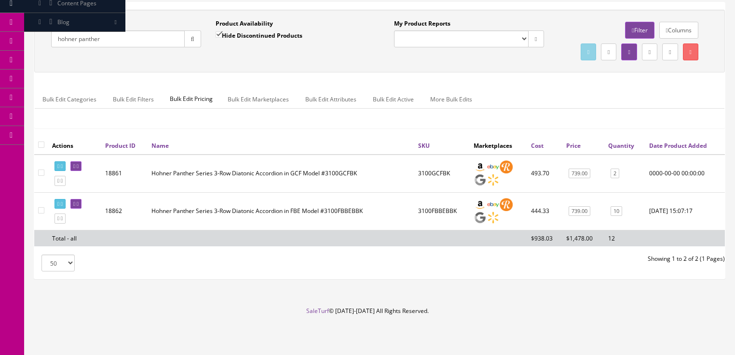
scroll to position [77, 0]
type input "hohner panther"
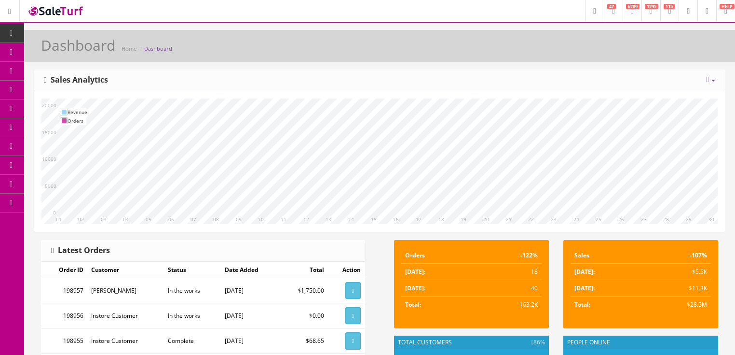
click at [706, 79] on icon at bounding box center [707, 80] width 3 height 8
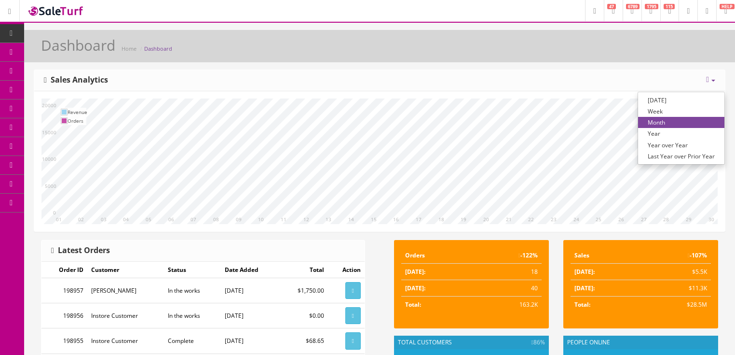
click at [669, 145] on link "Year over Year" at bounding box center [681, 144] width 86 height 11
